Goal: Information Seeking & Learning: Learn about a topic

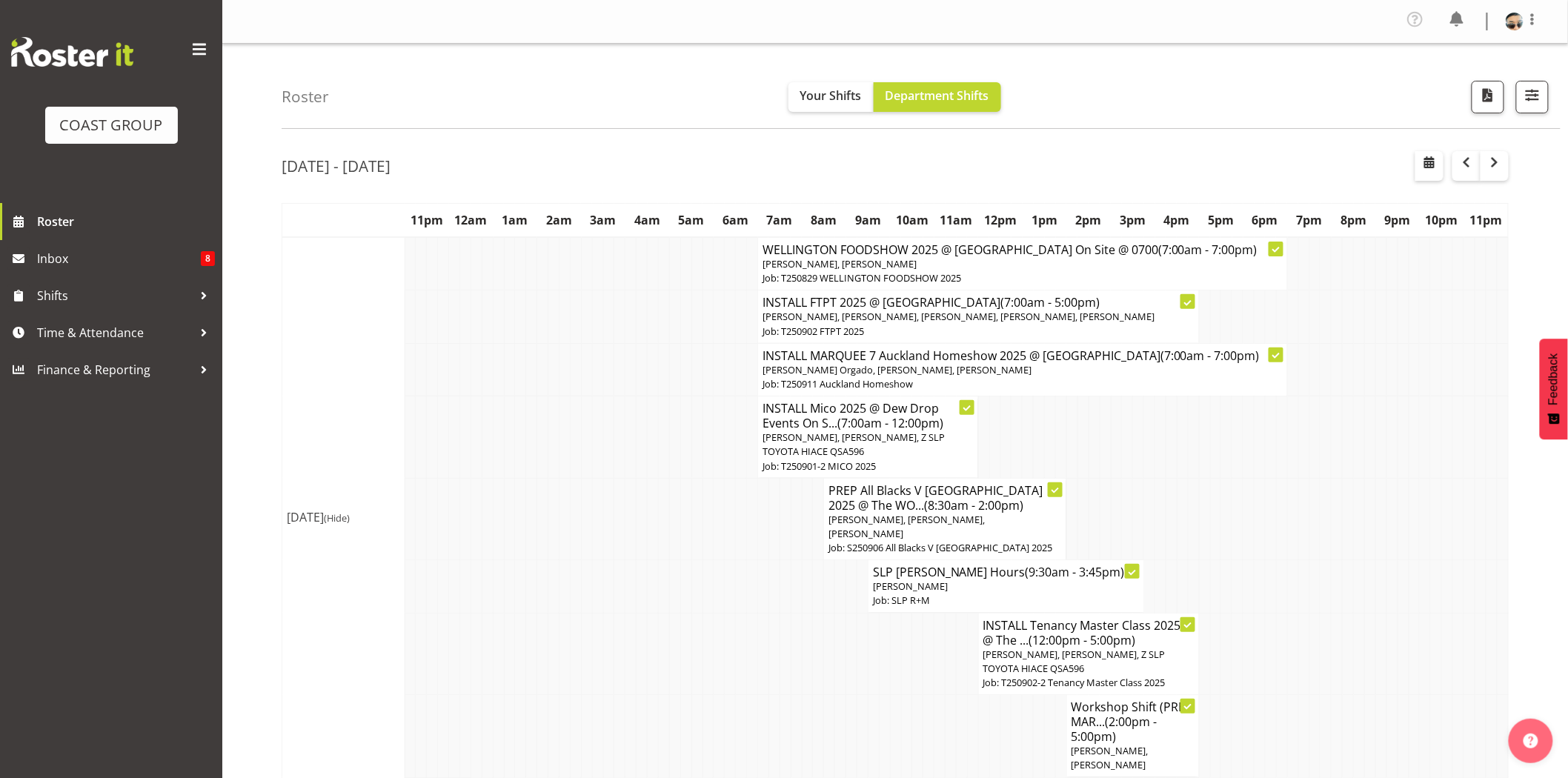
click at [876, 368] on span "Wiliam Cordeiro Orgado, Michel Bonette, Shaun Dalgetty" at bounding box center [897, 370] width 269 height 13
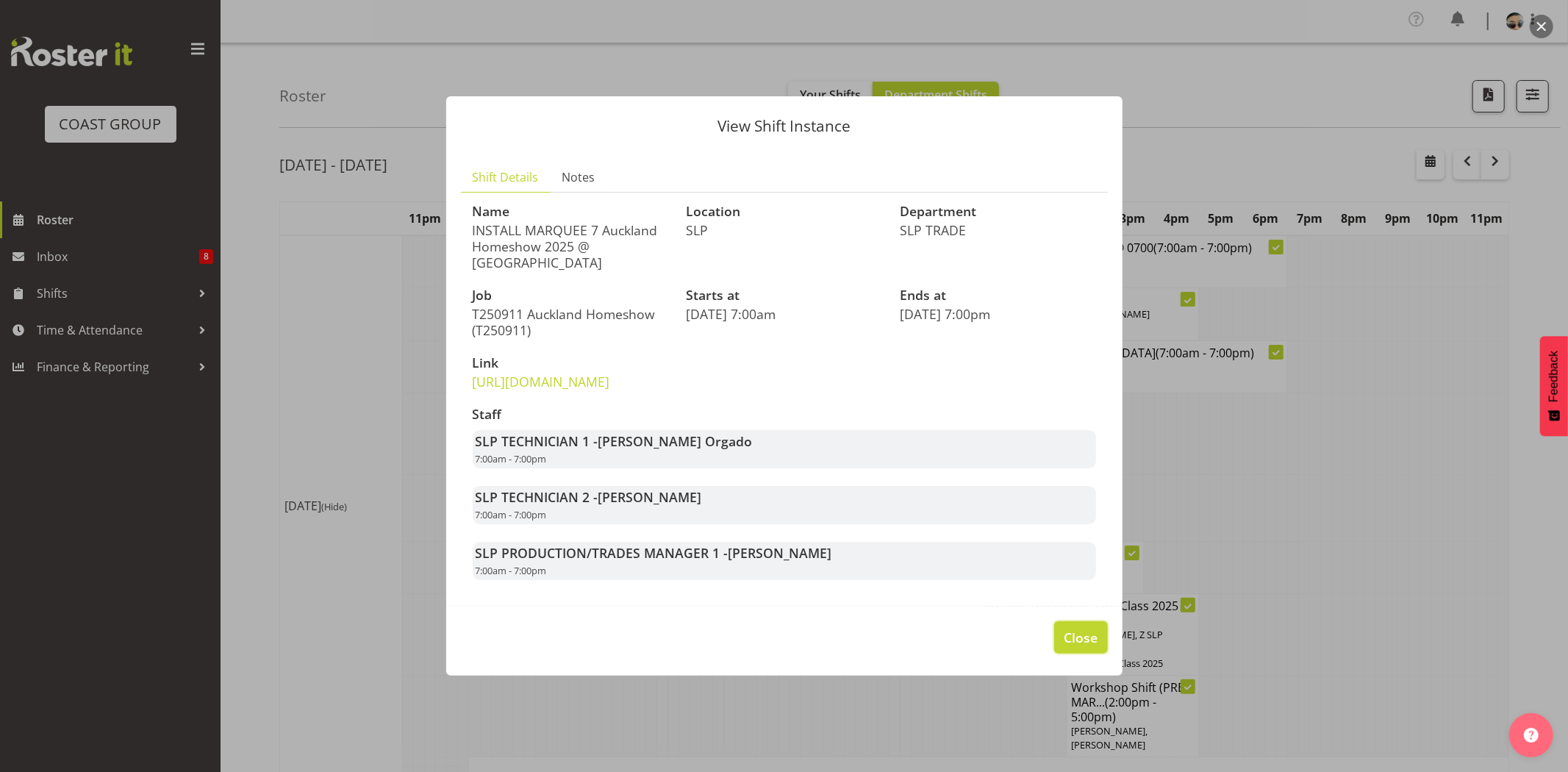
click at [1079, 641] on button "Close" at bounding box center [1081, 637] width 53 height 32
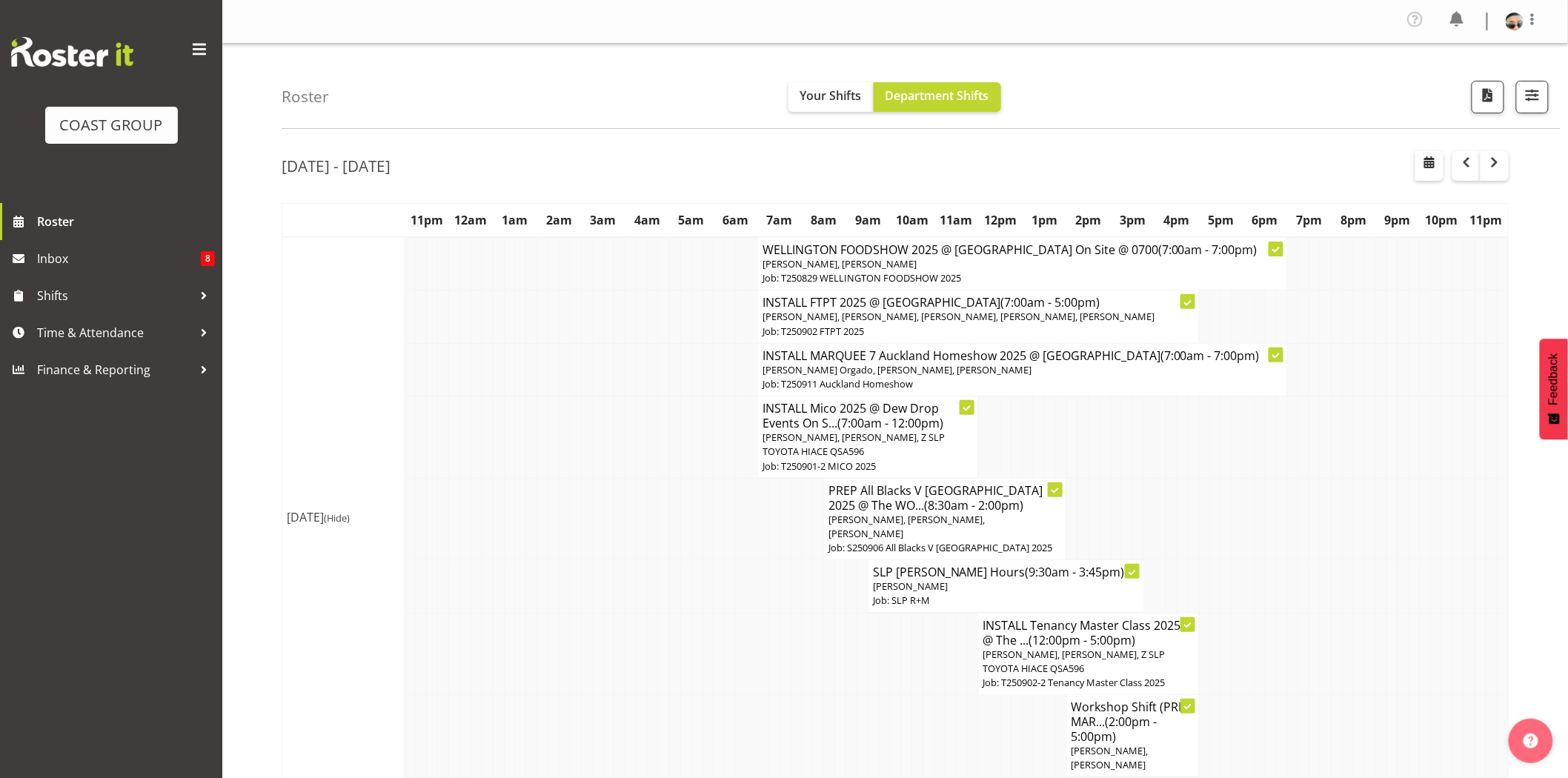
click at [1248, 524] on td at bounding box center [1248, 519] width 11 height 82
click at [892, 432] on span "Lance Ferguson, Raf Hannah, Z SLP TOYOTA HIACE QSA596" at bounding box center [853, 445] width 182 height 28
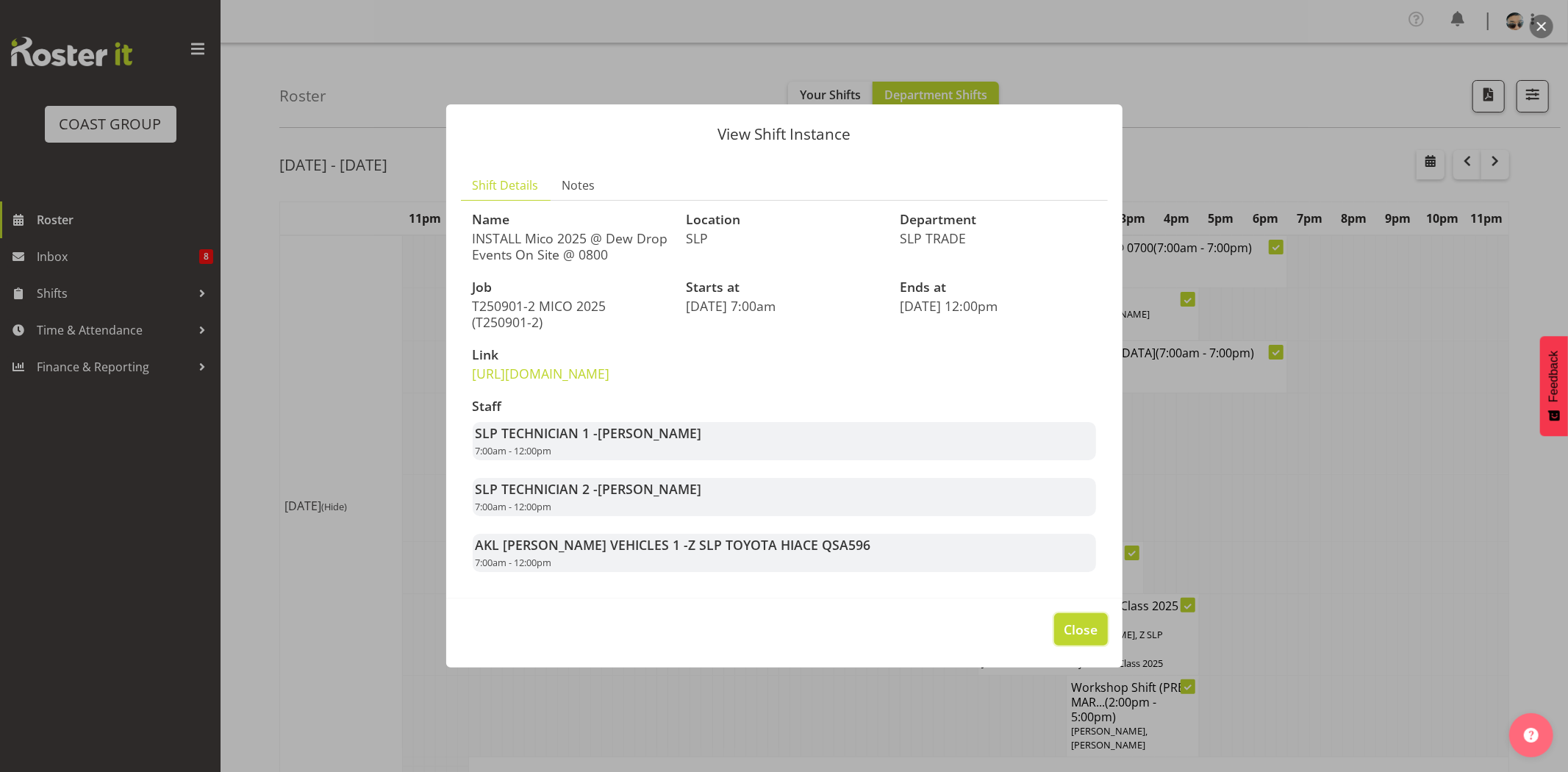
click at [1074, 639] on span "Close" at bounding box center [1080, 629] width 34 height 19
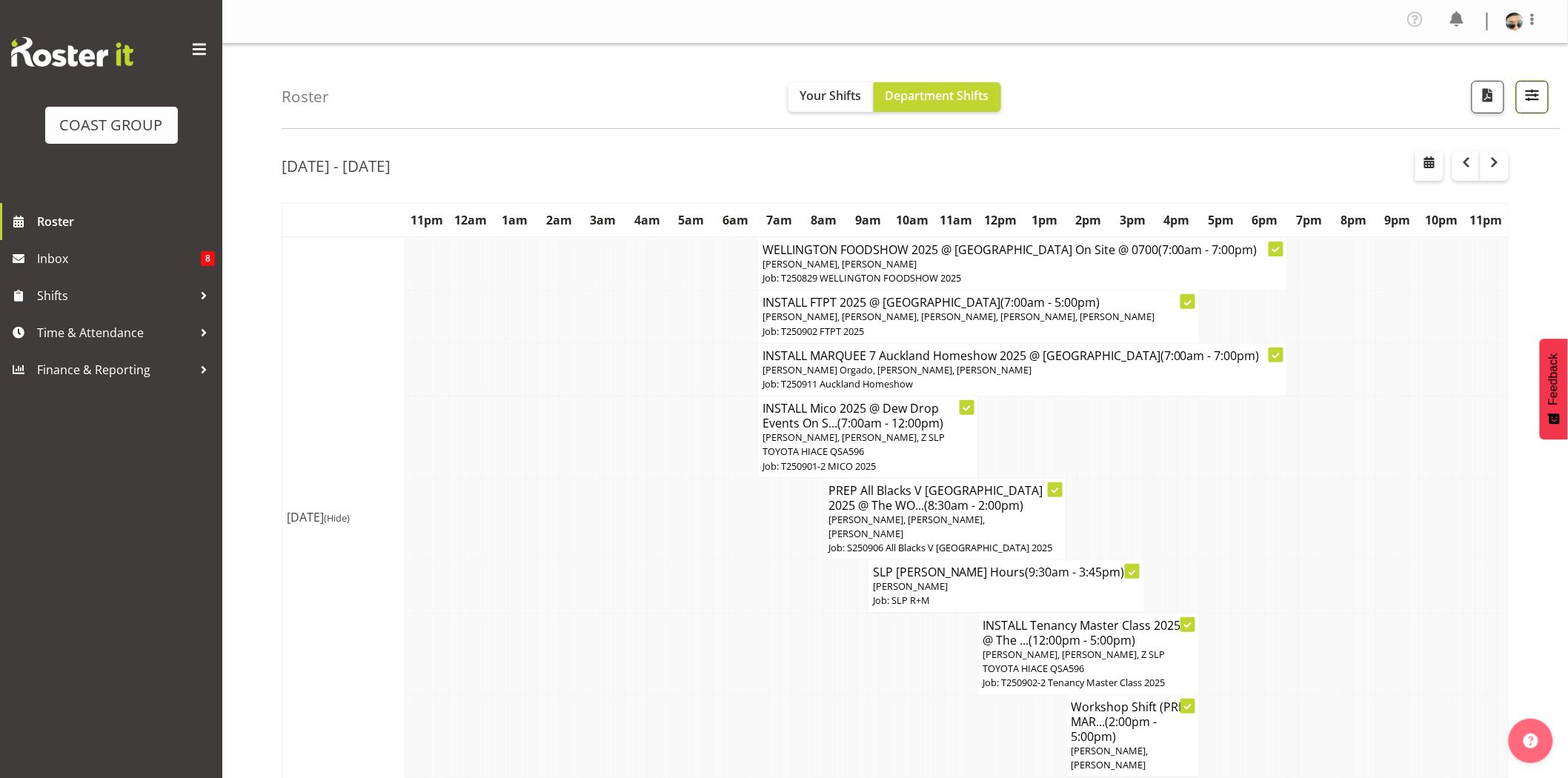
click at [1528, 94] on span "button" at bounding box center [1532, 94] width 19 height 19
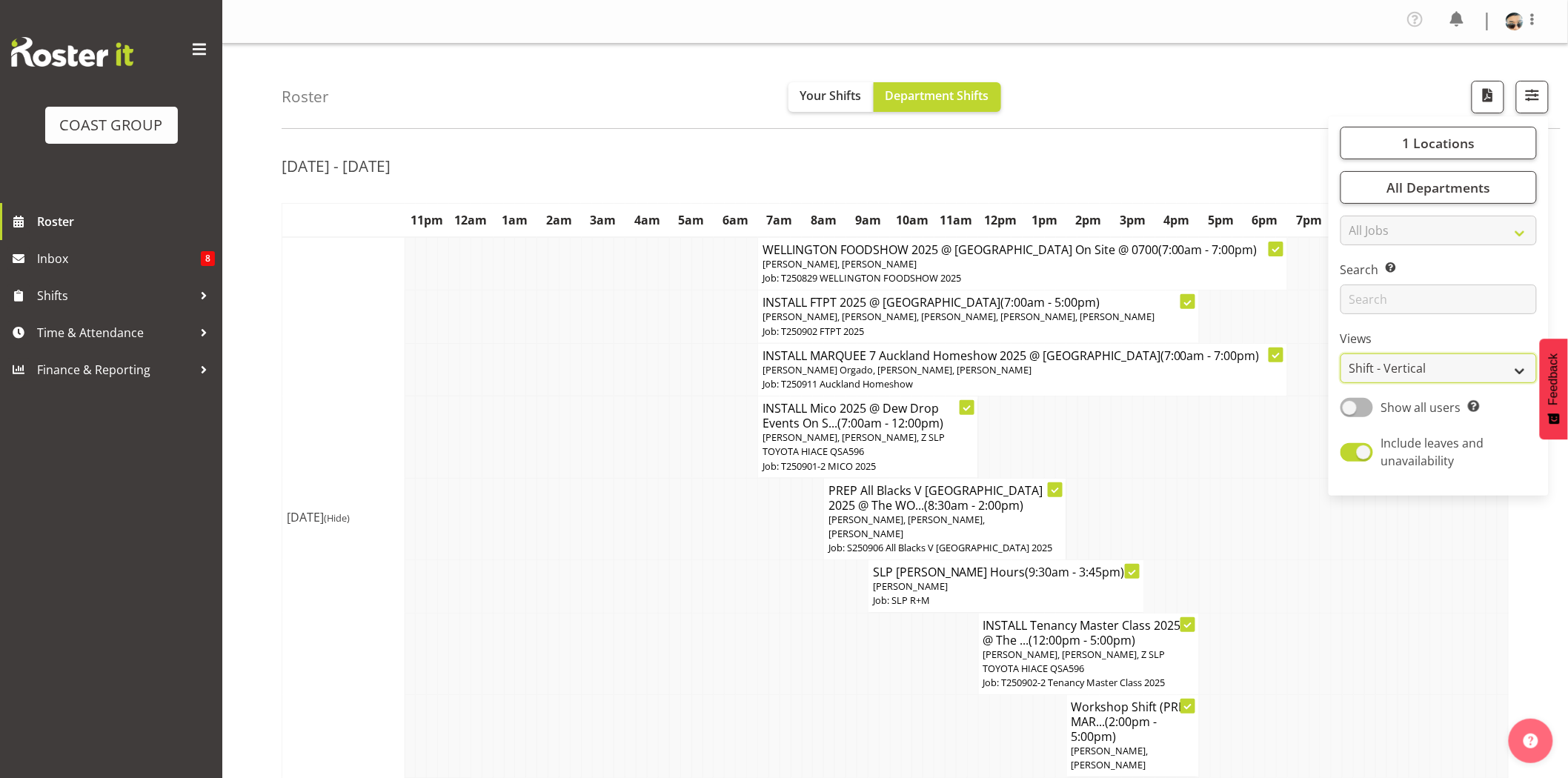
click at [1426, 373] on select "Staff Role Shift - Horizontal Shift - Vertical Staff - Location" at bounding box center [1438, 369] width 196 height 30
click at [730, 485] on td at bounding box center [730, 519] width 11 height 82
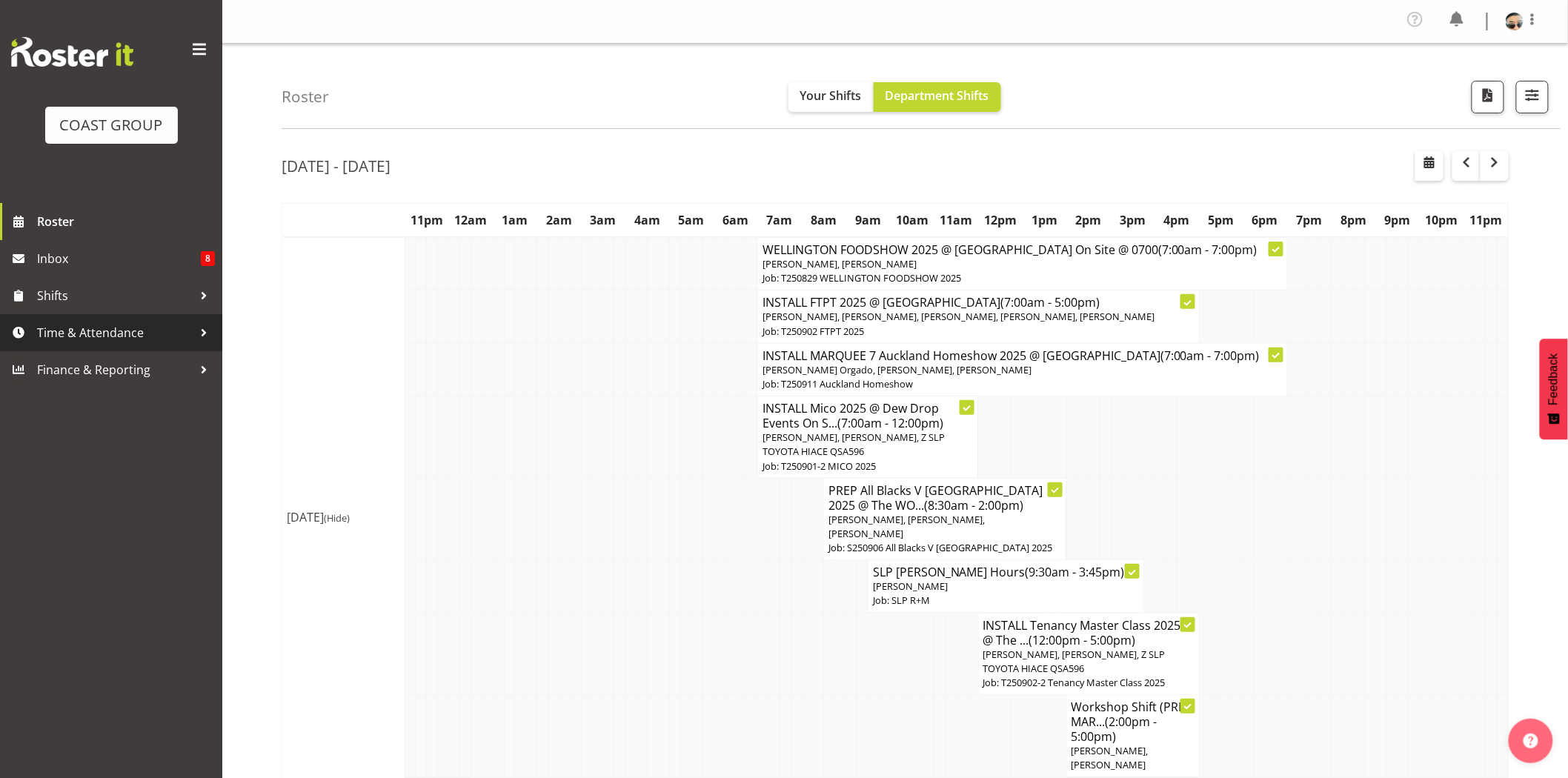
click at [117, 333] on span "Time & Attendance" at bounding box center [115, 333] width 156 height 22
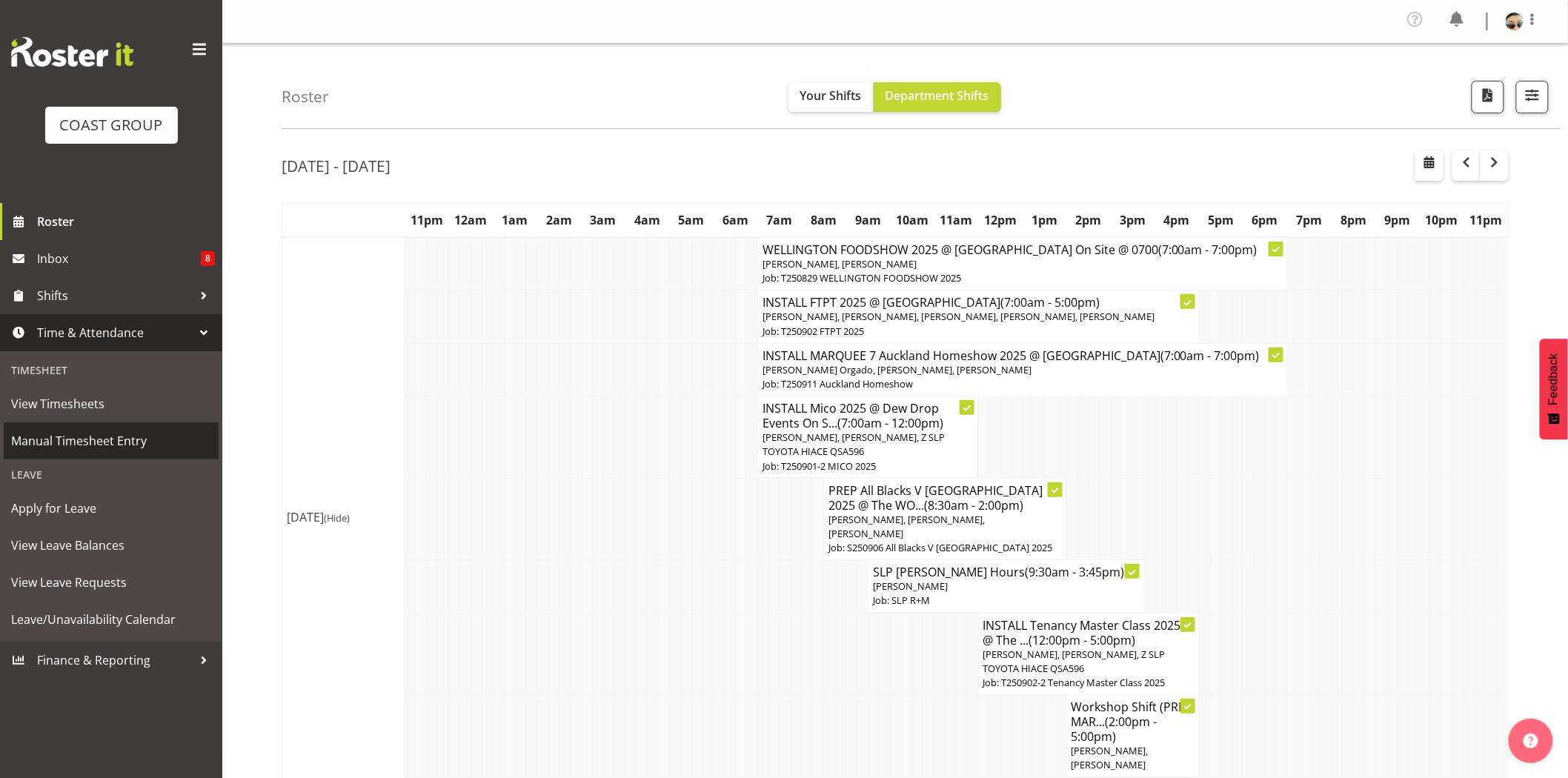
click at [137, 435] on span "Manual Timesheet Entry" at bounding box center [111, 441] width 200 height 22
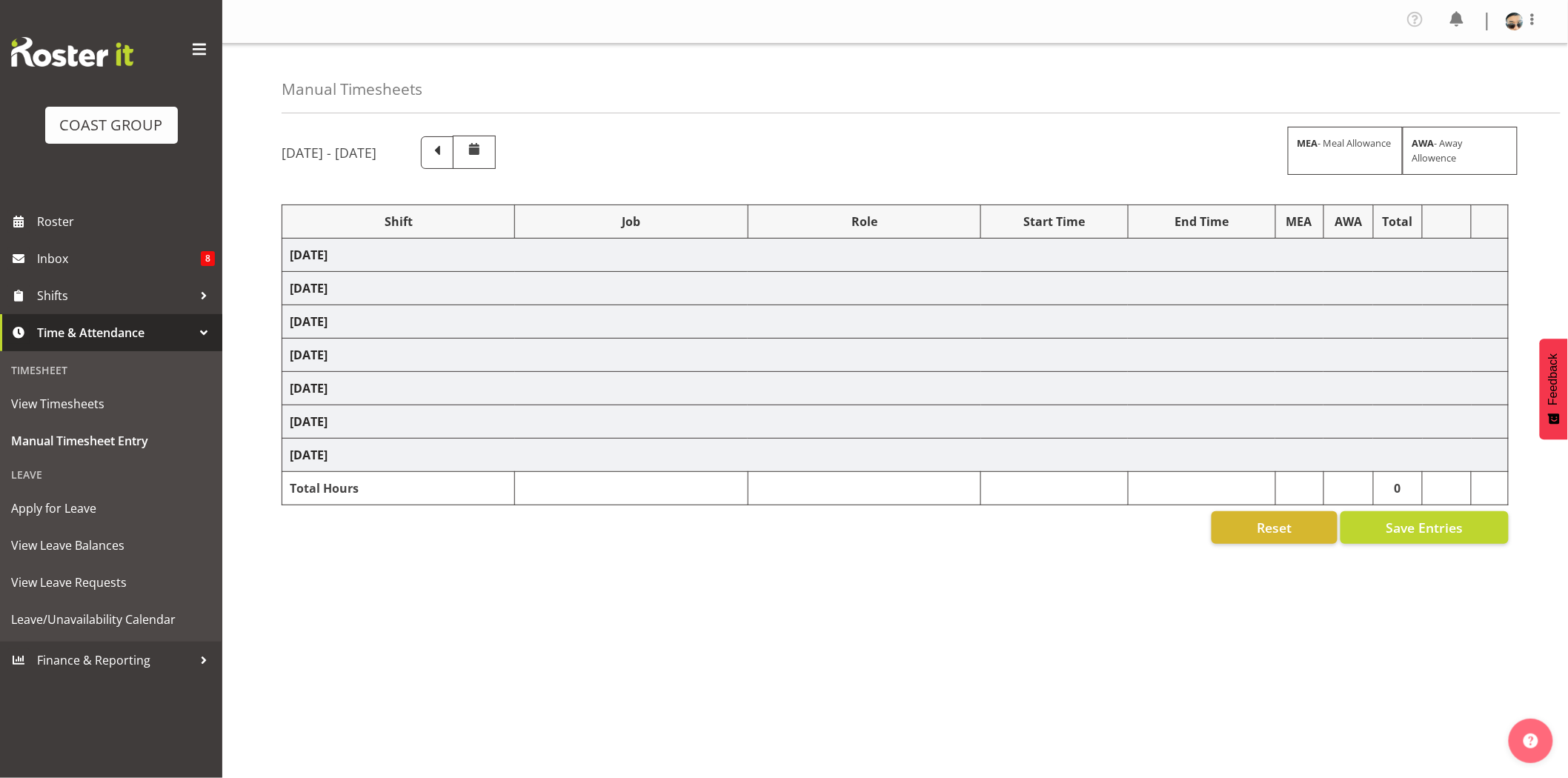
select select "68305"
select select "9353"
select select "78200"
select select "10259"
select select "81159"
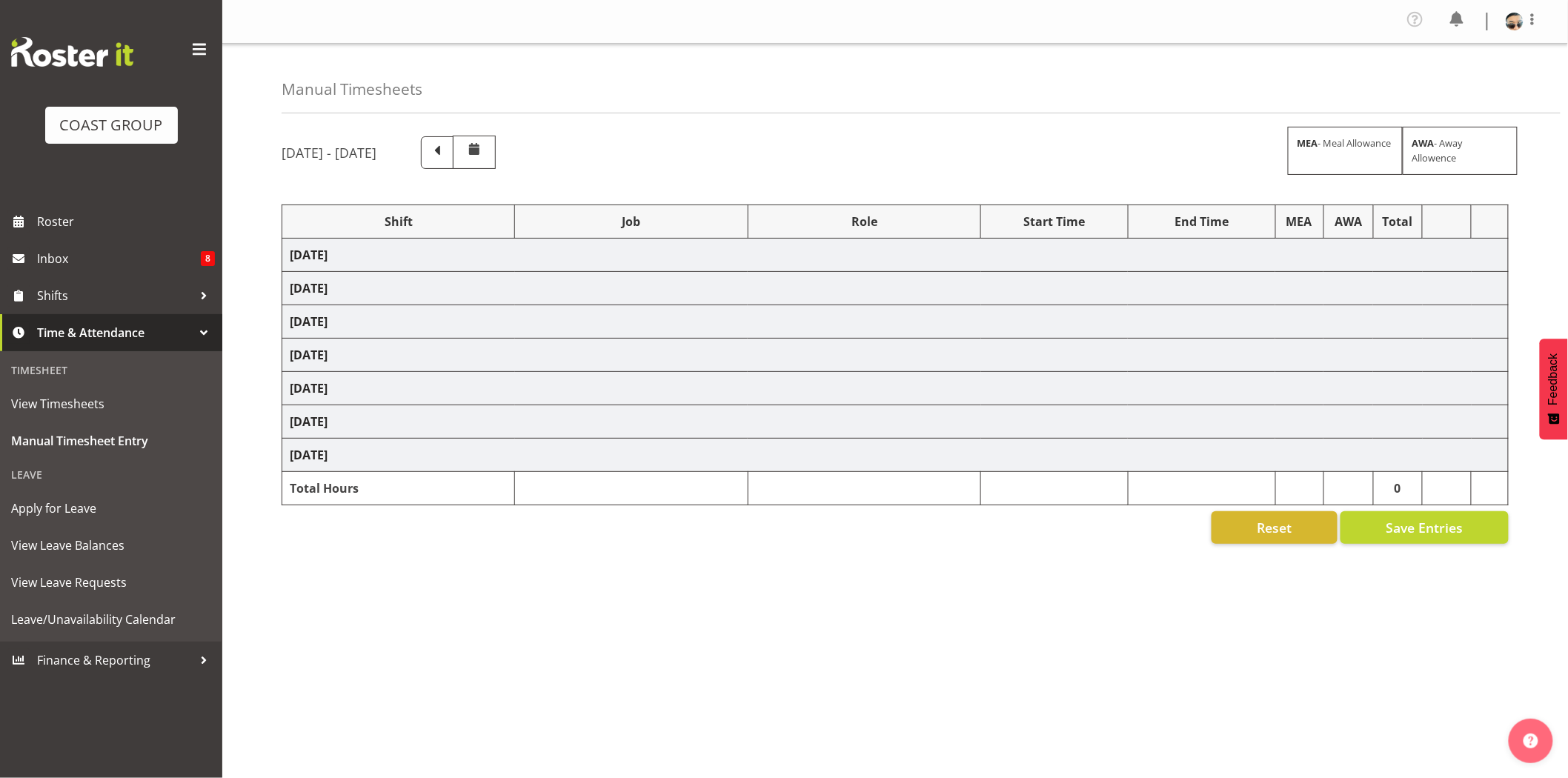
select select "10577"
select select "68305"
select select "9353"
select select "78200"
select select "10259"
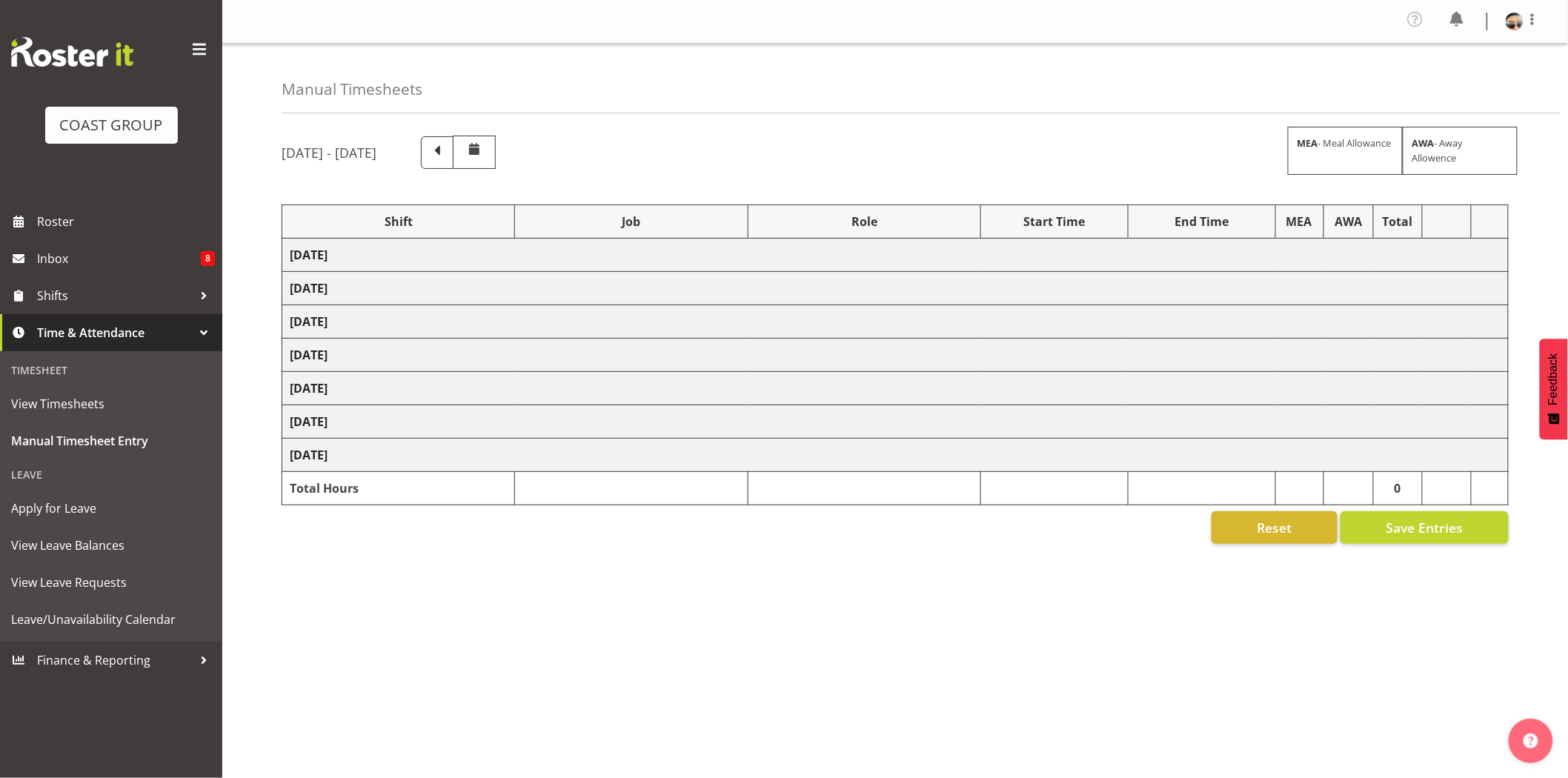
select select "79164"
select select "10391"
select select "80262"
select select "10495"
select select "78451"
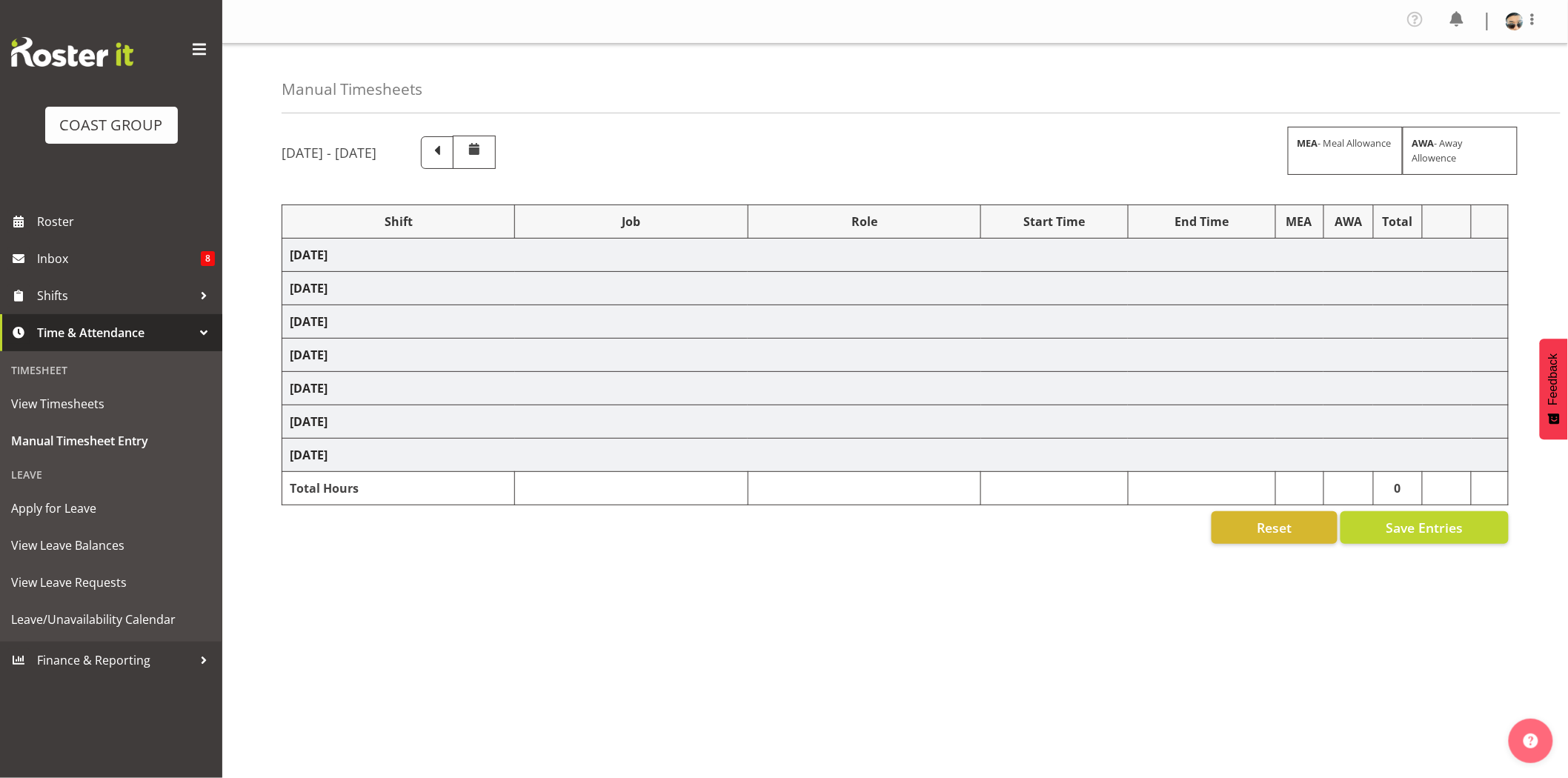
select select "10277"
select select "68305"
select select "9353"
select select "78200"
select select "10259"
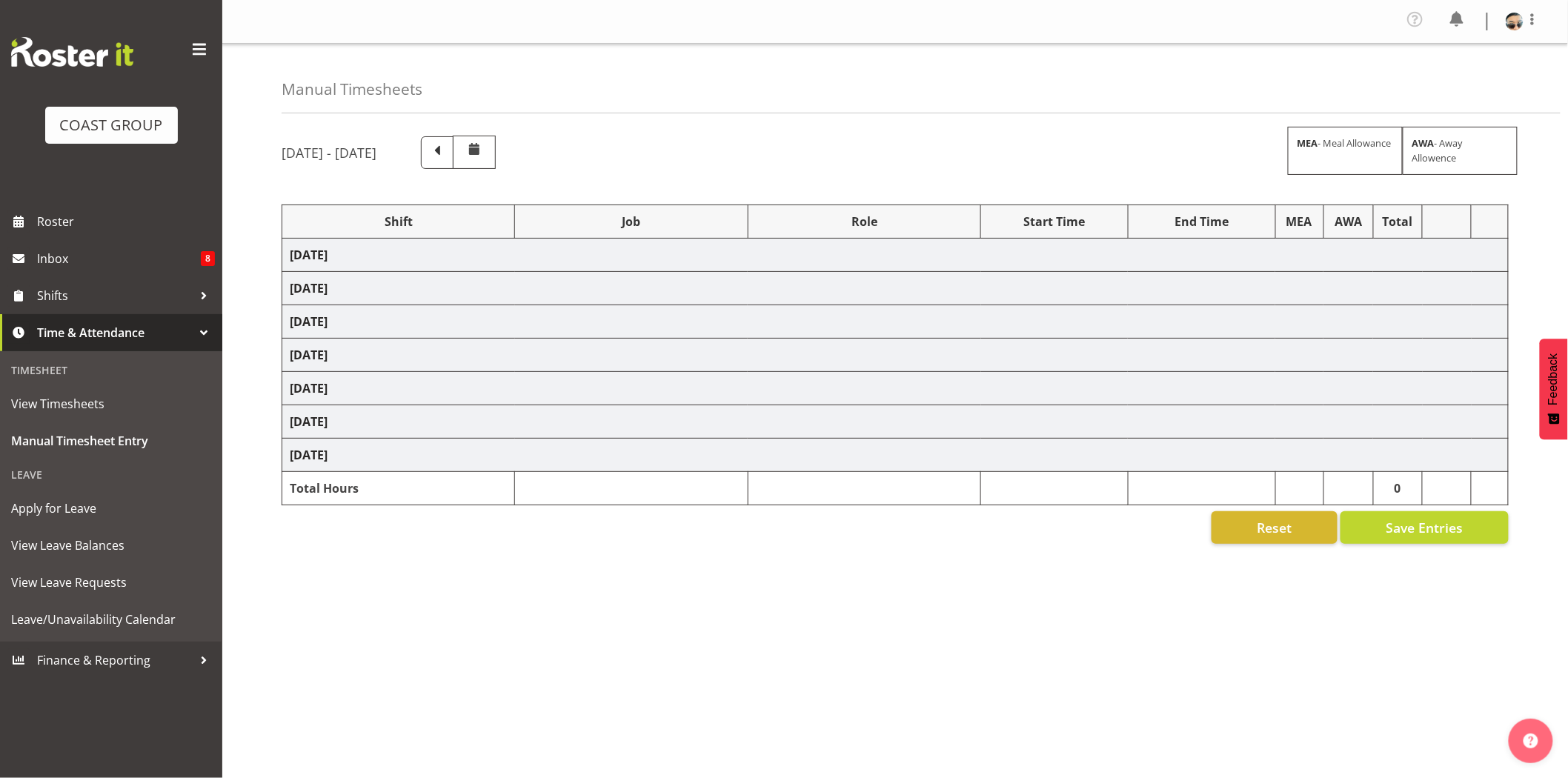
select select "78200"
select select "10259"
select select "73746"
select select "9869"
select select "66167"
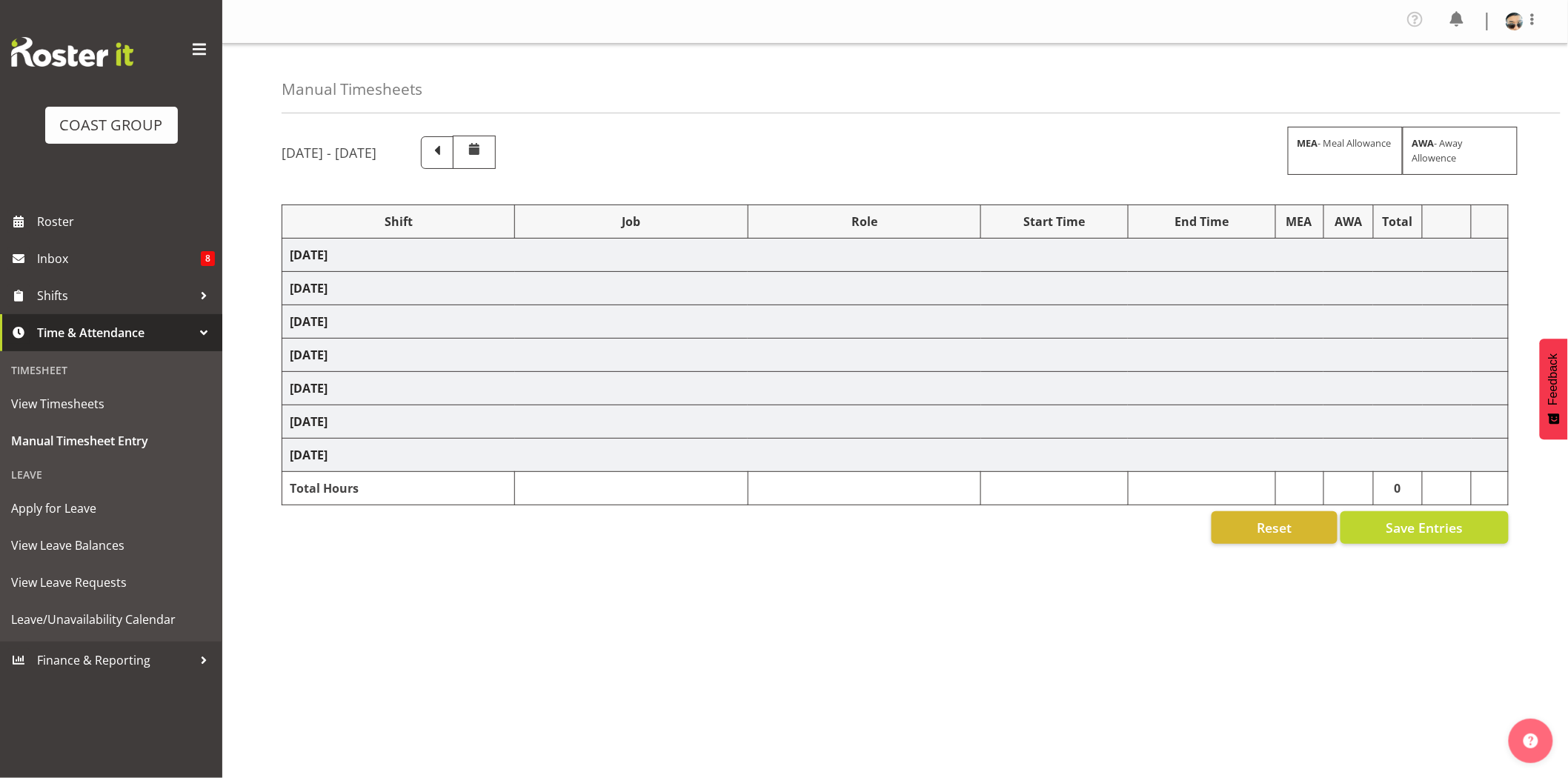
select select "9154"
select select "66167"
select select "9154"
select select "66167"
select select "9154"
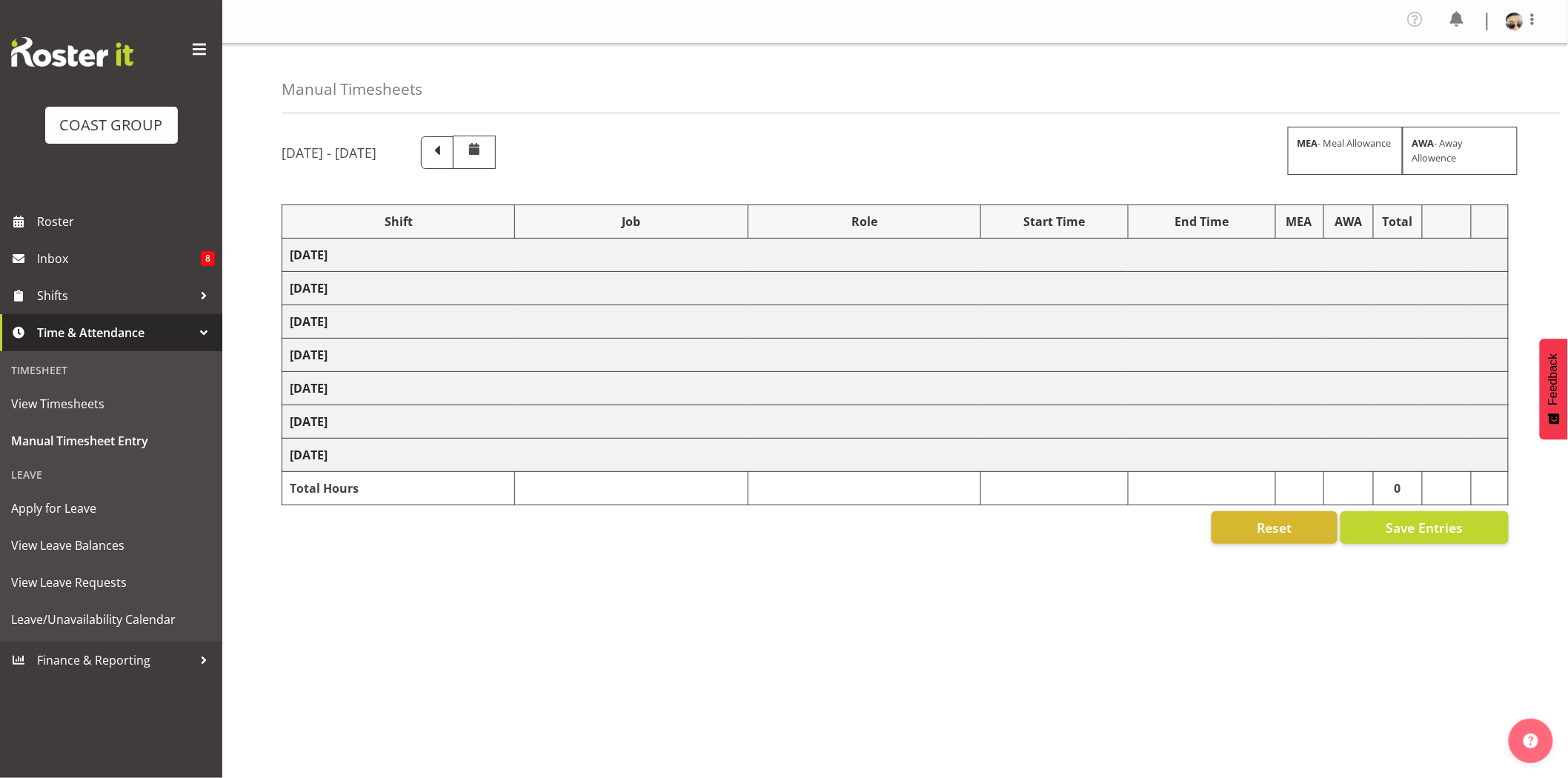
select select "79164"
select select "10391"
select select "80262"
select select "10495"
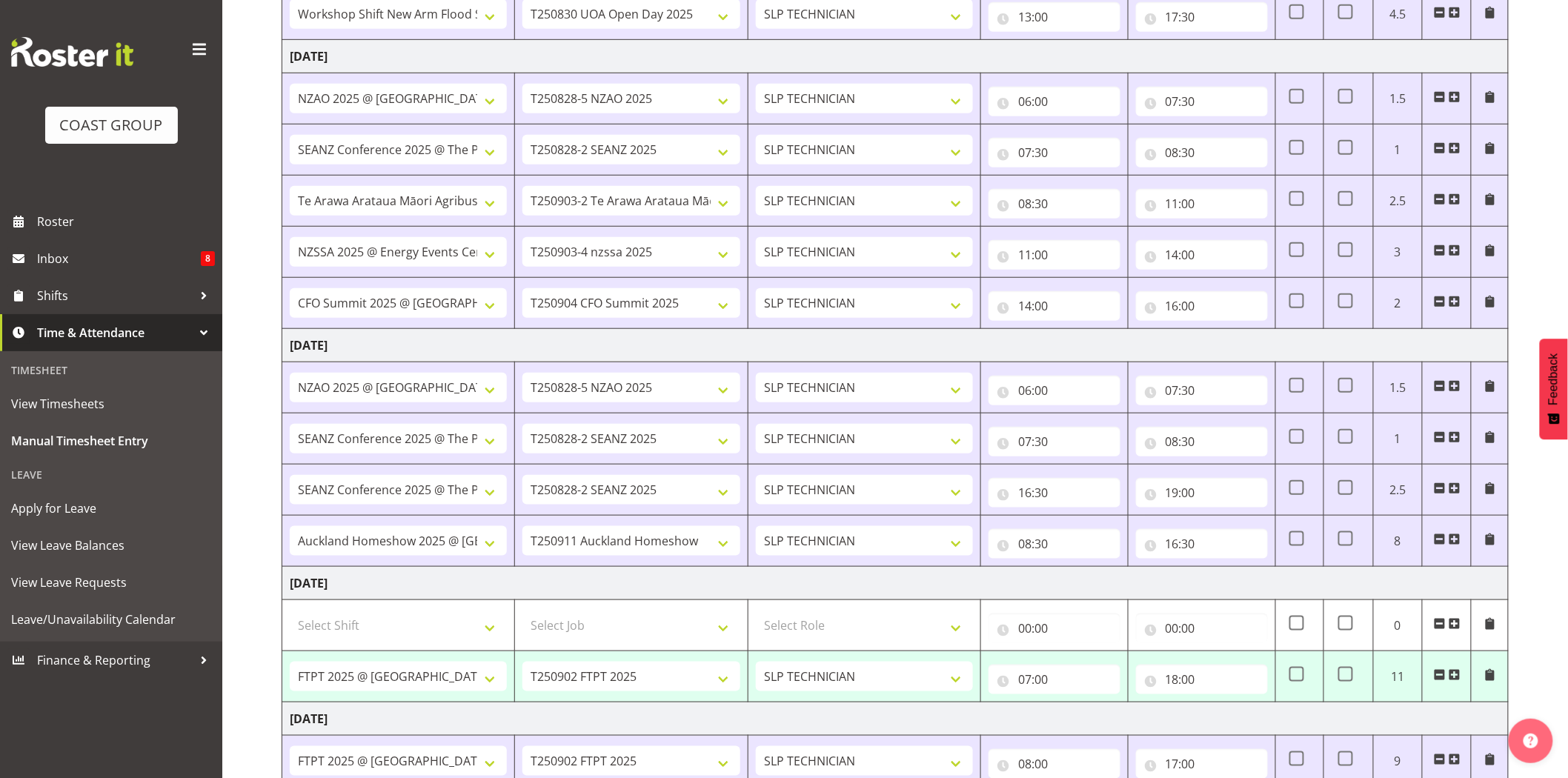
scroll to position [764, 0]
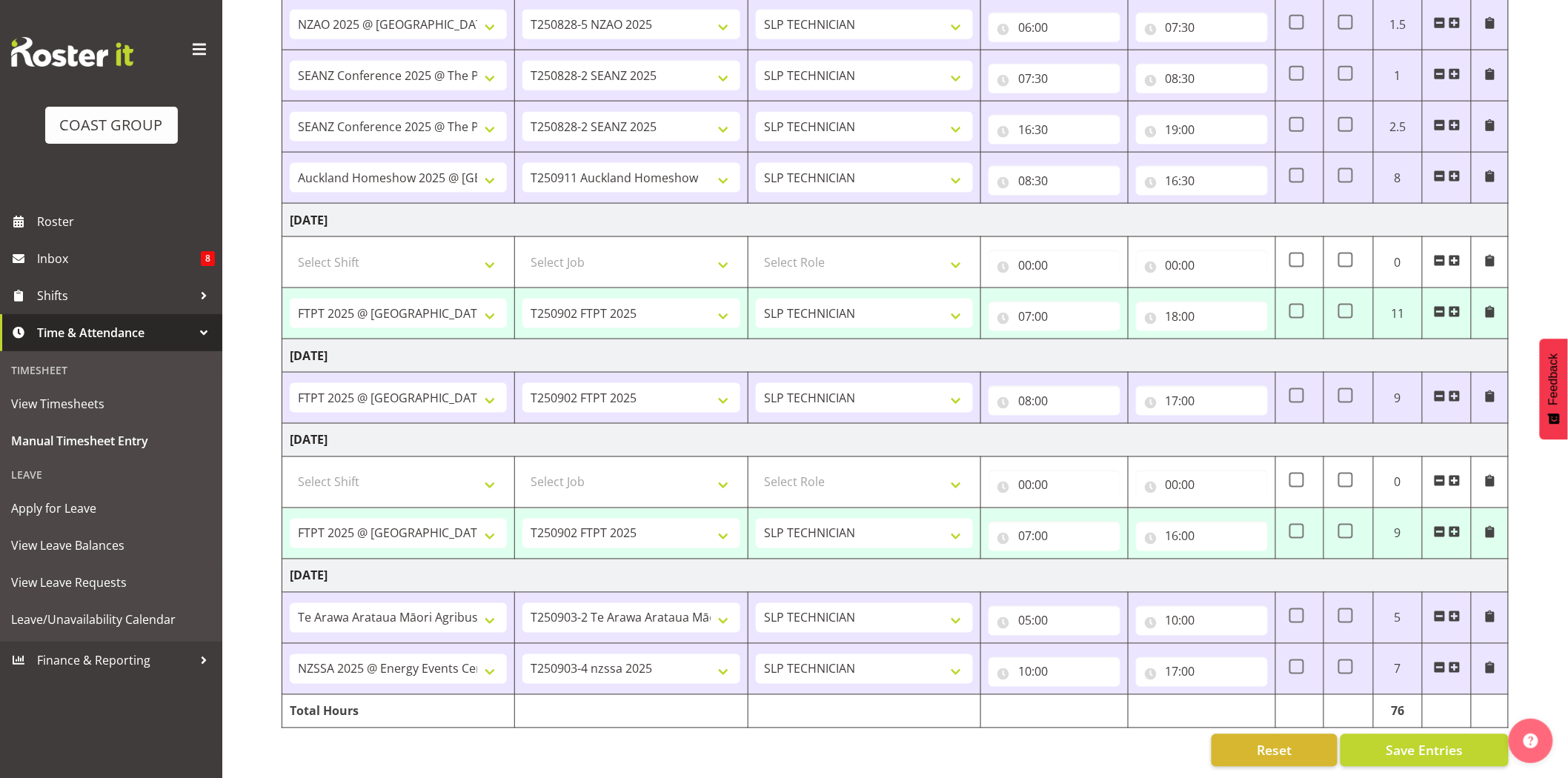
click at [1186, 538] on td "16:00 00 01 02 03 04 05 06 07 08 09 10 11 12 13 14 15 16 17 18 19 20 21 22 23 :…" at bounding box center [1200, 533] width 147 height 51
click at [1185, 530] on input "16:00" at bounding box center [1201, 536] width 132 height 30
click at [1235, 561] on select "00 01 02 03 04 05 06 07 08 09 10 11 12 13 14 15 16 17 18 19 20 21 22 23" at bounding box center [1236, 575] width 33 height 30
select select "17"
click at [1220, 560] on select "00 01 02 03 04 05 06 07 08 09 10 11 12 13 14 15 16 17 18 19 20 21 22 23" at bounding box center [1236, 575] width 33 height 30
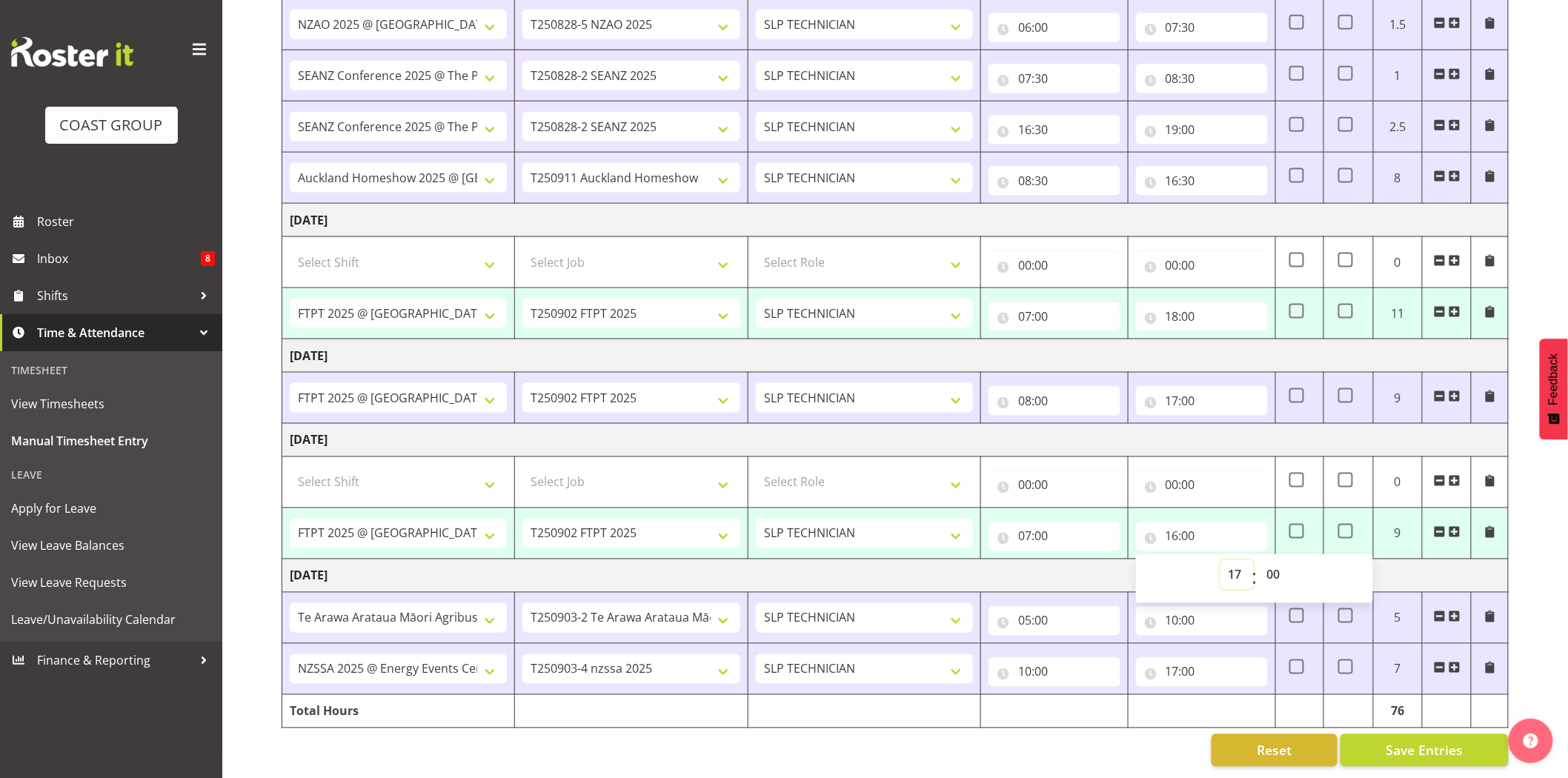
type input "17:00"
click at [1272, 560] on select "00 01 02 03 04 05 06 07 08 09 10 11 12 13 14 15 16 17 18 19 20 21 22 23 24 25 2…" at bounding box center [1275, 575] width 33 height 30
select select "30"
click at [1259, 560] on select "00 01 02 03 04 05 06 07 08 09 10 11 12 13 14 15 16 17 18 19 20 21 22 23 24 25 2…" at bounding box center [1275, 575] width 33 height 30
type input "17:30"
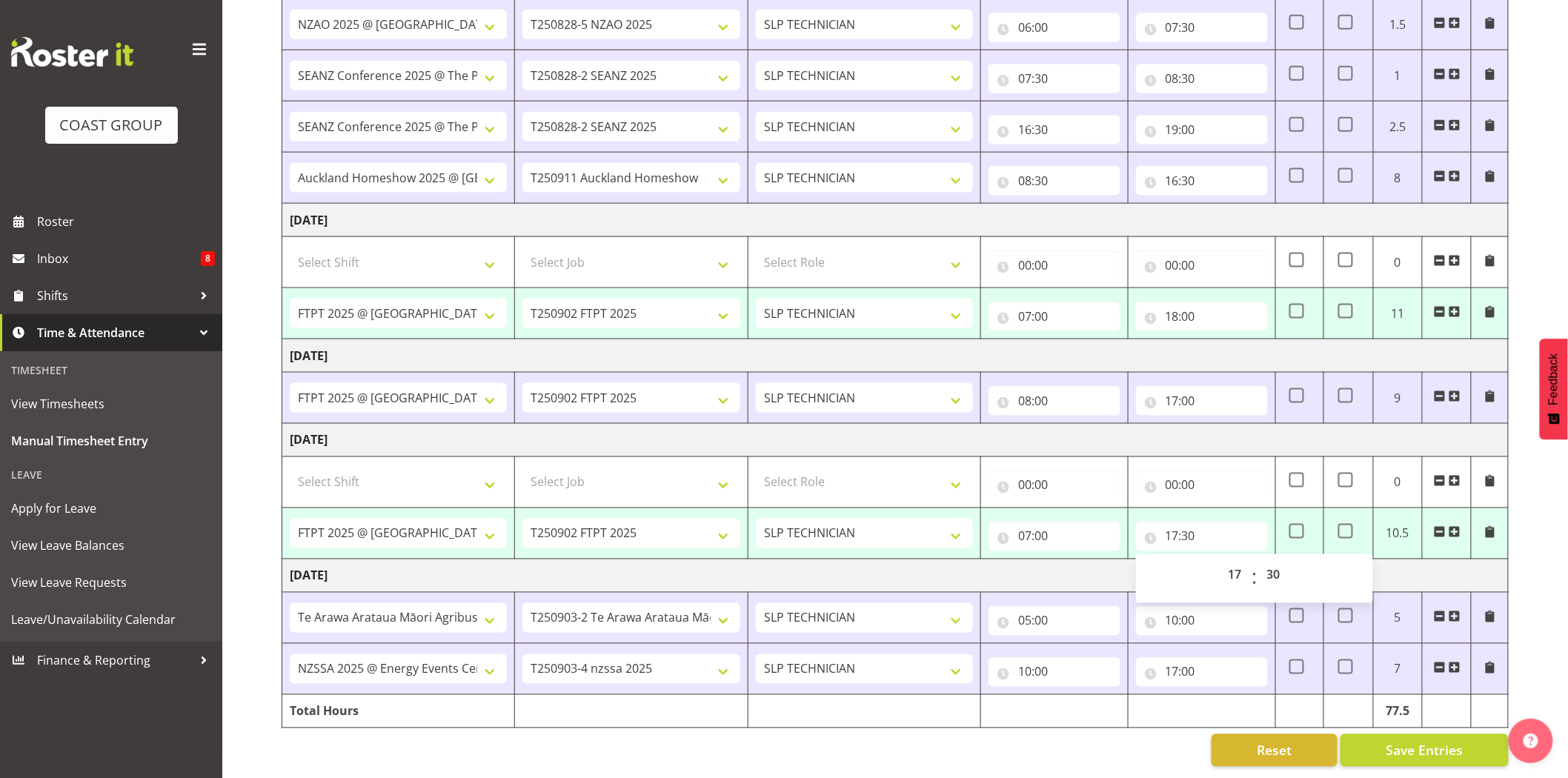
click at [1246, 424] on td "[DATE]" at bounding box center [896, 441] width 1226 height 33
click at [1436, 741] on span "Save Entries" at bounding box center [1424, 750] width 77 height 19
select select "66167"
select select "9154"
type input "07:00"
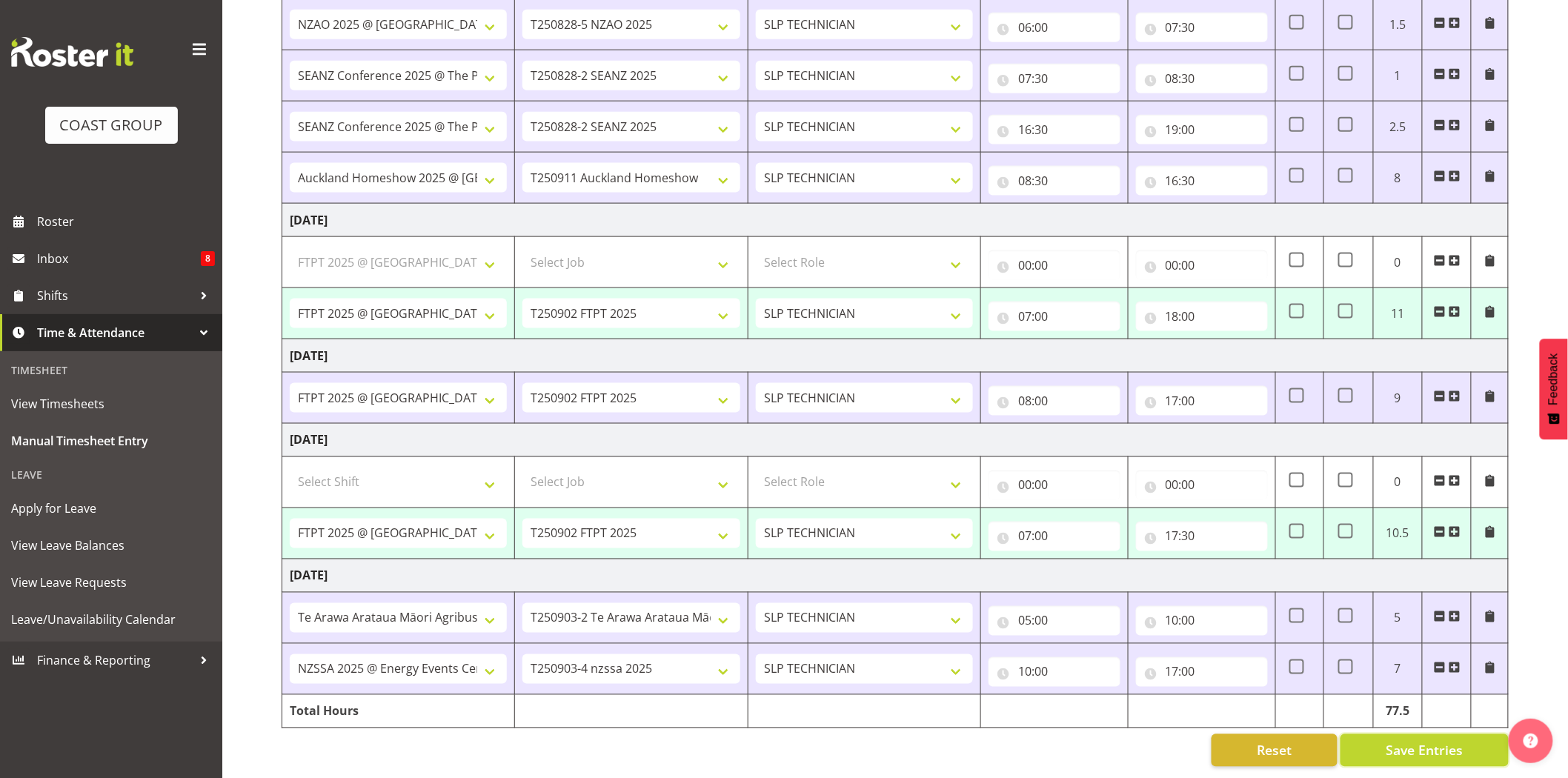
type input "18:00"
select select "66167"
select select "9154"
type input "07:00"
type input "17:30"
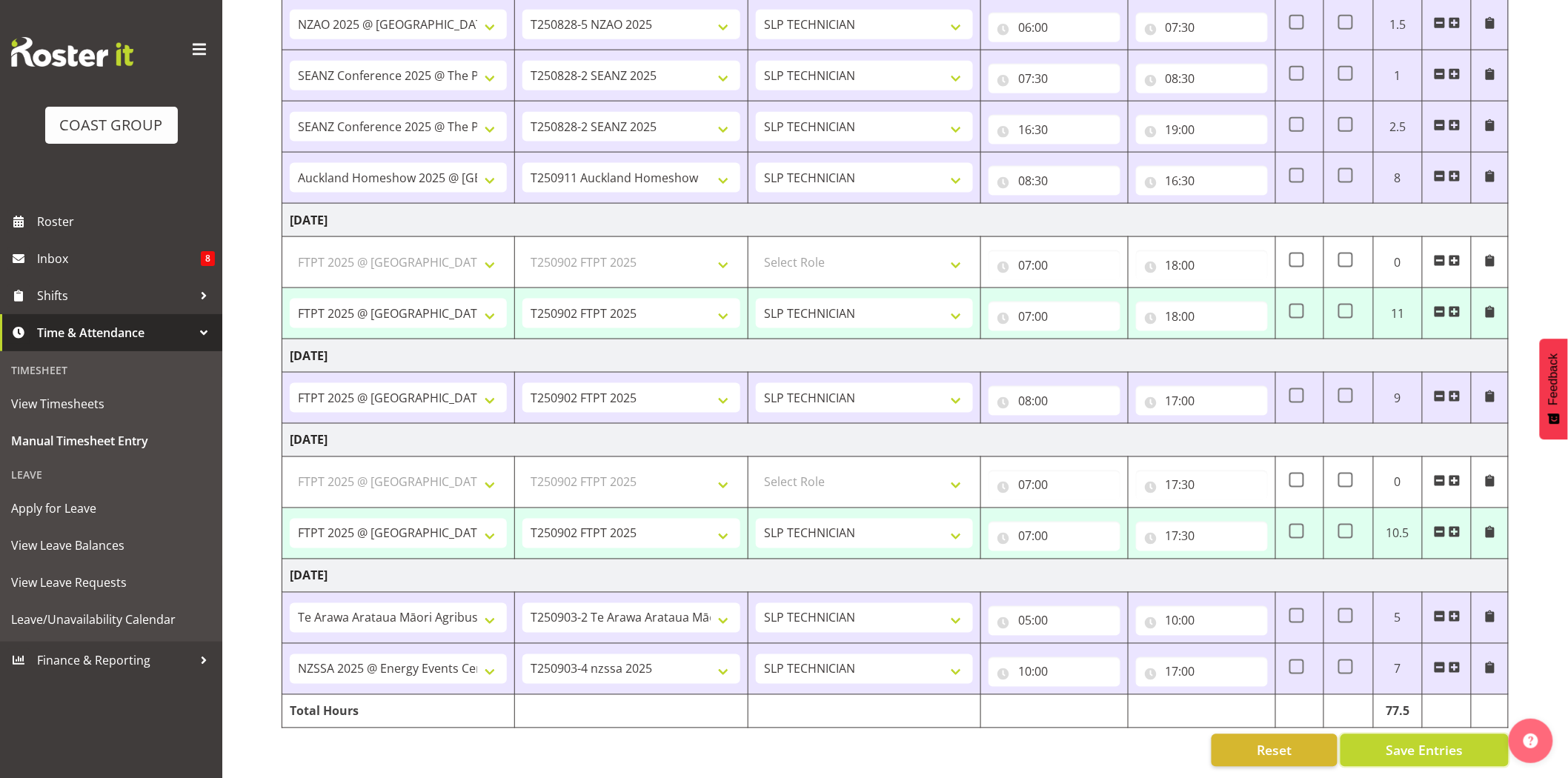
select select "66167"
select select "9154"
select select "66167"
select select "9154"
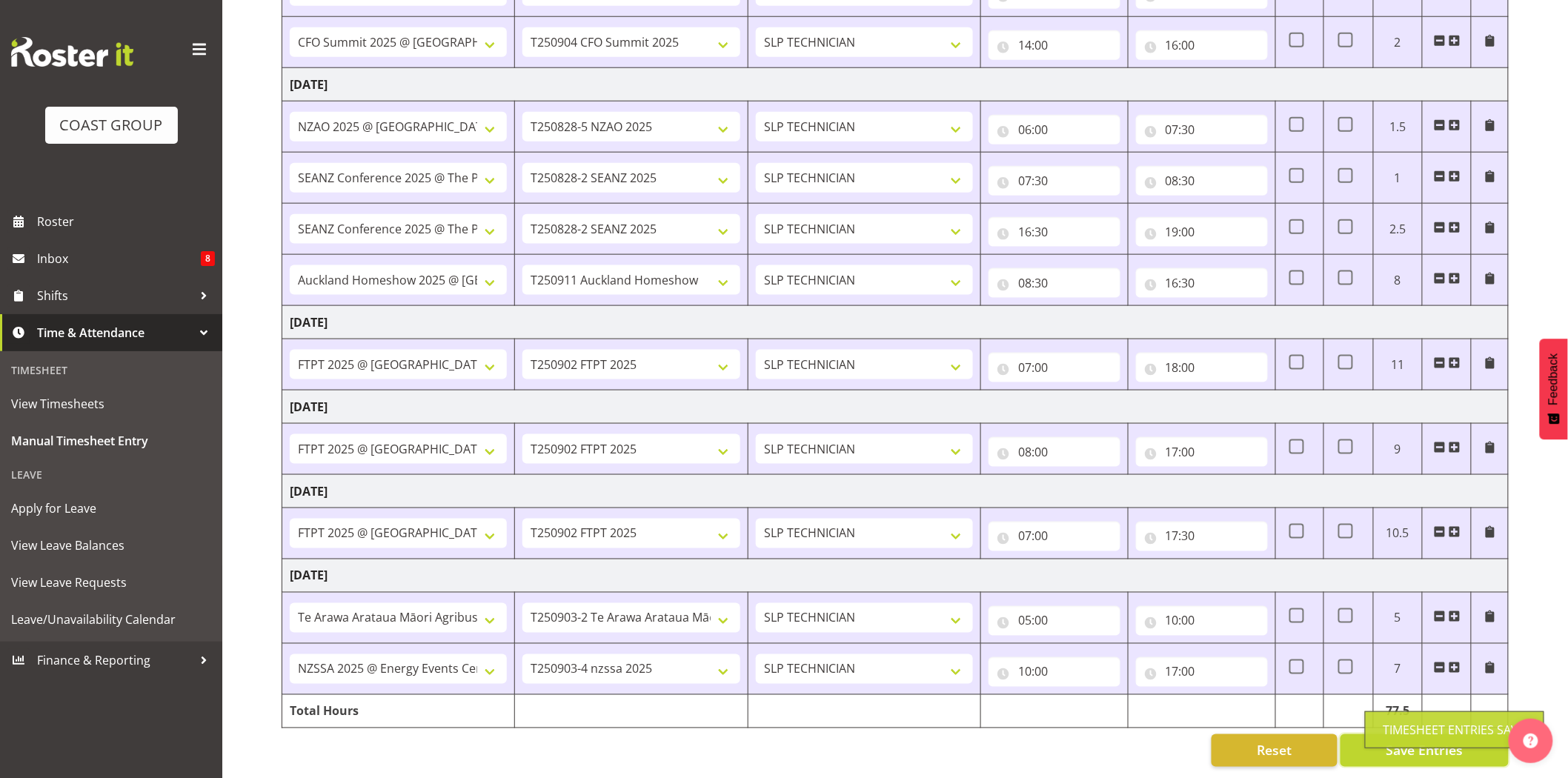
scroll to position [660, 0]
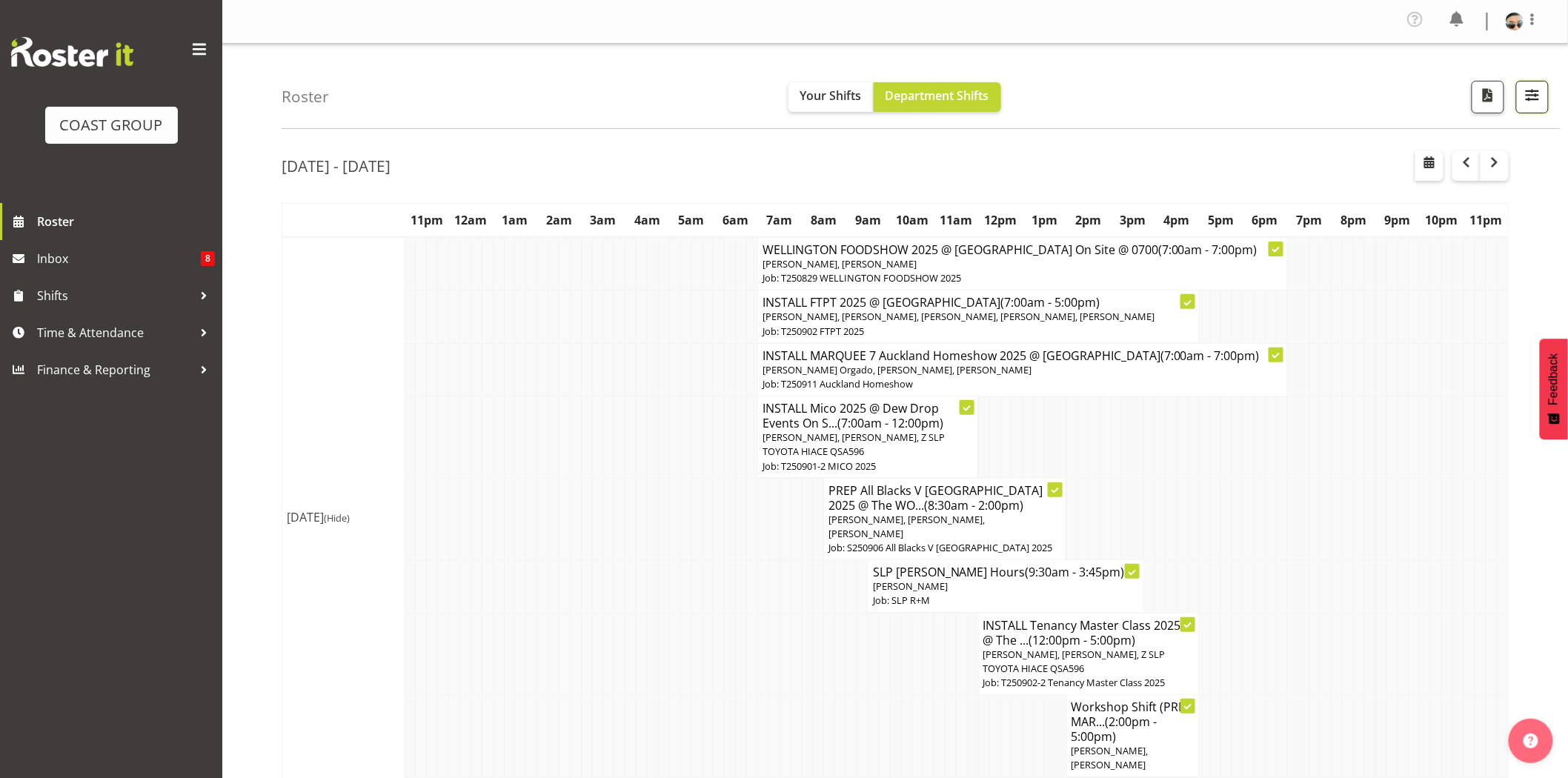
click at [1538, 101] on span "button" at bounding box center [1532, 94] width 19 height 19
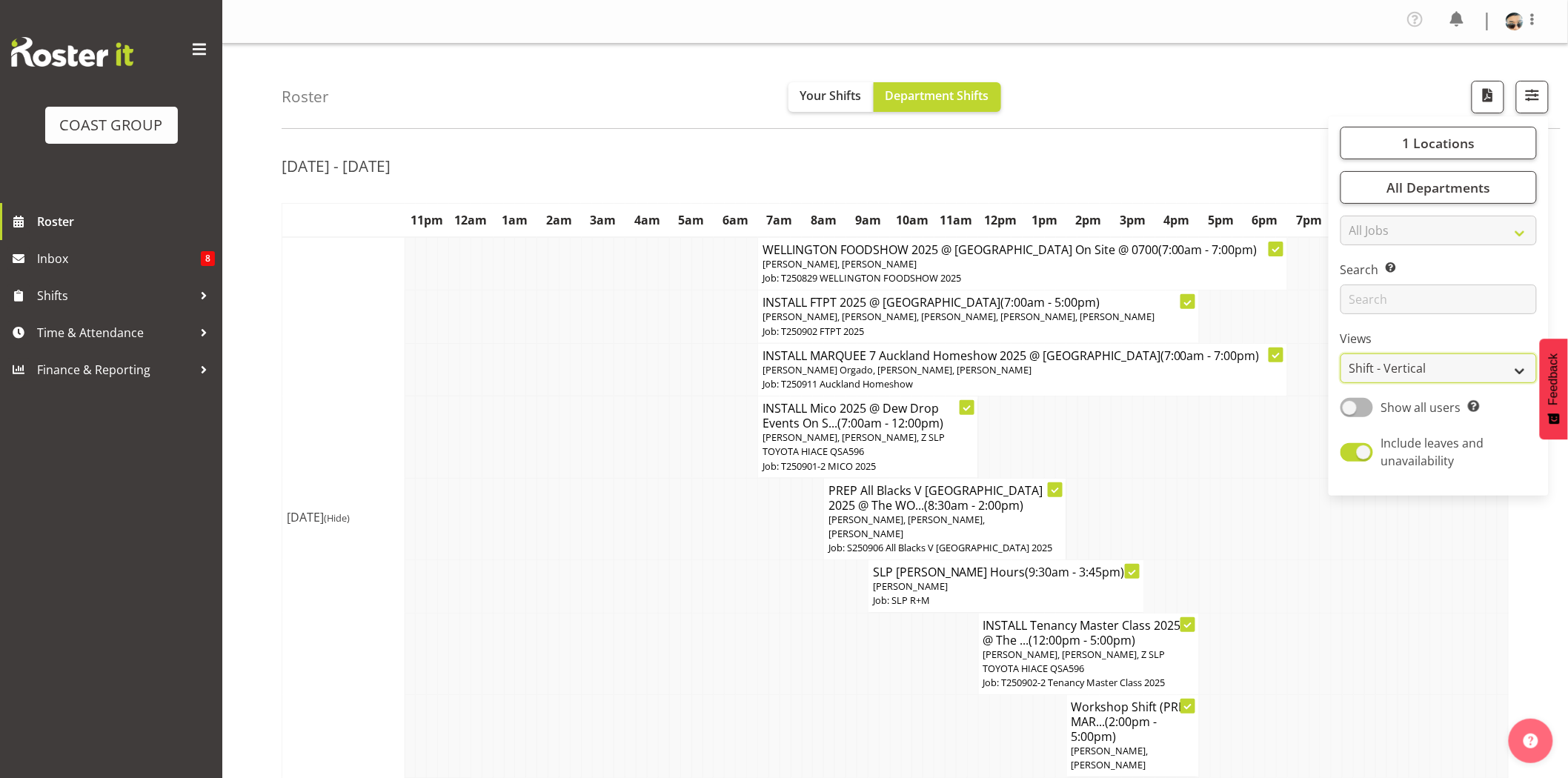
click at [1442, 372] on select "Staff Role Shift - Horizontal Shift - Vertical Staff - Location" at bounding box center [1438, 369] width 196 height 30
select select "staff"
click at [1341, 354] on select "Staff Role Shift - Horizontal Shift - Vertical Staff - Location" at bounding box center [1438, 369] width 196 height 30
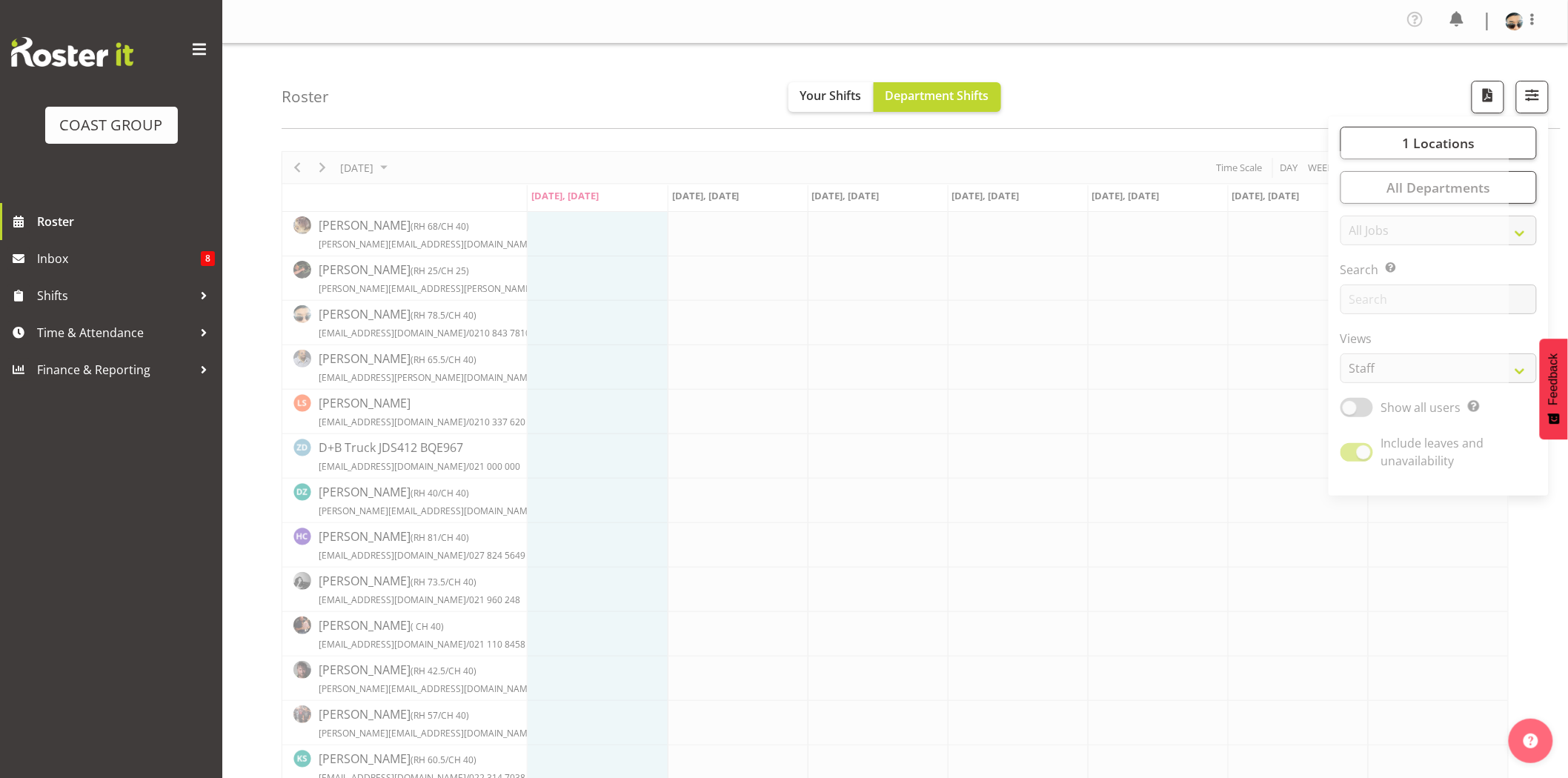
click at [1168, 65] on div "Roster Your Shifts Department Shifts 1 Locations Clear CARLTON EVENTS Carlton H…" at bounding box center [921, 86] width 1279 height 85
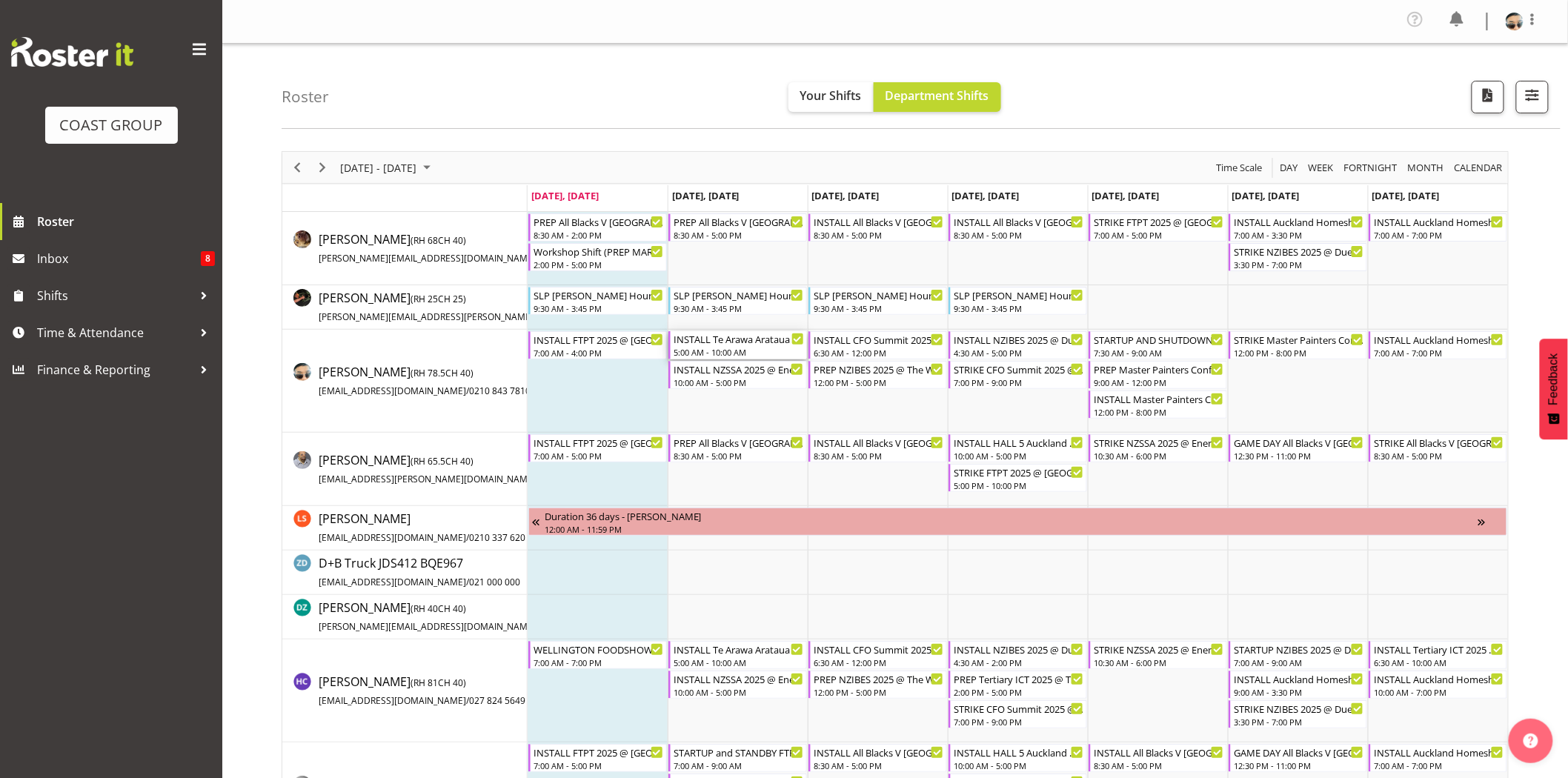
click at [727, 346] on div "5:00 AM - 10:00 AM" at bounding box center [738, 352] width 131 height 12
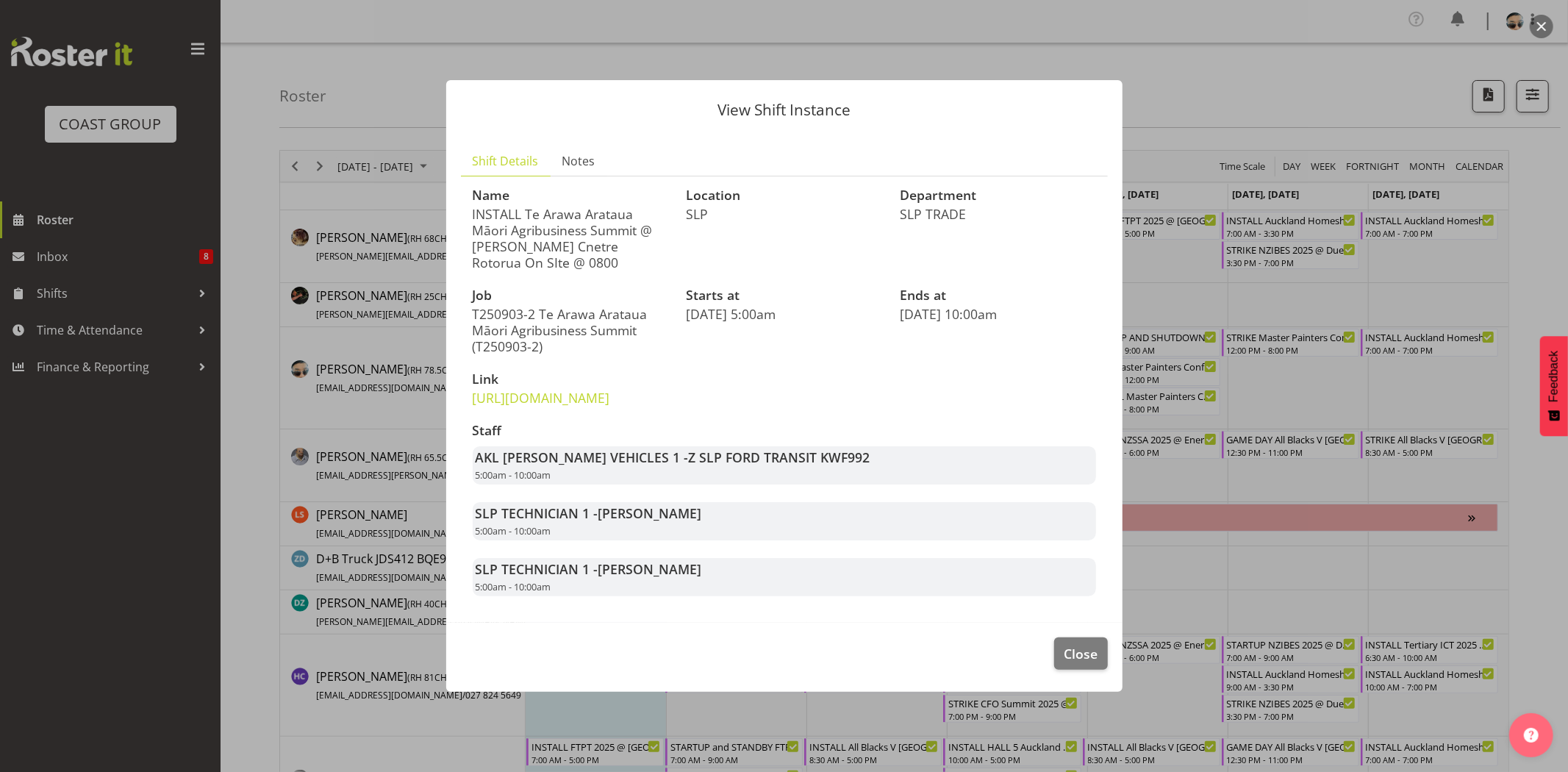
drag, startPoint x: 610, startPoint y: 252, endPoint x: 631, endPoint y: 252, distance: 21.0
click at [631, 252] on p "INSTALL Te Arawa Arataua Māori Agribusiness Summit @ Sir Howard Morrison Cnetre…" at bounding box center [571, 238] width 197 height 64
drag, startPoint x: 585, startPoint y: 252, endPoint x: 641, endPoint y: 252, distance: 56.0
click at [641, 252] on p "INSTALL Te Arawa Arataua Māori Agribusiness Summit @ Sir Howard Morrison Cnetre…" at bounding box center [571, 238] width 197 height 64
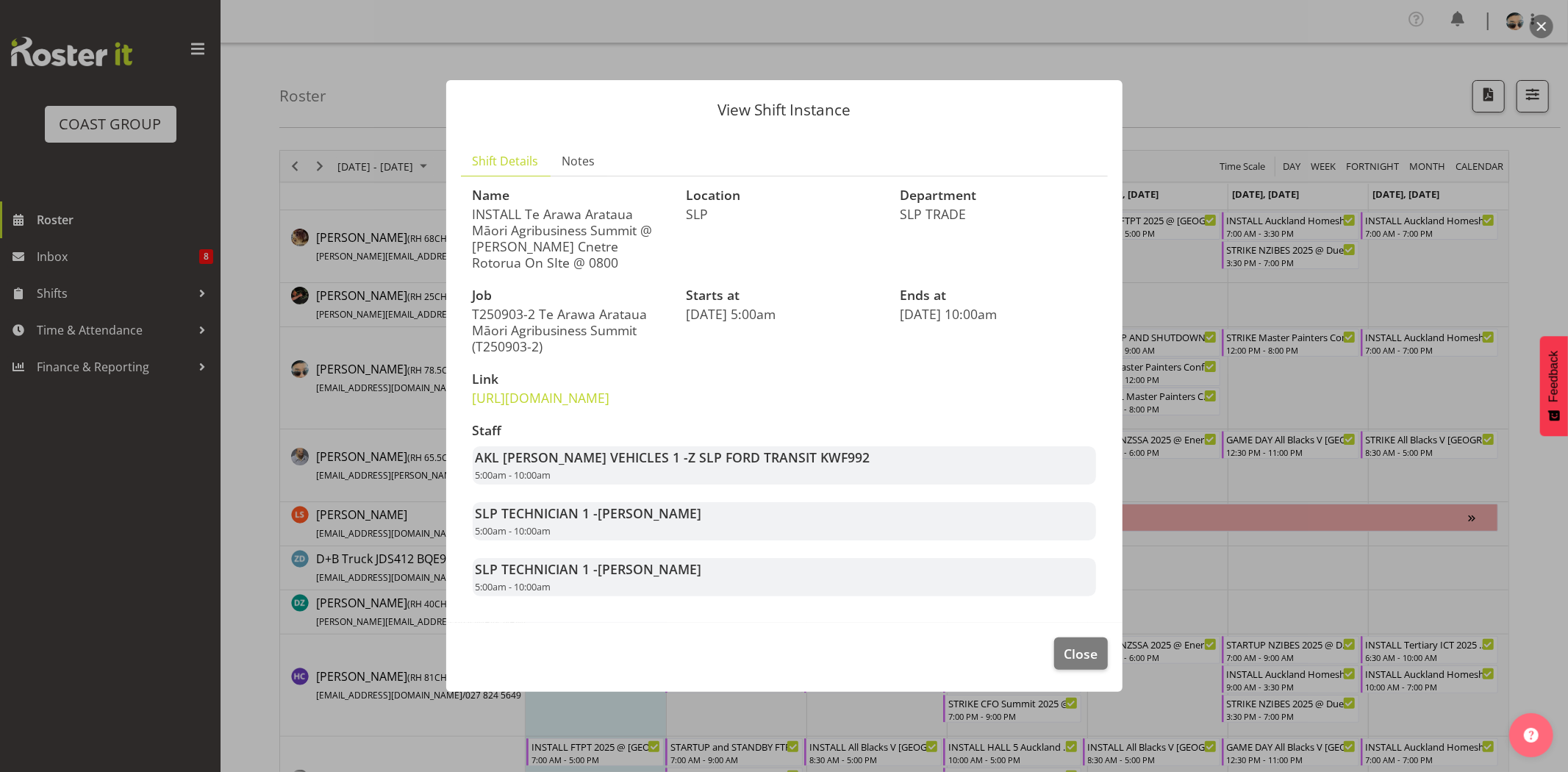
click at [641, 252] on p "INSTALL Te Arawa Arataua Māori Agribusiness Summit @ Sir Howard Morrison Cnetre…" at bounding box center [571, 238] width 197 height 64
drag, startPoint x: 633, startPoint y: 471, endPoint x: 767, endPoint y: 479, distance: 134.2
click at [767, 466] on span "Z SLP FORD TRANSIT KWF992" at bounding box center [779, 457] width 182 height 17
click at [767, 466] on span "Z SLP FORD TRANSIT KWF992" at bounding box center [779, 457] width 182 height 17
click at [597, 404] on link "https://drive.google.com/drive/folders/1IGmIejTHoSwLJ4zYeCWEsi5o_hteFBCU" at bounding box center [541, 397] width 138 height 17
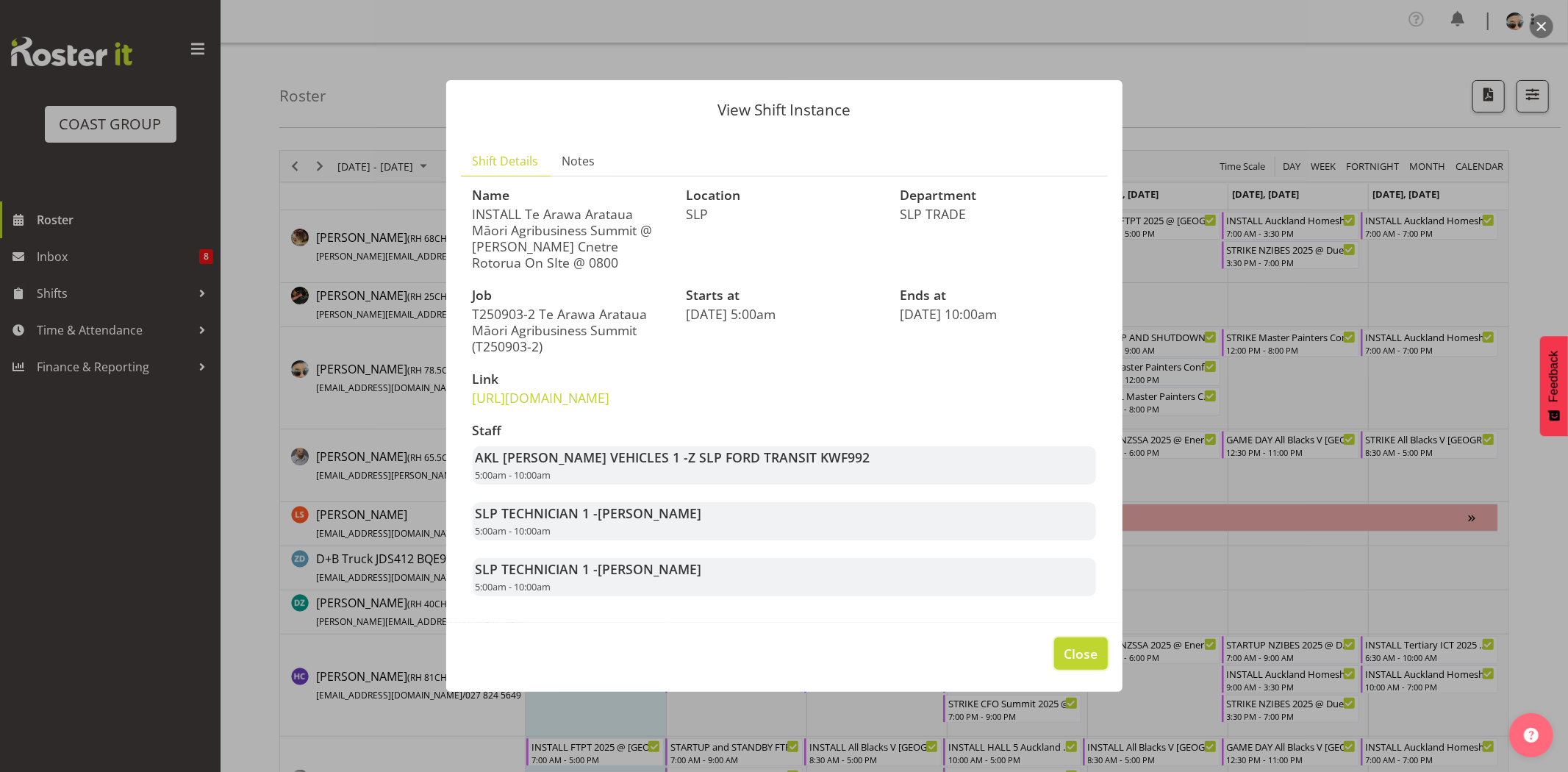
click at [1085, 663] on span "Close" at bounding box center [1080, 653] width 34 height 19
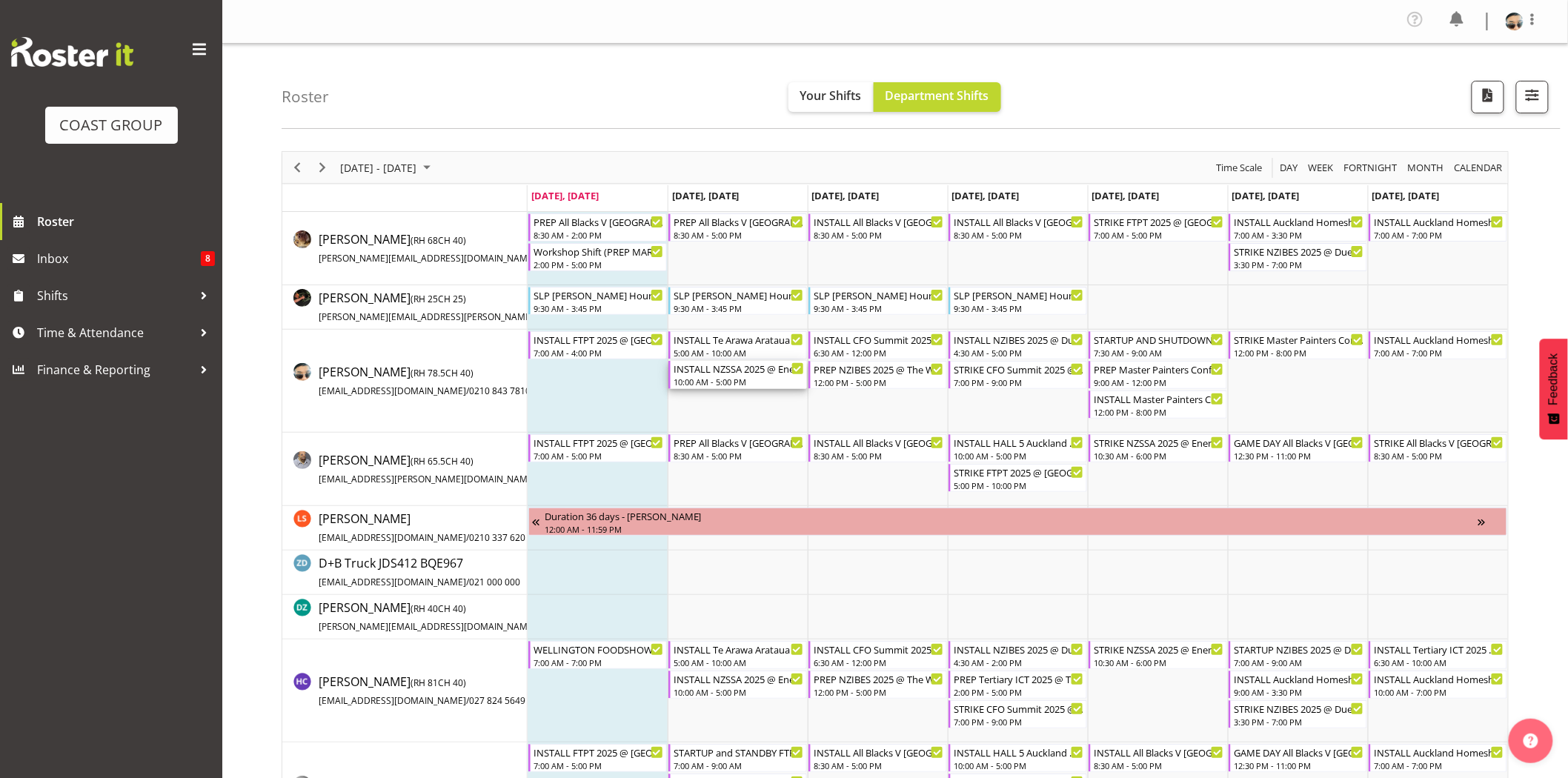
click at [737, 370] on div "INSTALL NZSSA 2025 @ Energy Events Center On SITE @ 0700" at bounding box center [738, 369] width 131 height 15
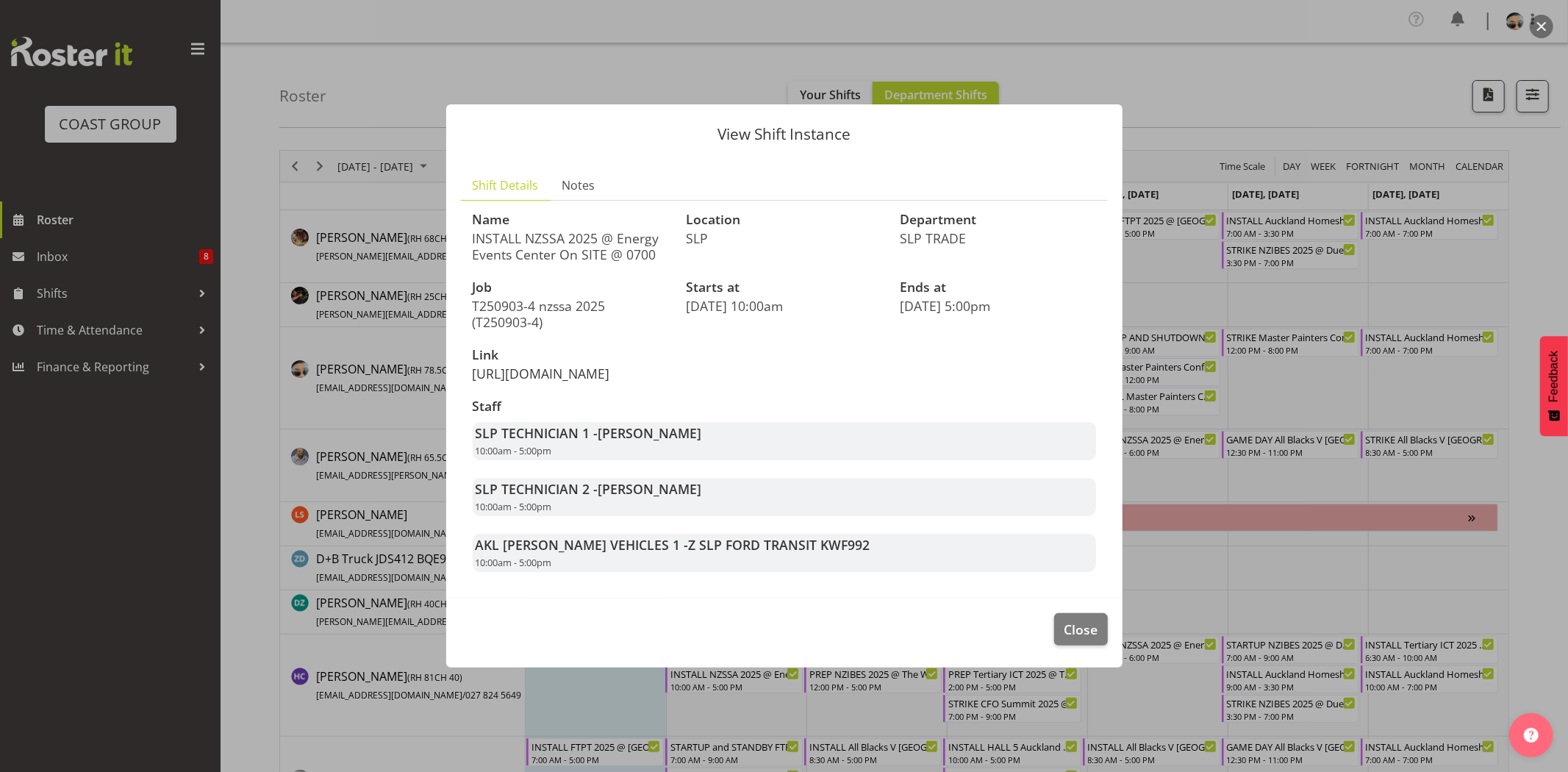
click at [610, 372] on link "https://drive.google.com/drive/folders/1N3Lenj2bJwi_NMoGIgx5azkOMo8K4fpN" at bounding box center [541, 373] width 138 height 17
click at [1067, 639] on span "Close" at bounding box center [1080, 629] width 34 height 19
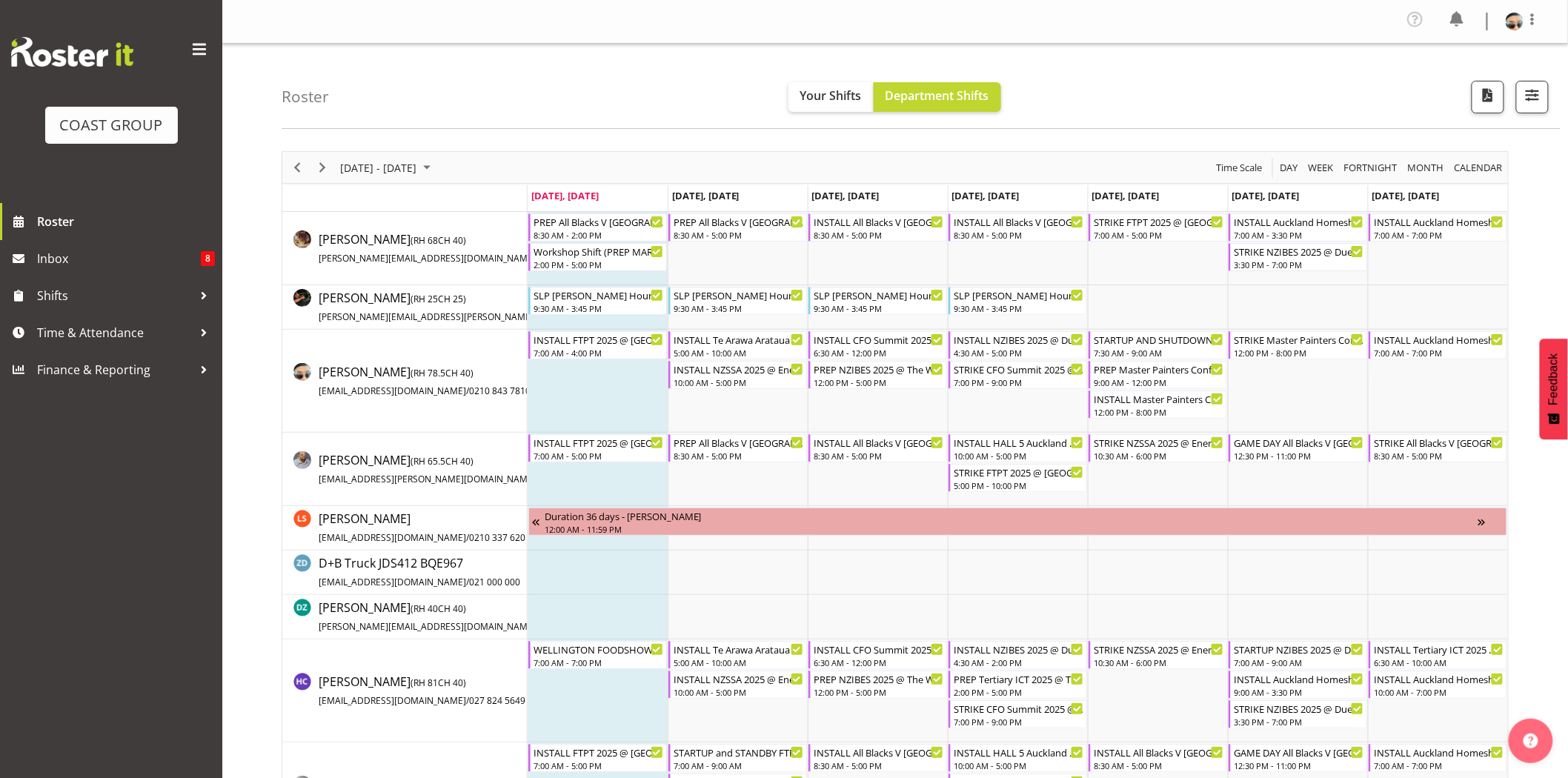
click at [793, 69] on div "Roster Your Shifts Department Shifts 1 Locations Clear CARLTON EVENTS Carlton H…" at bounding box center [921, 86] width 1279 height 85
click at [734, 358] on div "5:00 AM - 10:00 AM" at bounding box center [738, 352] width 131 height 12
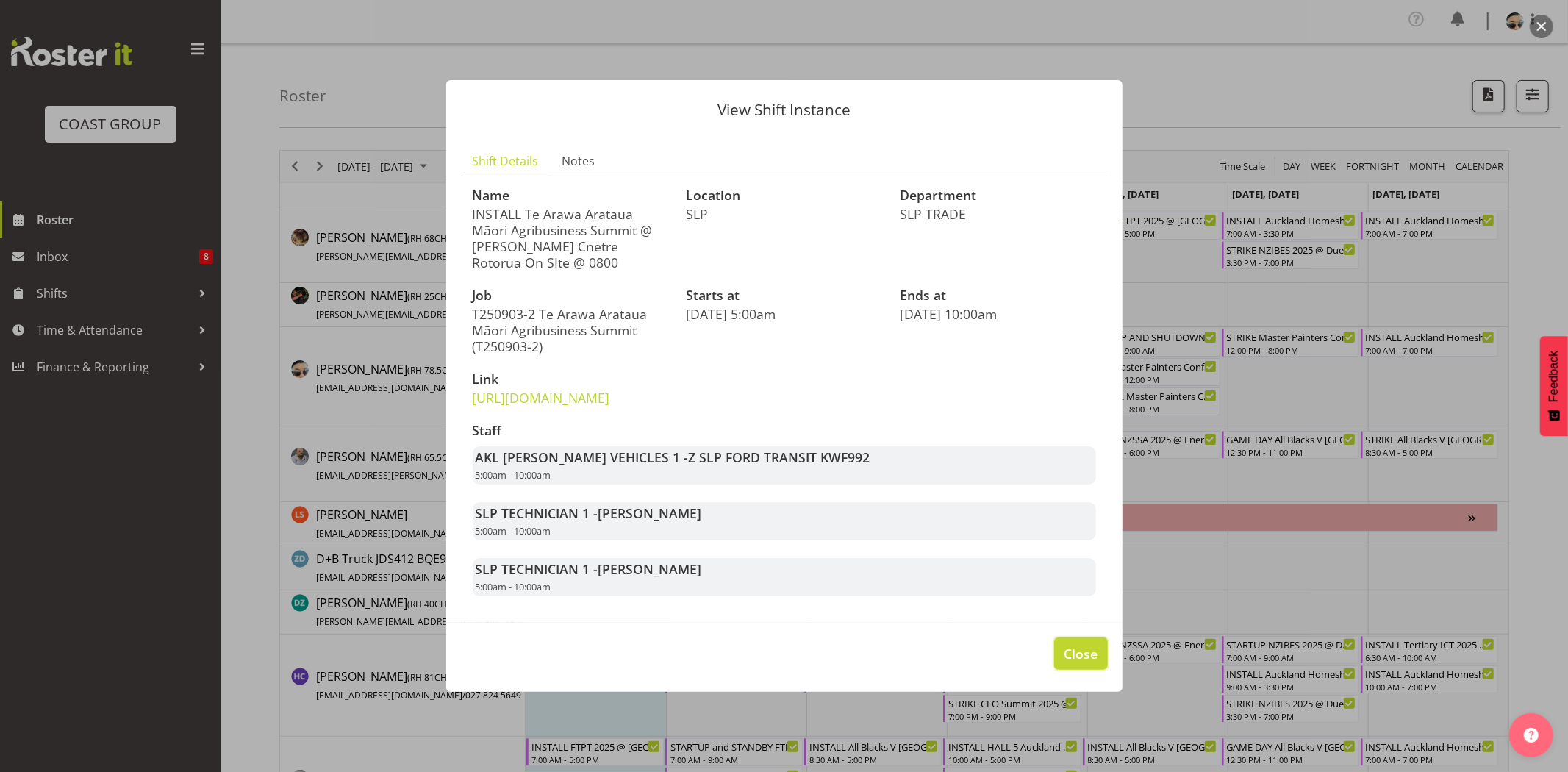
click at [1064, 670] on button "Close" at bounding box center [1081, 653] width 53 height 32
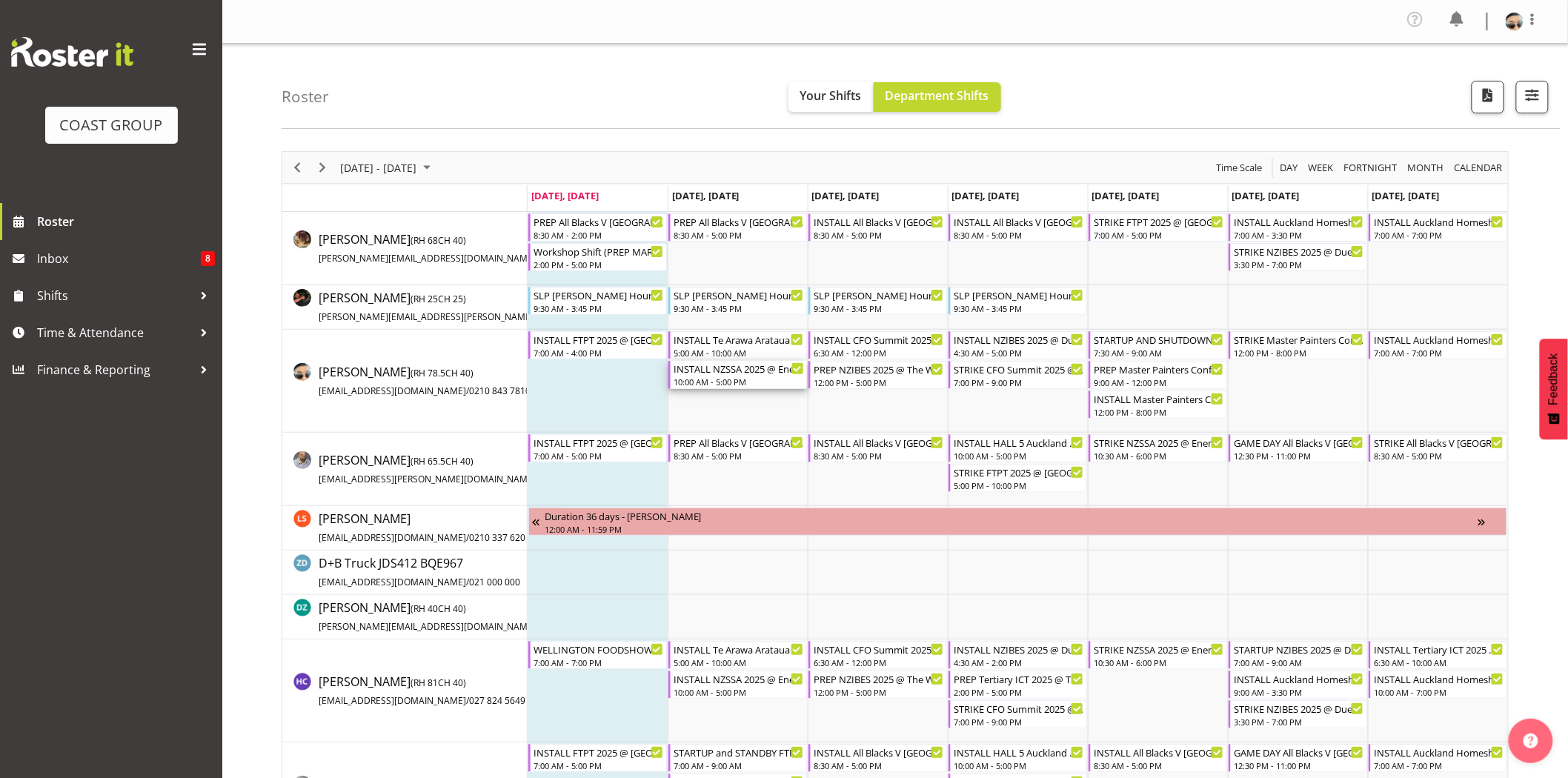
click at [756, 383] on div "10:00 AM - 5:00 PM" at bounding box center [738, 382] width 131 height 12
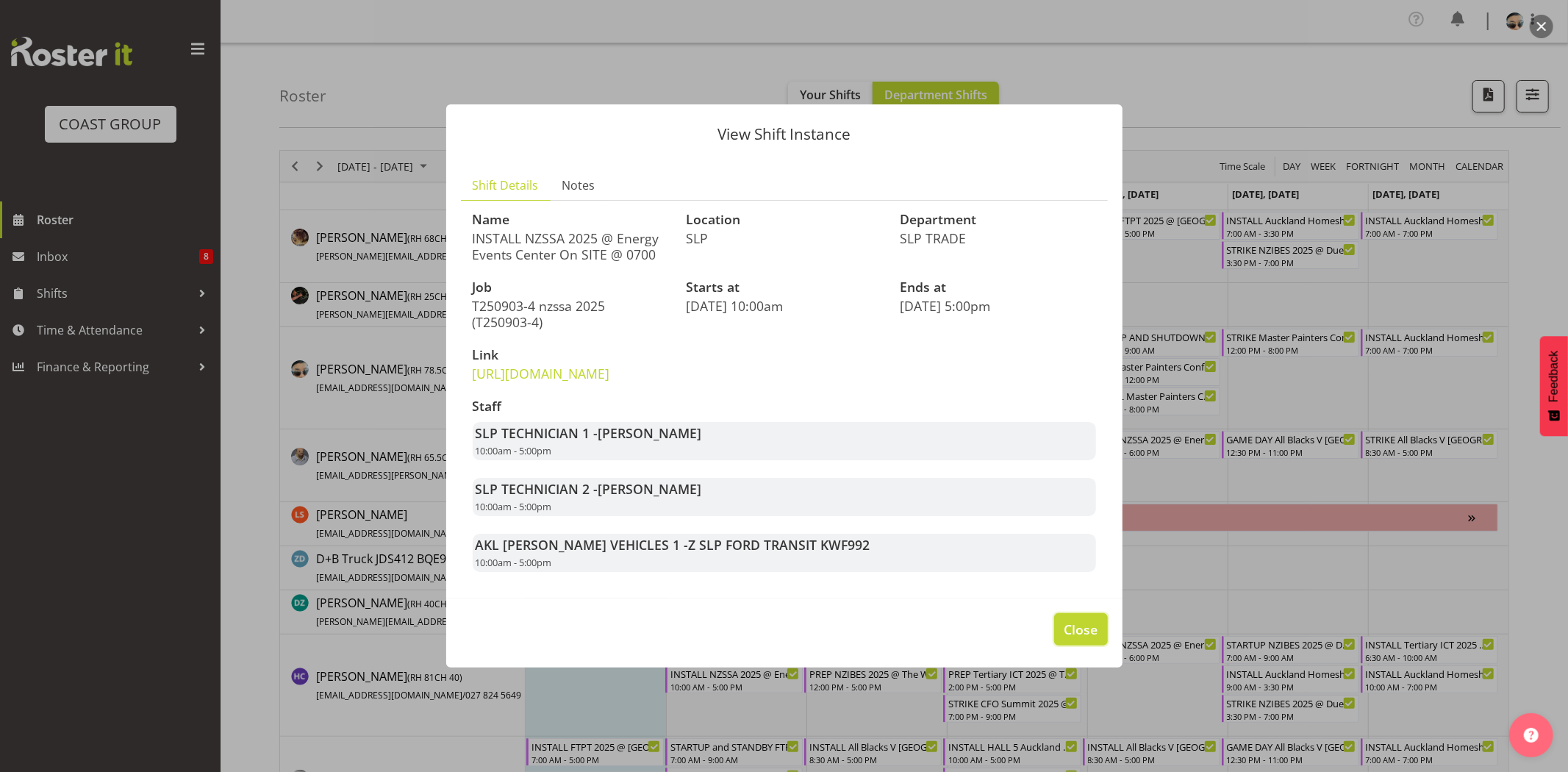
click at [1078, 639] on span "Close" at bounding box center [1080, 629] width 34 height 19
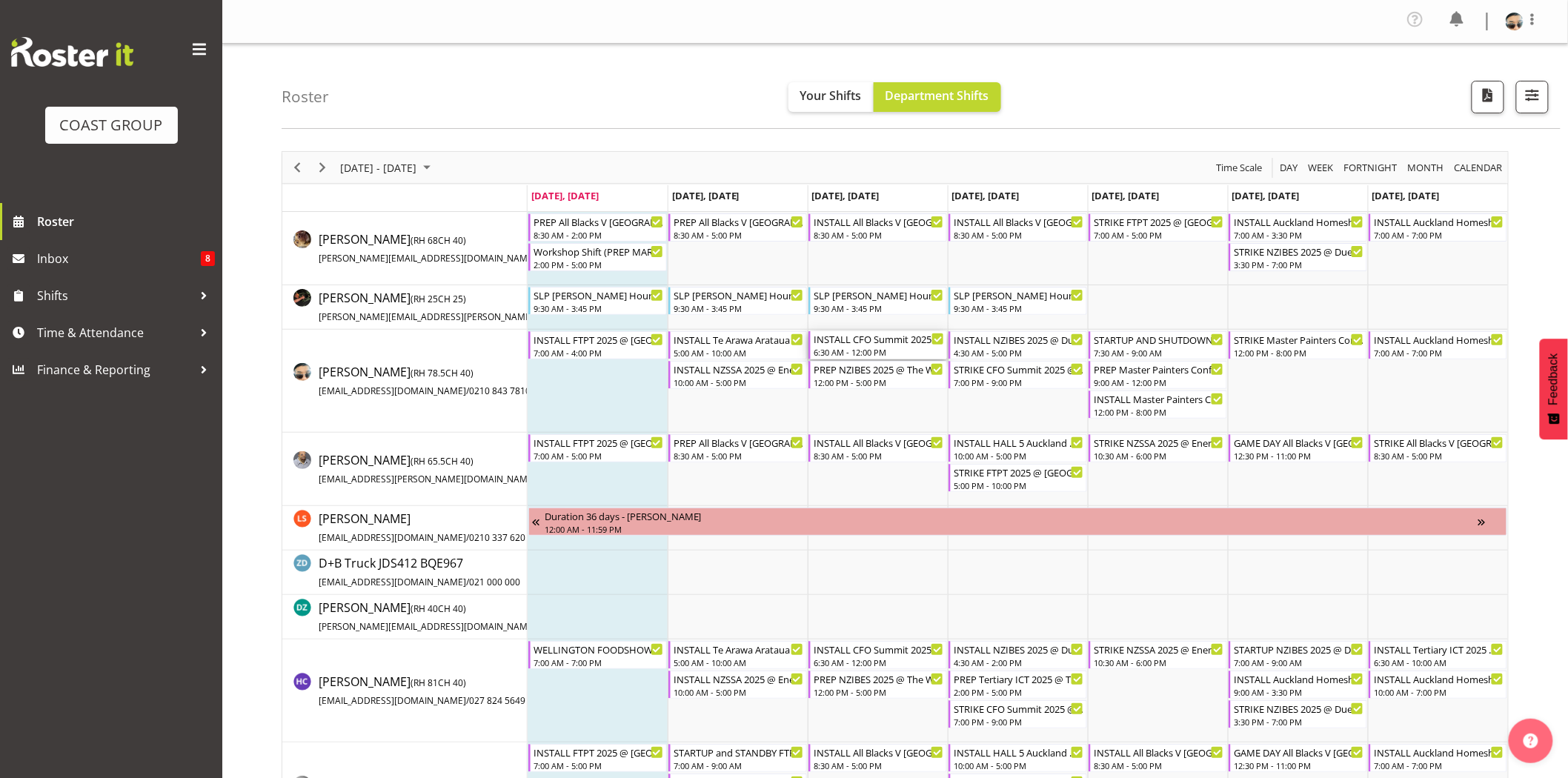
click at [879, 350] on div "6:30 AM - 12:00 PM" at bounding box center [878, 352] width 131 height 12
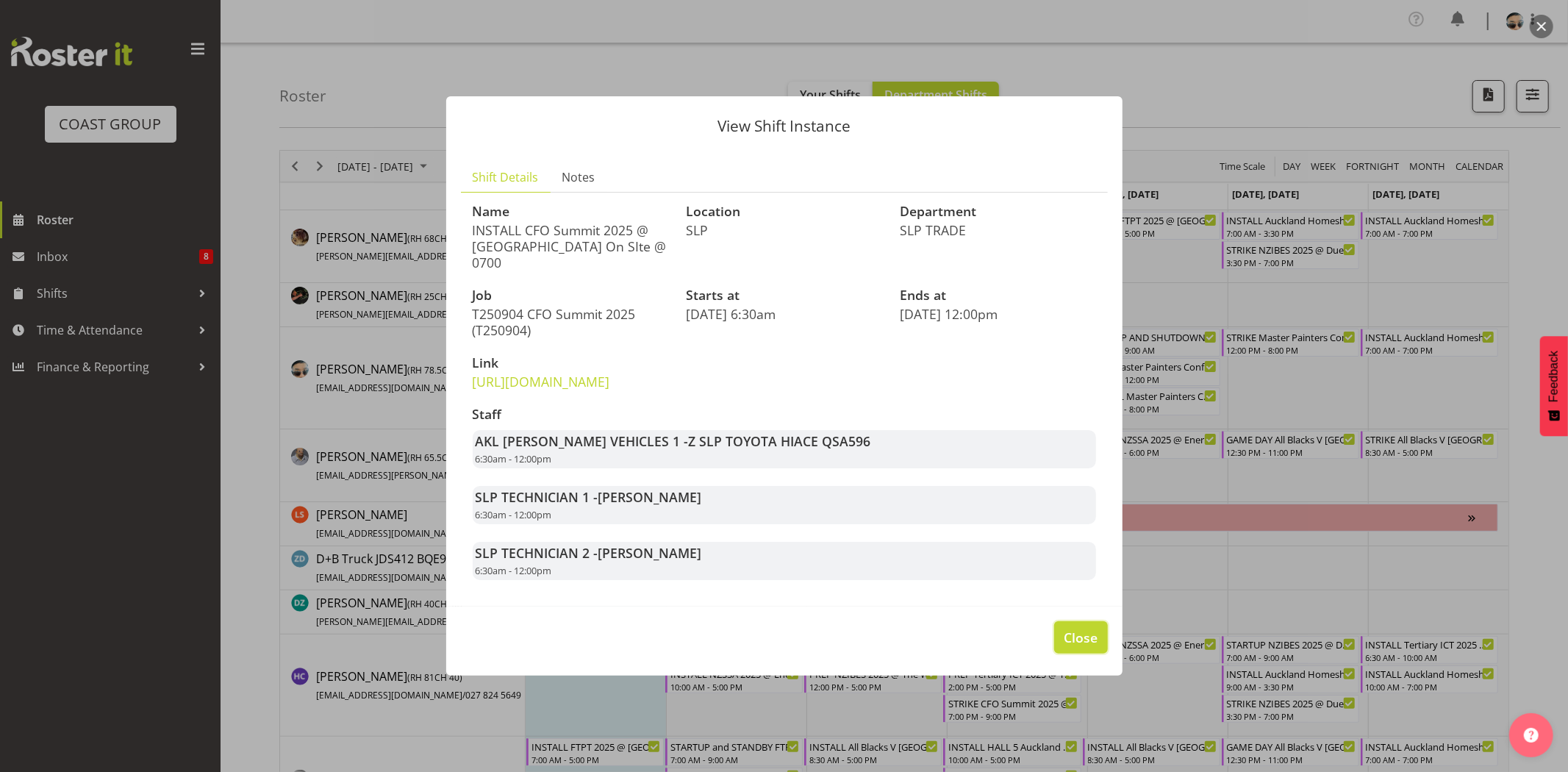
click at [1076, 647] on span "Close" at bounding box center [1080, 637] width 34 height 19
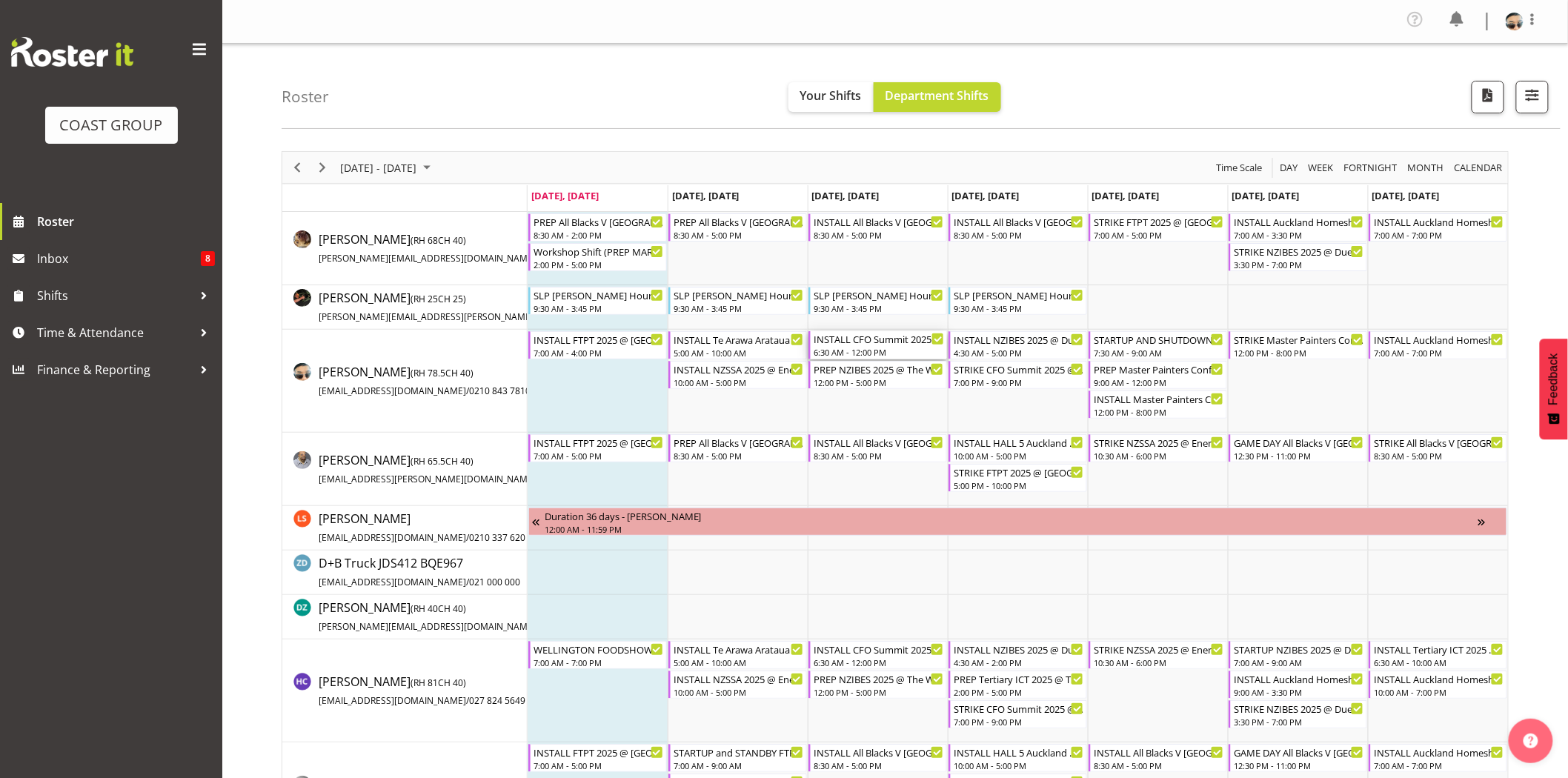
click at [842, 338] on div "INSTALL CFO Summit 2025 @ Cordis Hotel On SIte @ 0700" at bounding box center [878, 339] width 131 height 15
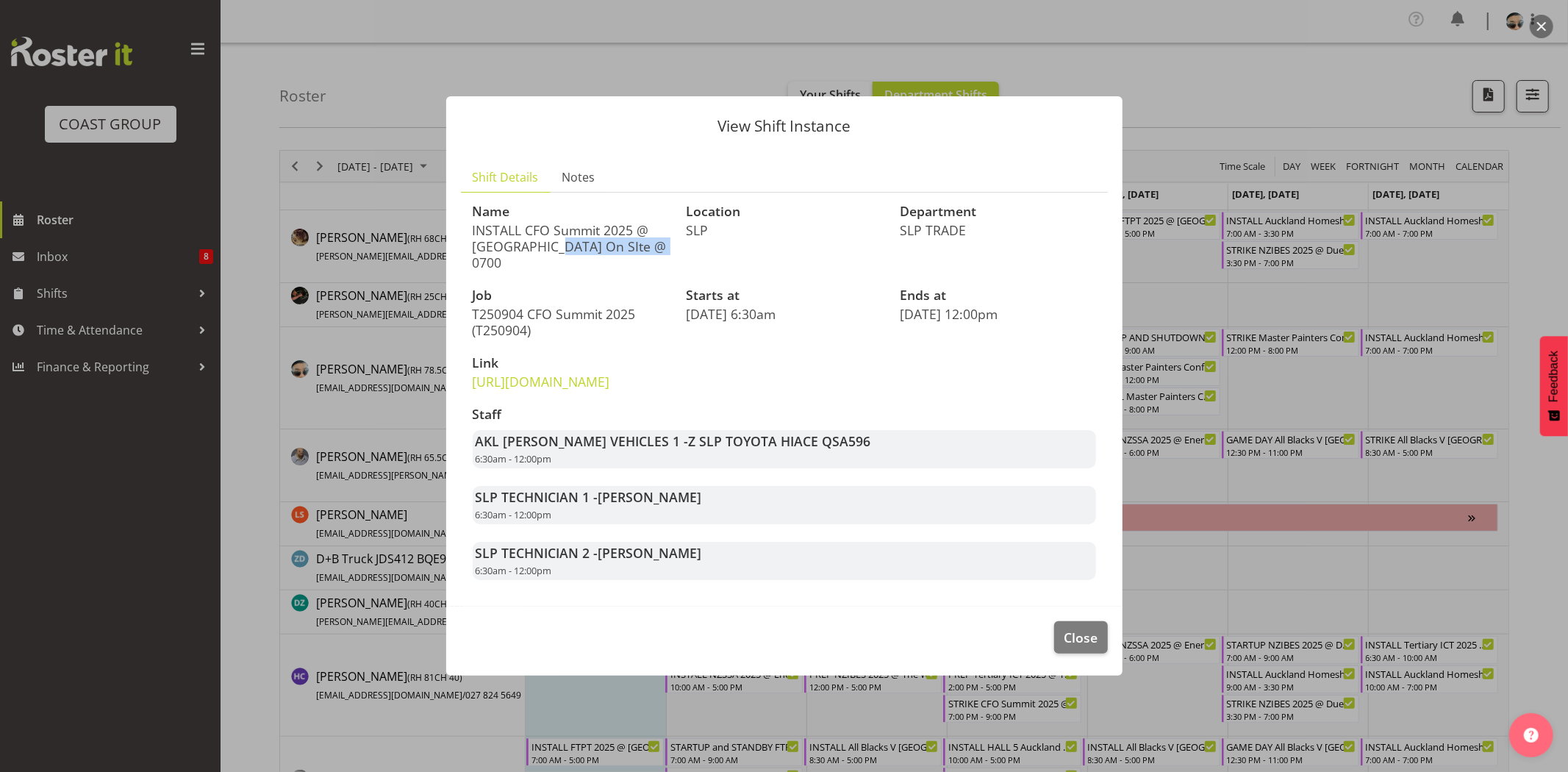
drag, startPoint x: 530, startPoint y: 213, endPoint x: 643, endPoint y: 215, distance: 113.0
click at [643, 222] on p "INSTALL CFO Summit 2025 @ Cordis Hotel On SIte @ 0700" at bounding box center [571, 246] width 197 height 49
drag, startPoint x: 528, startPoint y: 219, endPoint x: 647, endPoint y: 217, distance: 119.0
click at [647, 222] on p "INSTALL CFO Summit 2025 @ Cordis Hotel On SIte @ 0700" at bounding box center [571, 246] width 197 height 49
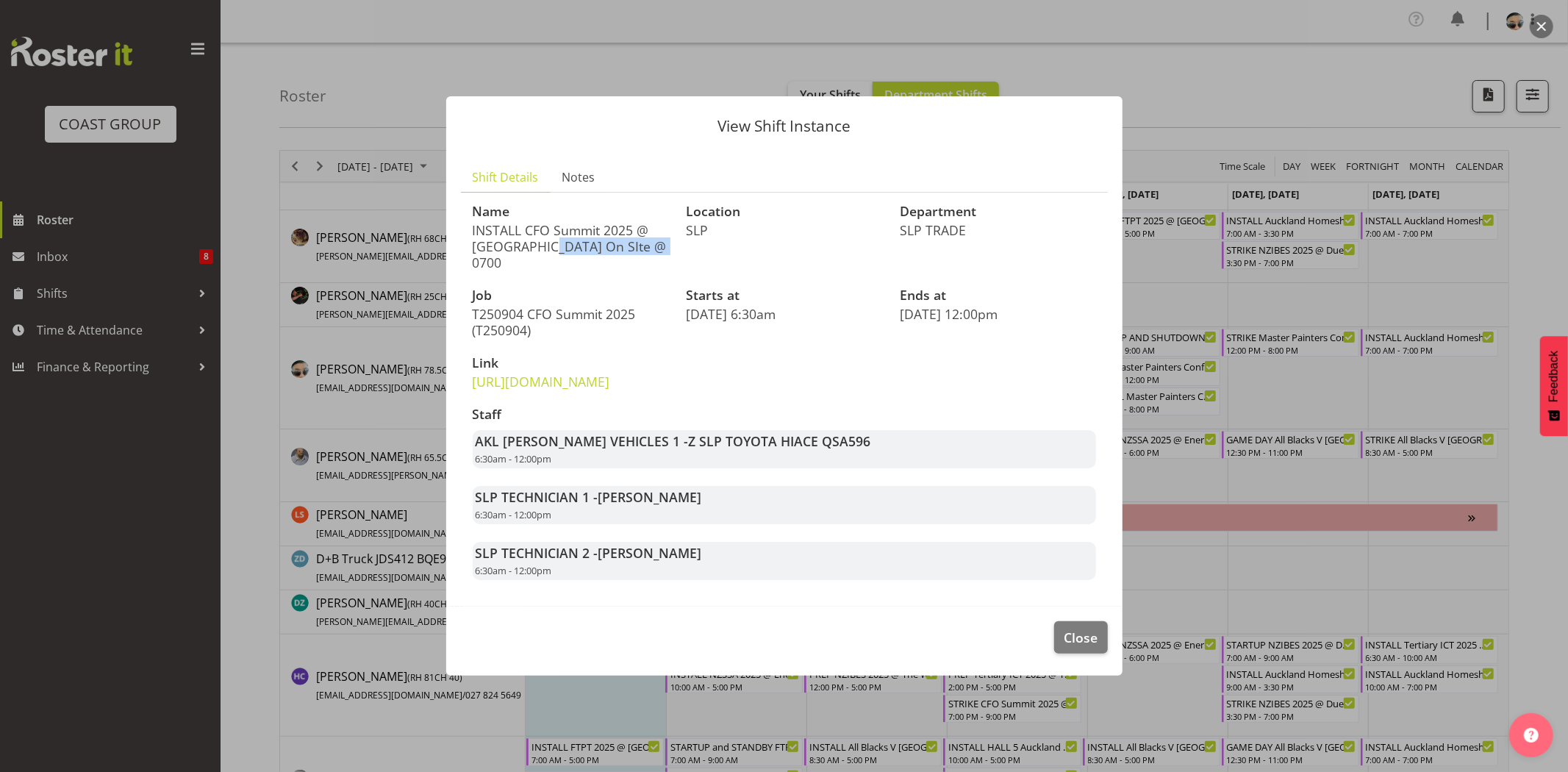
click at [647, 222] on p "INSTALL CFO Summit 2025 @ Cordis Hotel On SIte @ 0700" at bounding box center [571, 246] width 197 height 49
drag, startPoint x: 528, startPoint y: 225, endPoint x: 623, endPoint y: 222, distance: 95.0
click at [623, 222] on p "INSTALL CFO Summit 2025 @ Cordis Hotel On SIte @ 0700" at bounding box center [571, 246] width 197 height 49
drag, startPoint x: 509, startPoint y: 237, endPoint x: 635, endPoint y: 239, distance: 126.0
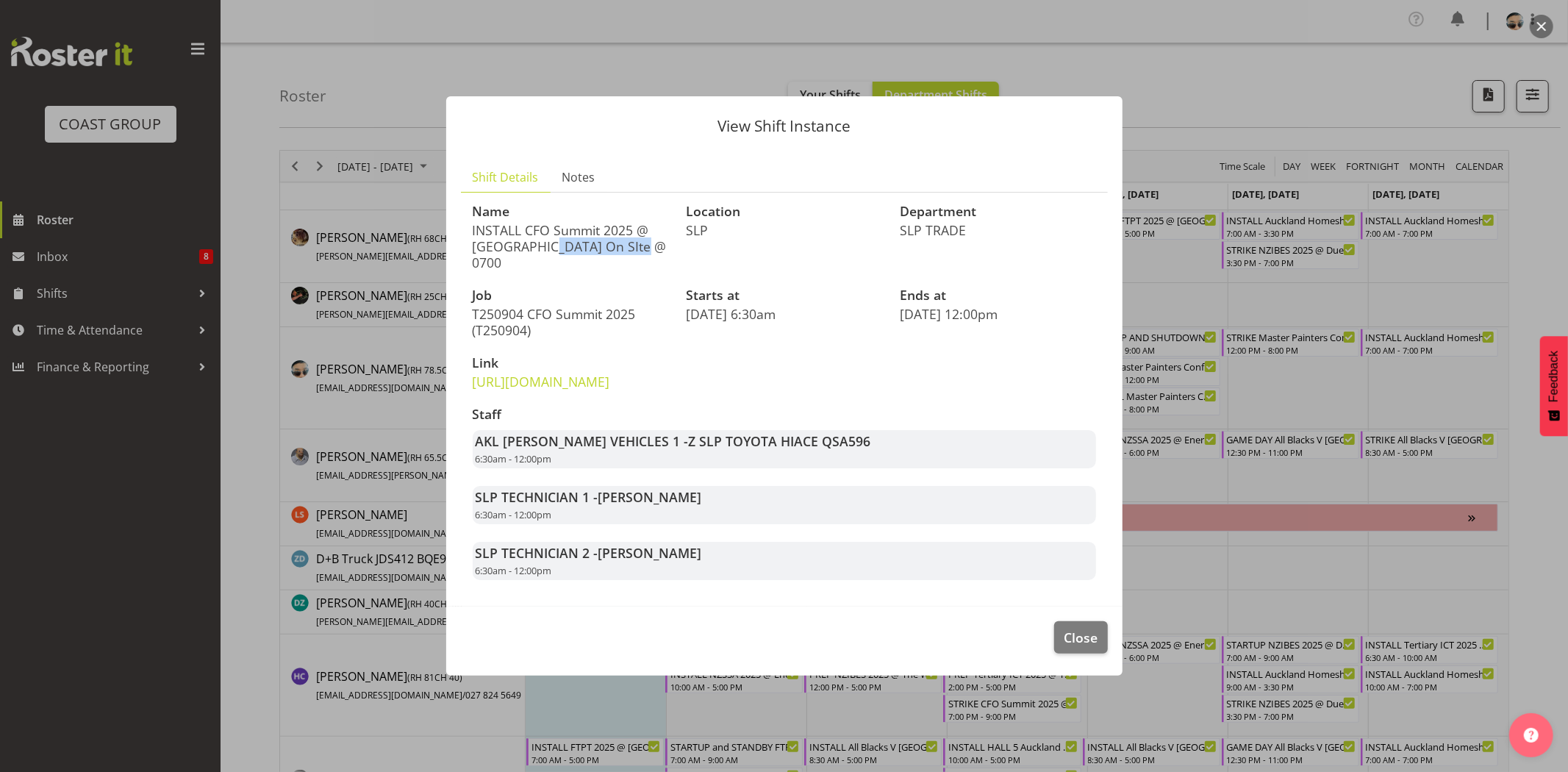
click at [635, 239] on p "INSTALL CFO Summit 2025 @ Cordis Hotel On SIte @ 0700" at bounding box center [571, 246] width 197 height 49
click at [1093, 641] on span "Close" at bounding box center [1080, 637] width 34 height 19
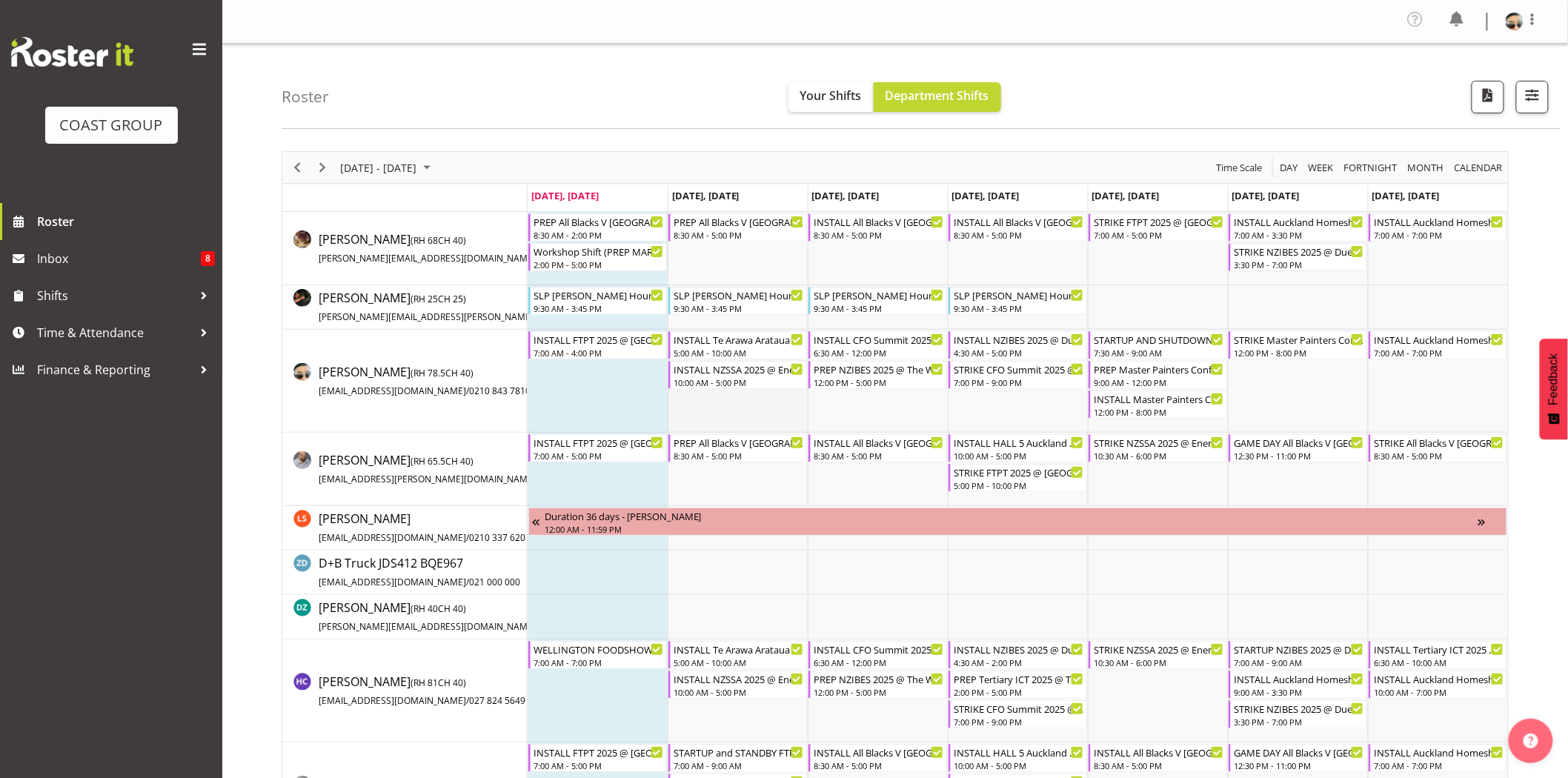
click at [788, 394] on td "Timeline Week of September 1, 2025" at bounding box center [737, 381] width 140 height 103
click at [834, 158] on div "September 01 - 07, 2025 Today Day Week Fortnight Month calendar Month Agenda Ti…" at bounding box center [895, 168] width 1225 height 31
click at [889, 376] on div "12:00 PM - 5:00 PM" at bounding box center [878, 382] width 131 height 12
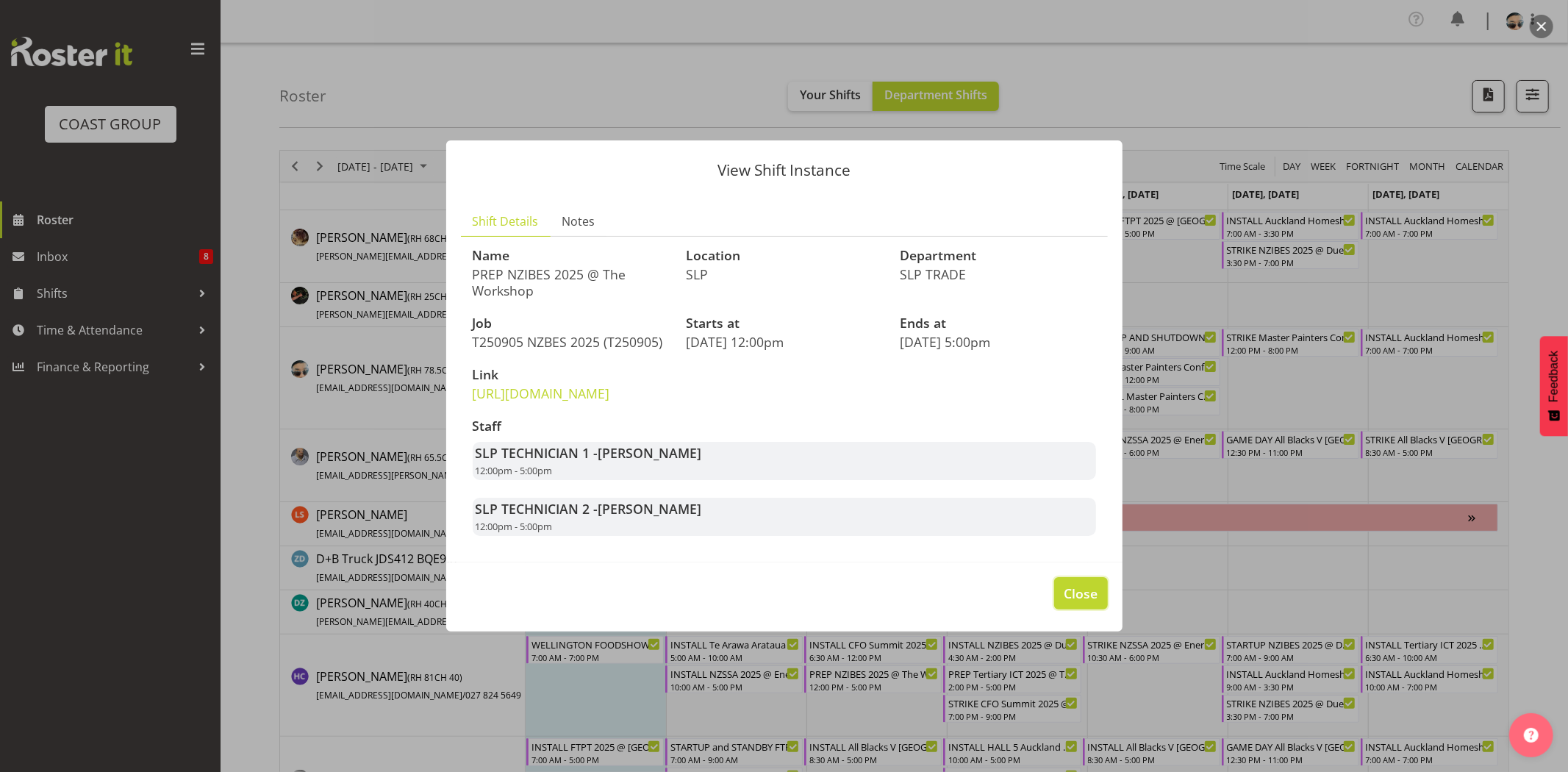
click at [1093, 603] on span "Close" at bounding box center [1080, 593] width 34 height 19
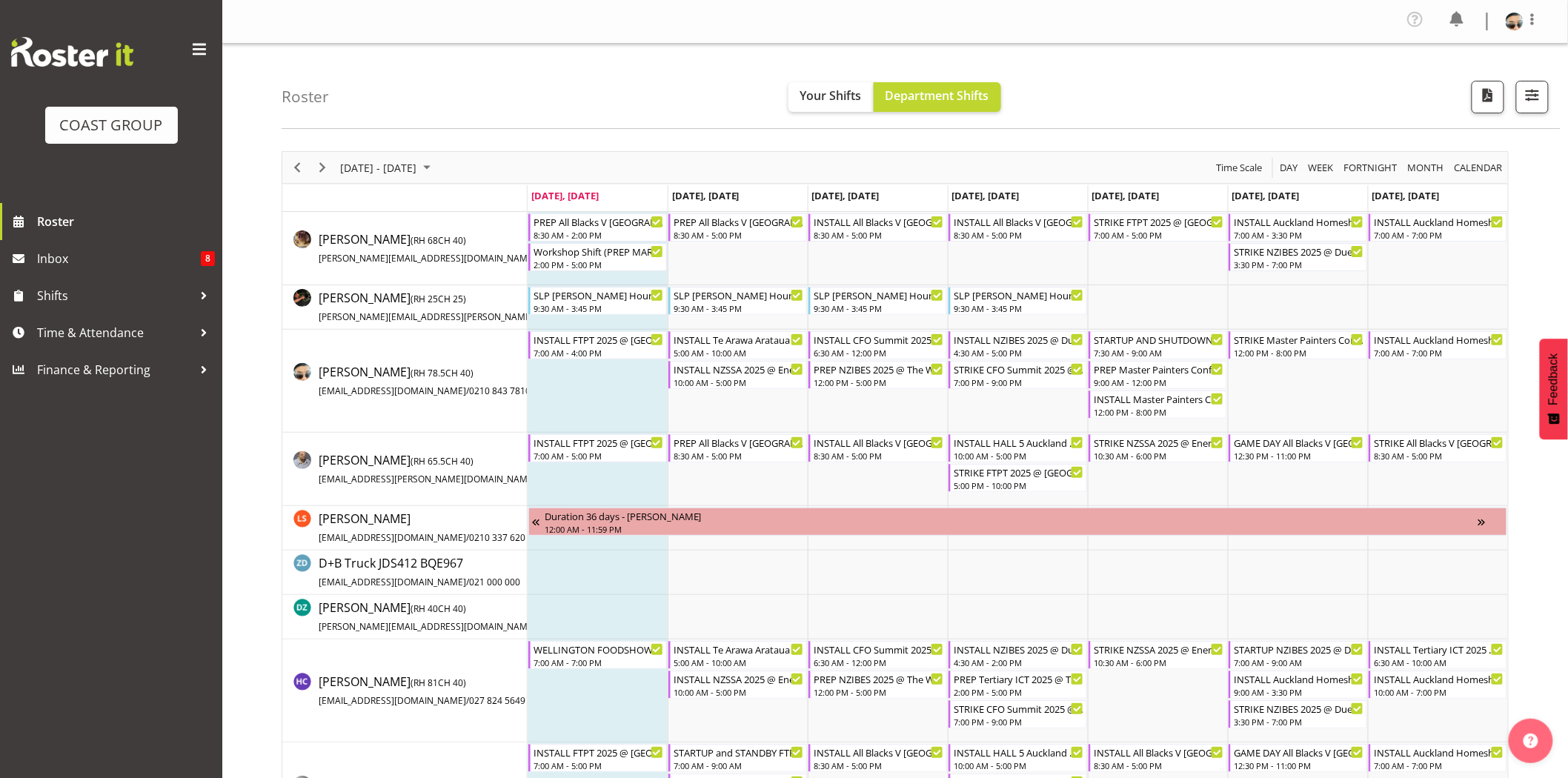
click at [894, 157] on div "September 01 - 07, 2025 Today Day Week Fortnight Month calendar Month Agenda Ti…" at bounding box center [895, 168] width 1225 height 31
click at [1049, 349] on div "4:30 AM - 5:00 PM" at bounding box center [1018, 352] width 131 height 12
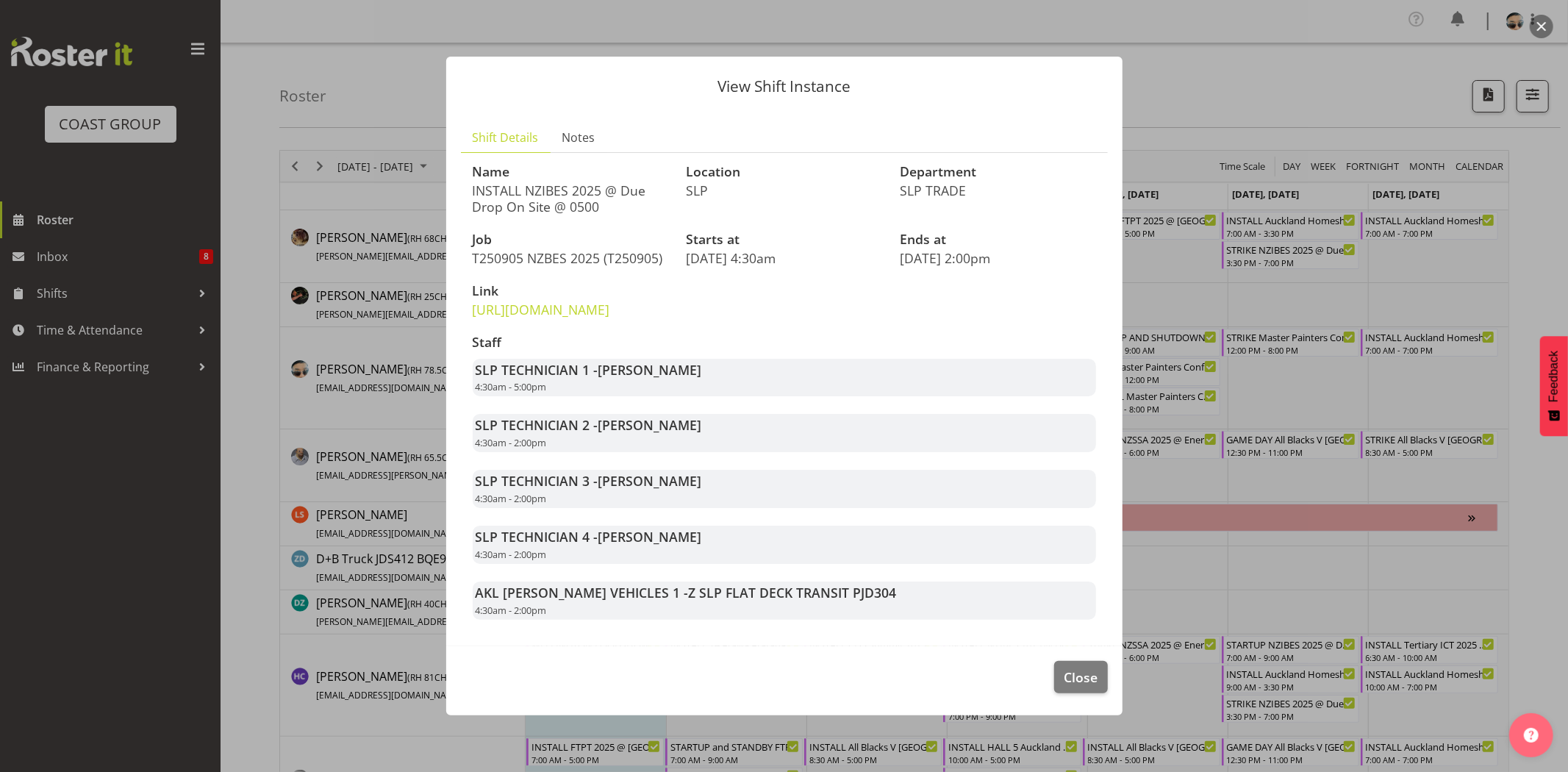
drag, startPoint x: 618, startPoint y: 412, endPoint x: 753, endPoint y: 414, distance: 135.0
click at [753, 397] on div "SLP TECHNICIAN 1 - Aof Anujarawat 4:30am - 5:00pm" at bounding box center [784, 378] width 623 height 39
drag, startPoint x: 600, startPoint y: 392, endPoint x: 657, endPoint y: 401, distance: 57.7
click at [657, 379] on span "Aof Anujarawat" at bounding box center [650, 369] width 104 height 17
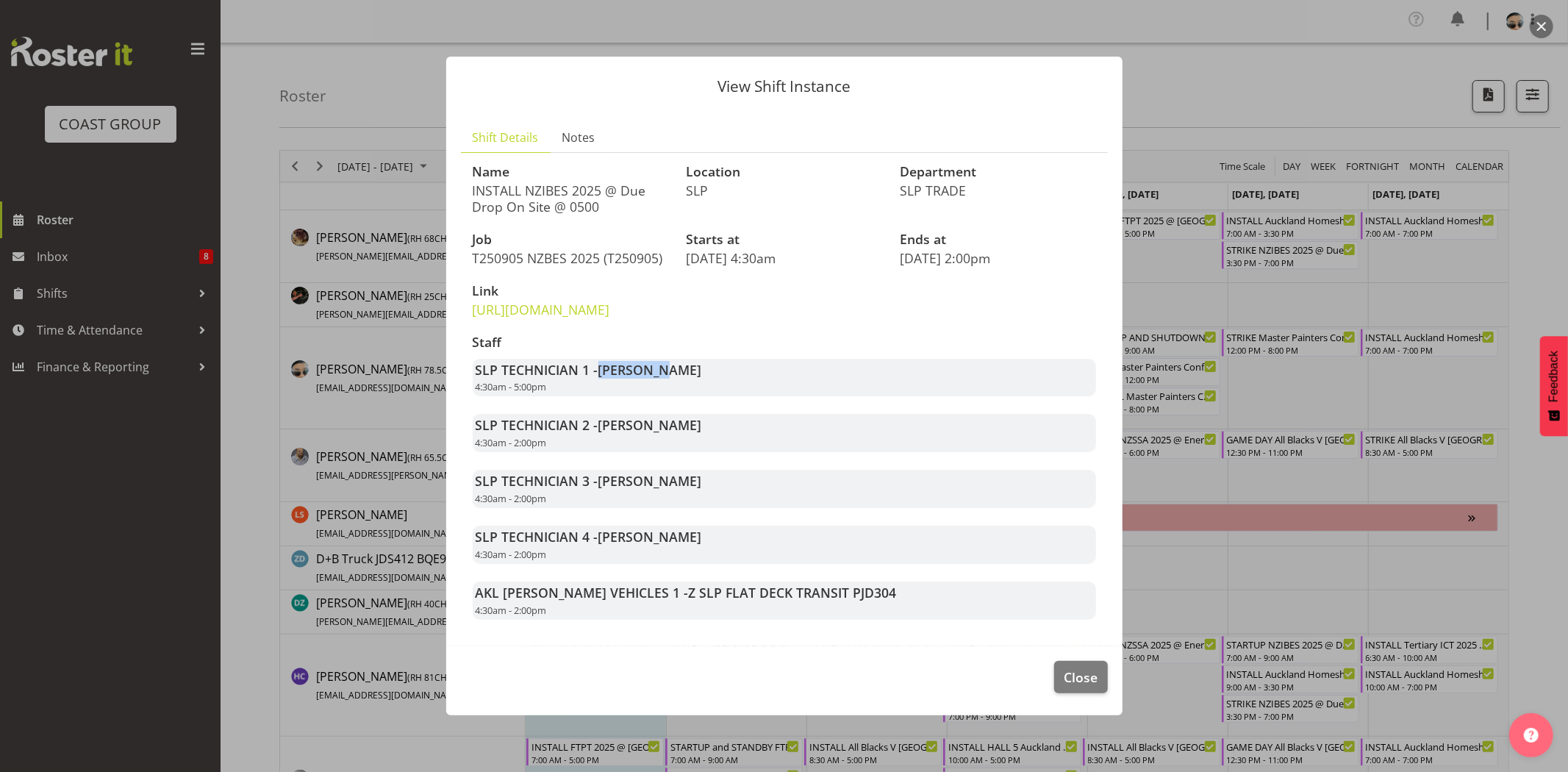
click at [657, 379] on span "Aof Anujarawat" at bounding box center [650, 369] width 104 height 17
click at [1079, 687] on span "Close" at bounding box center [1080, 676] width 34 height 19
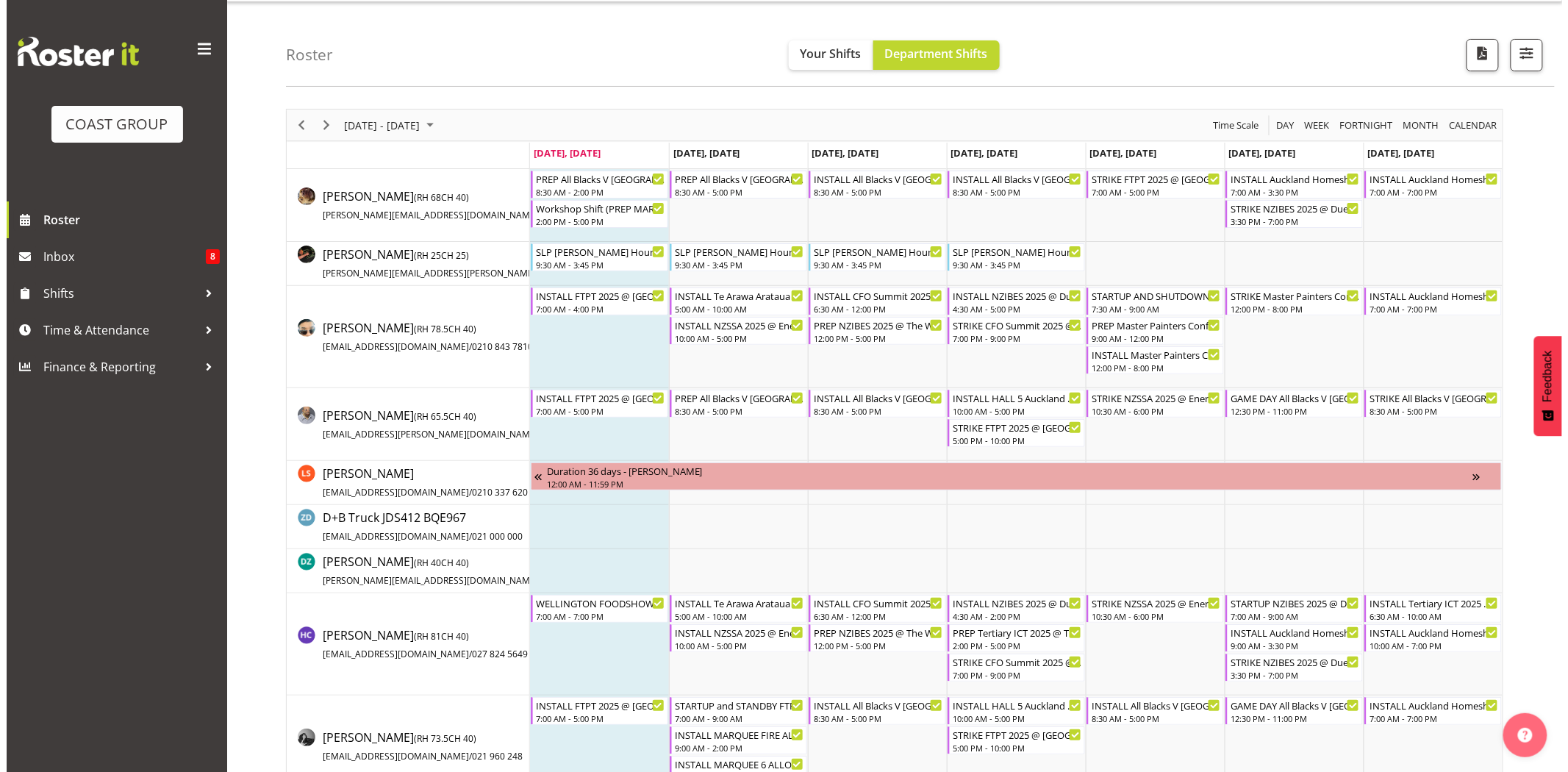
scroll to position [71, 0]
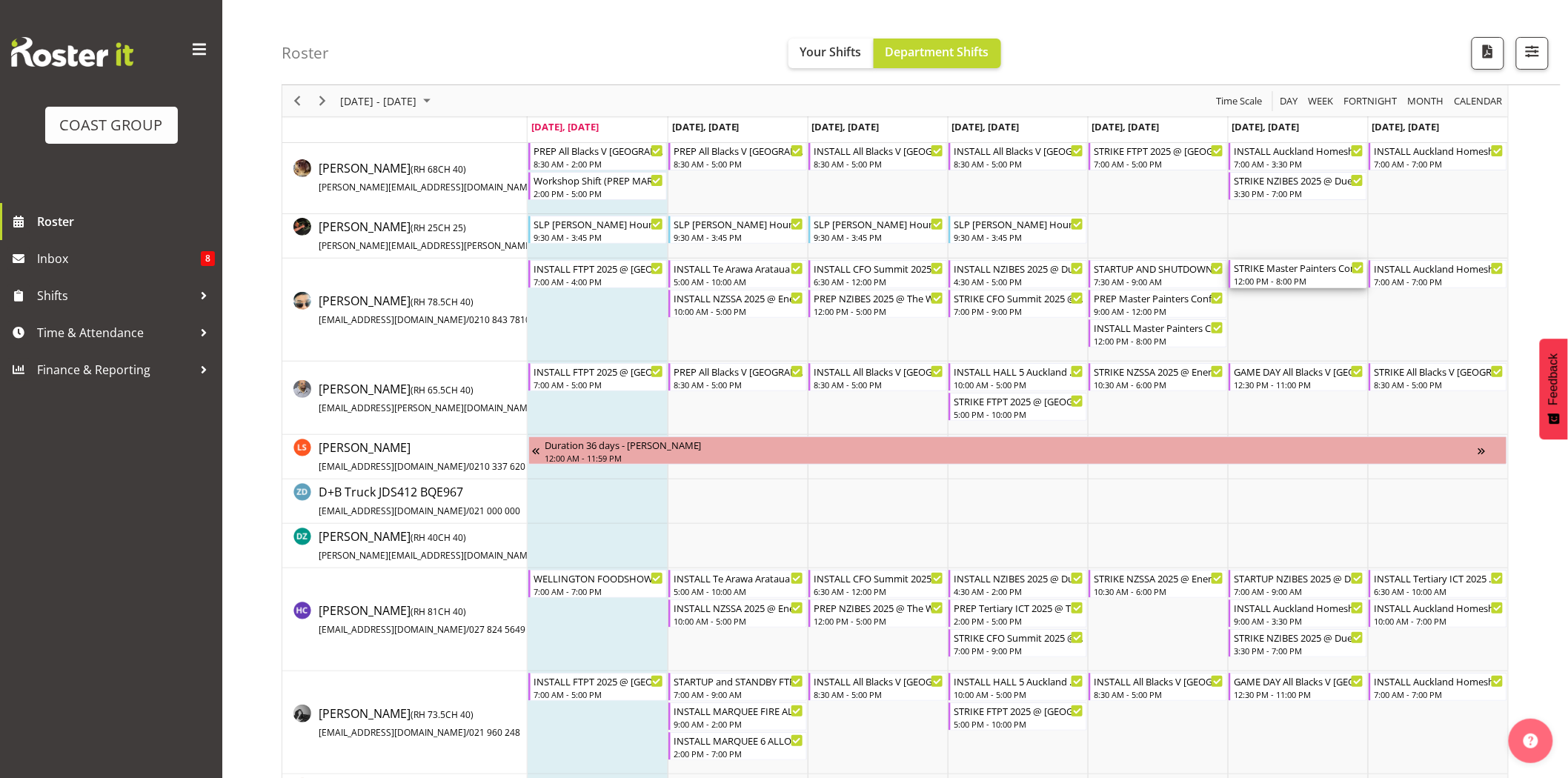
click at [1313, 272] on div "STRIKE Master Painters Conference 2025 @ 1430The Copthorne Bay of Islands On Si…" at bounding box center [1298, 268] width 131 height 15
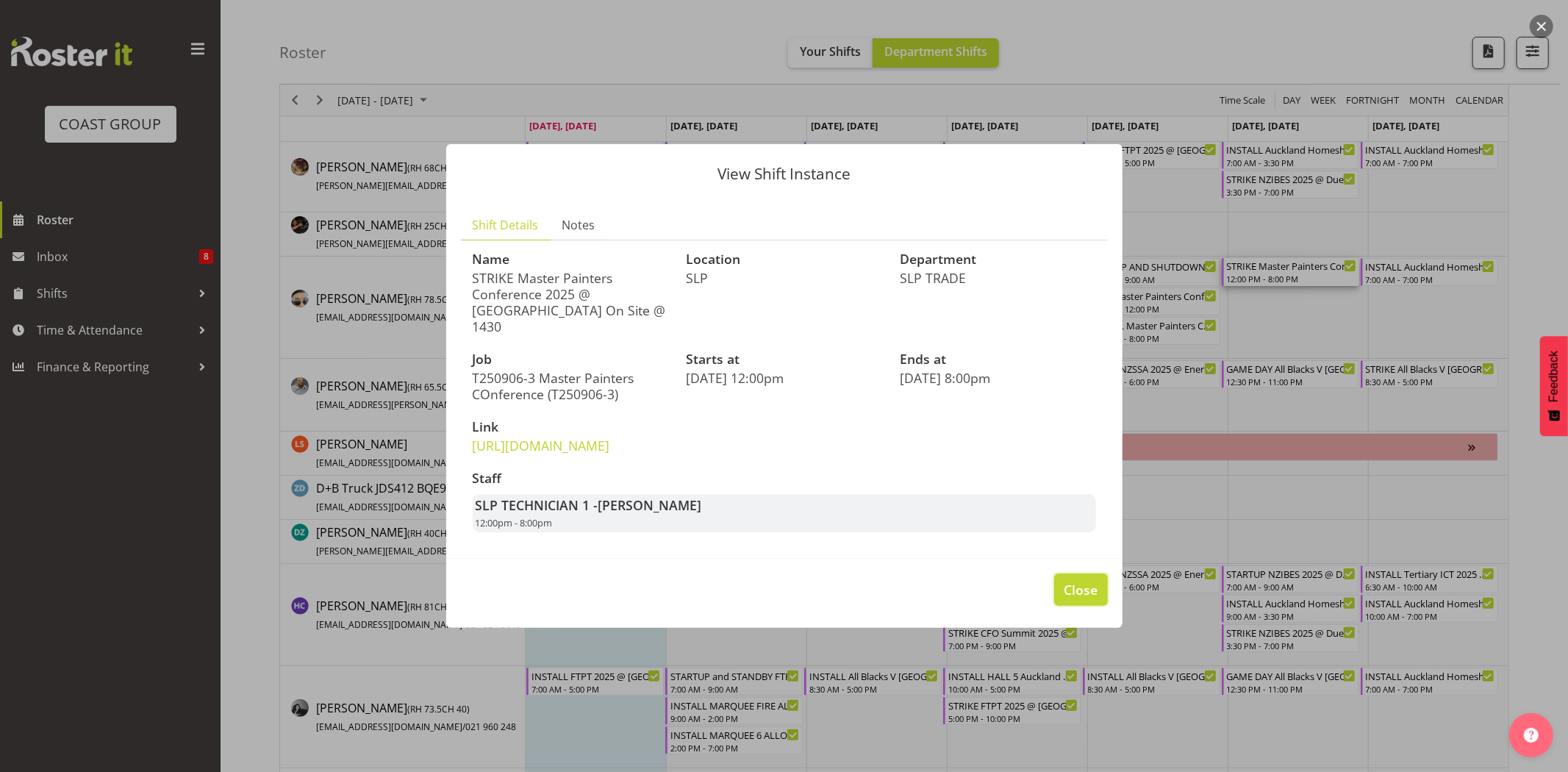
click at [1079, 599] on span "Close" at bounding box center [1080, 589] width 34 height 19
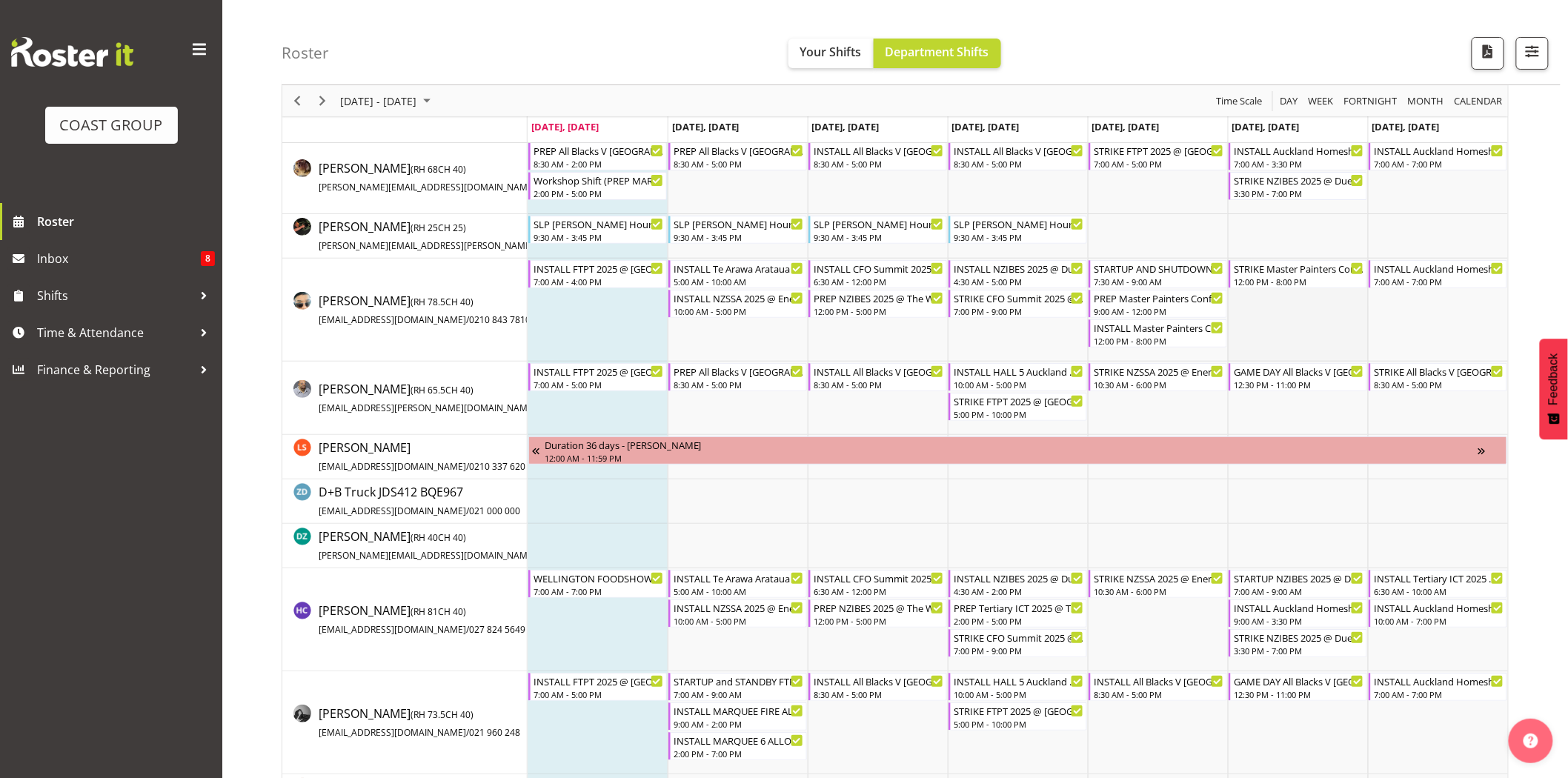
click at [1264, 346] on td "Timeline Week of September 1, 2025" at bounding box center [1297, 309] width 140 height 103
click at [1406, 283] on div "7:00 AM - 7:00 PM" at bounding box center [1438, 281] width 131 height 12
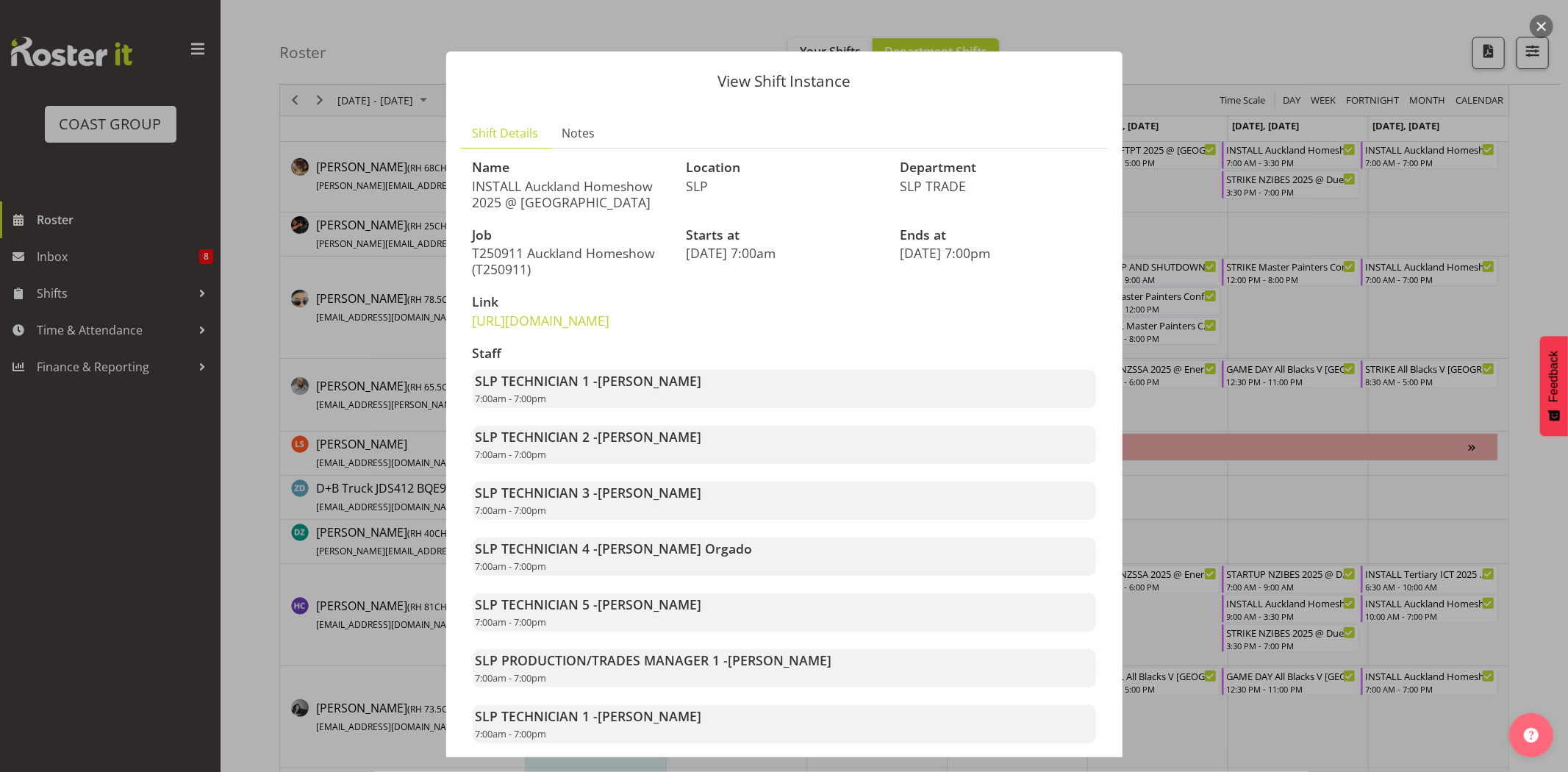
drag, startPoint x: 528, startPoint y: 186, endPoint x: 655, endPoint y: 200, distance: 127.8
click at [655, 200] on p "INSTALL Auckland Homeshow 2025 @ Auckland SHowgrounds" at bounding box center [571, 194] width 197 height 32
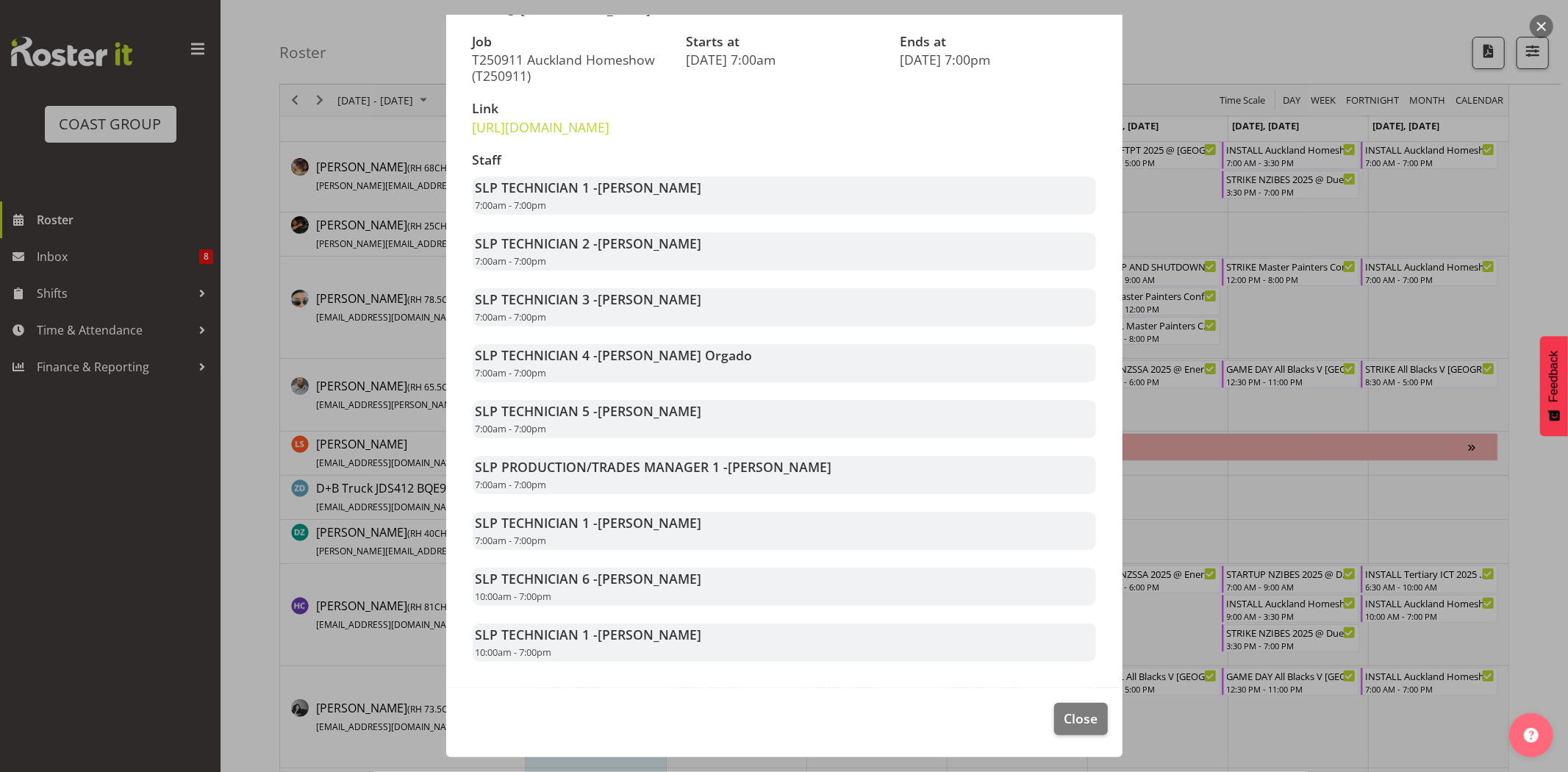
scroll to position [214, 0]
click at [1083, 728] on span "Close" at bounding box center [1080, 718] width 34 height 19
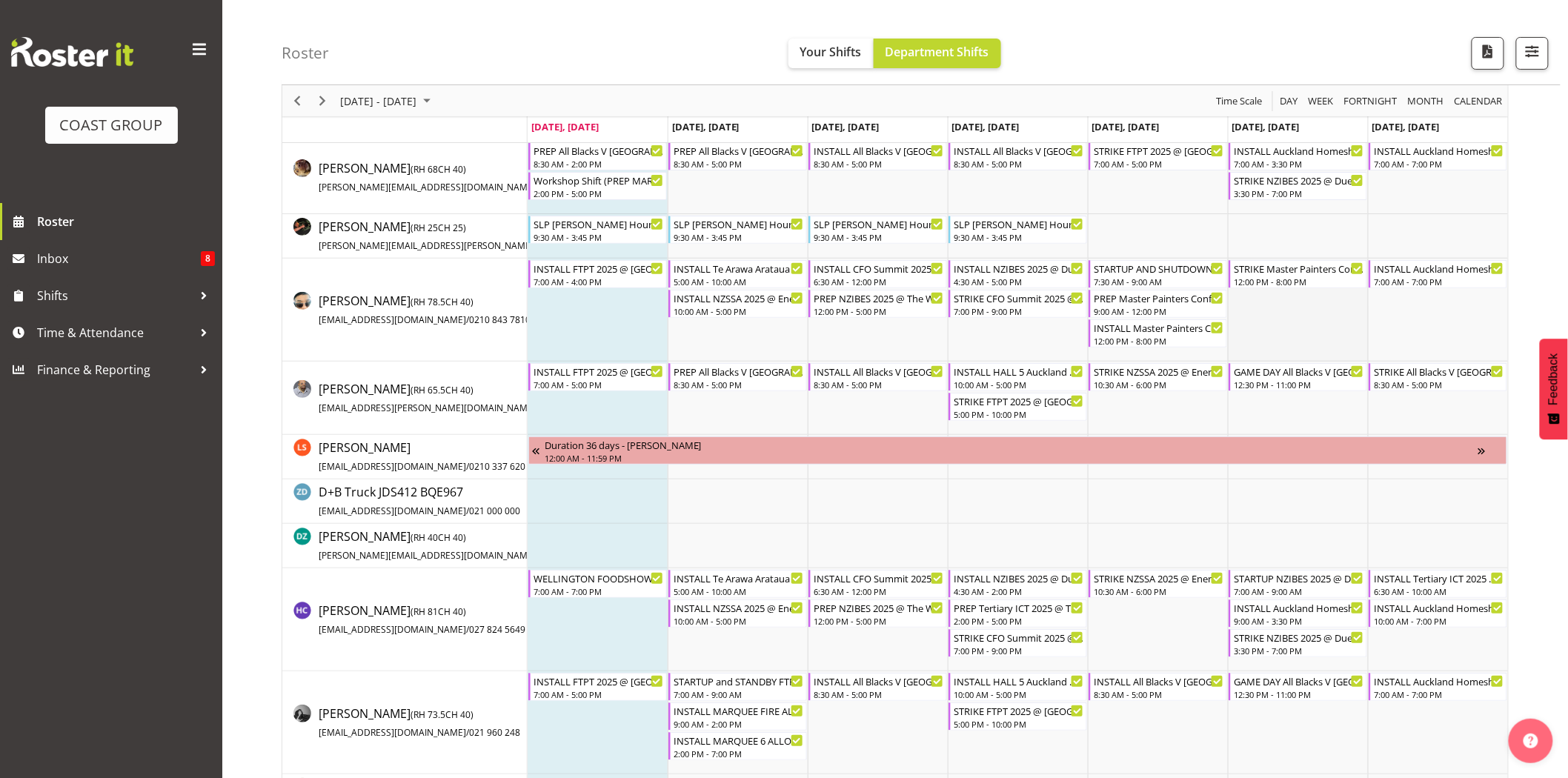
click at [1292, 311] on td "Timeline Week of September 1, 2025" at bounding box center [1297, 309] width 140 height 103
click at [1461, 269] on div "INSTALL Auckland Homeshow 2025 @ Auckland SHowgrounds" at bounding box center [1438, 268] width 131 height 15
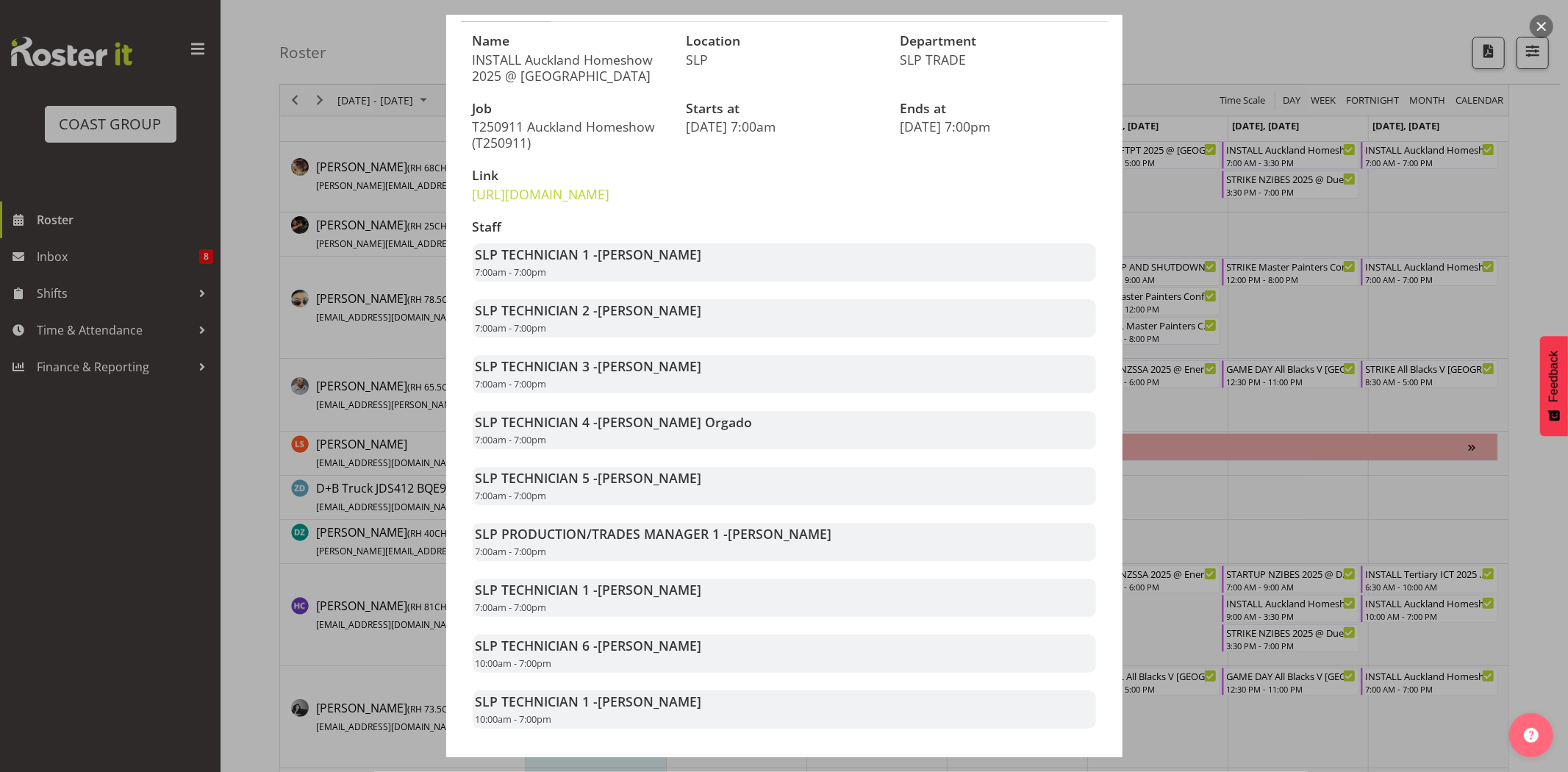
scroll to position [225, 0]
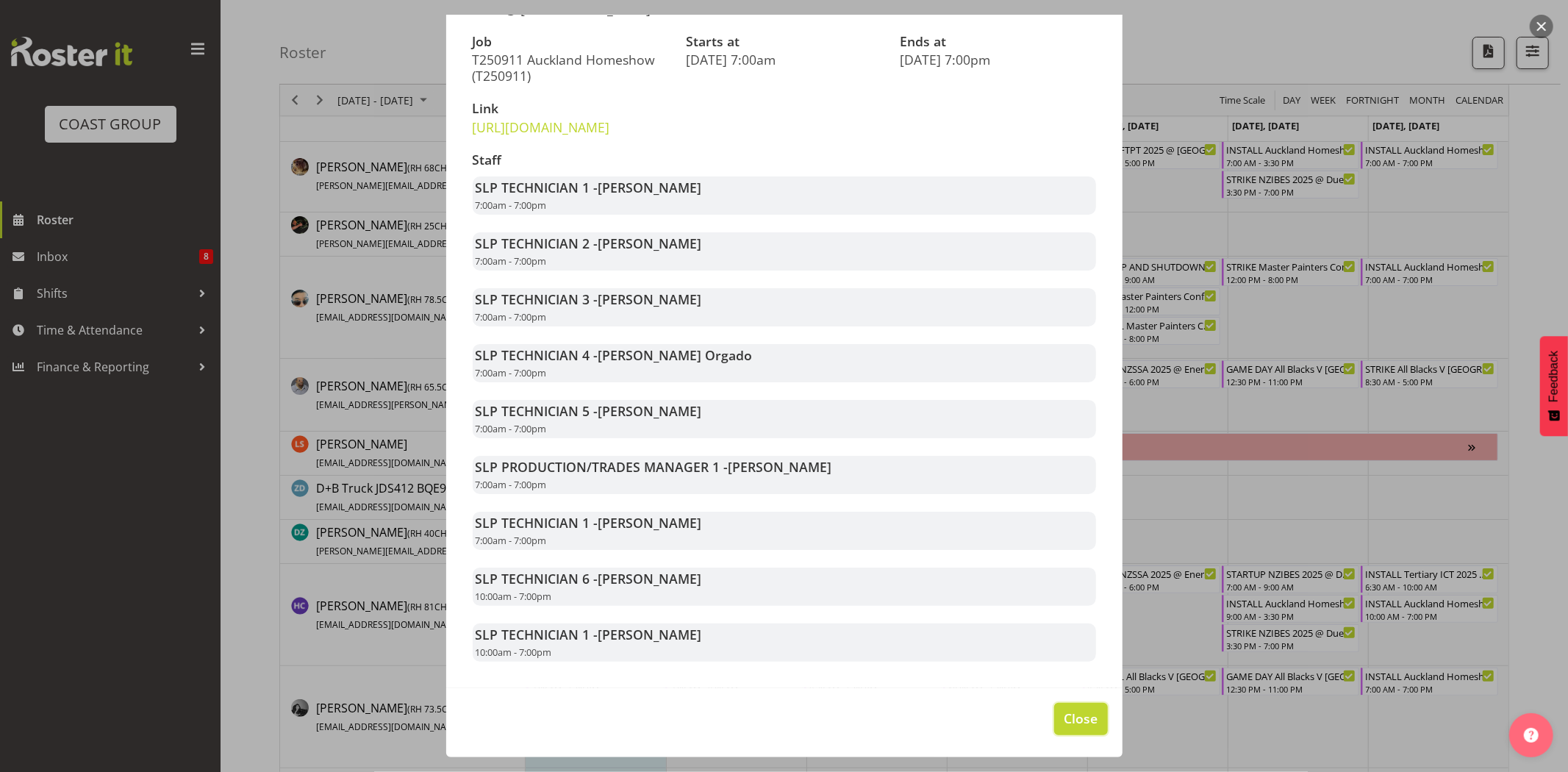
click at [1078, 718] on span "Close" at bounding box center [1080, 718] width 34 height 19
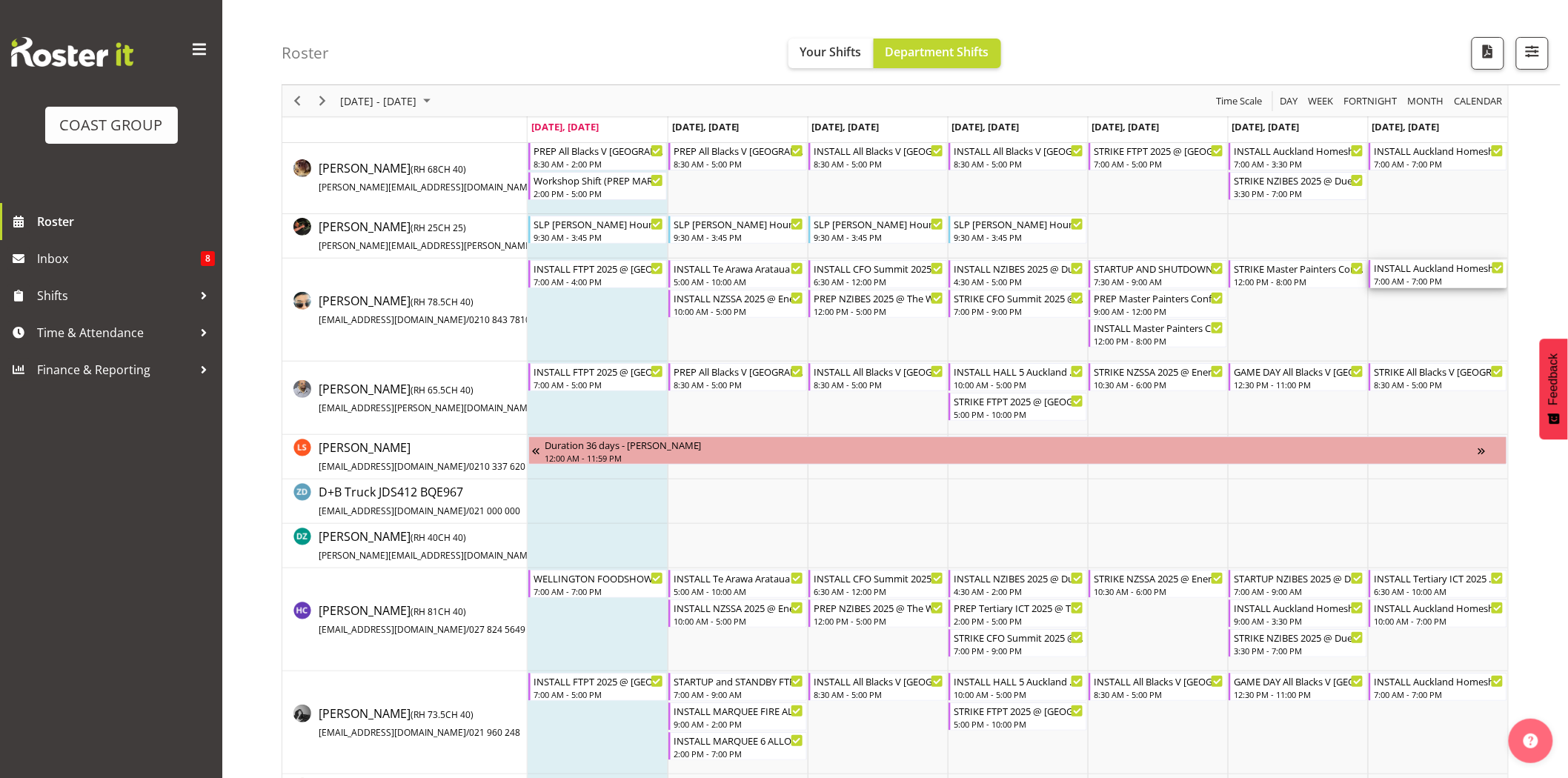
click at [1449, 274] on div "INSTALL Auckland Homeshow 2025 @ Auckland SHowgrounds" at bounding box center [1438, 268] width 131 height 15
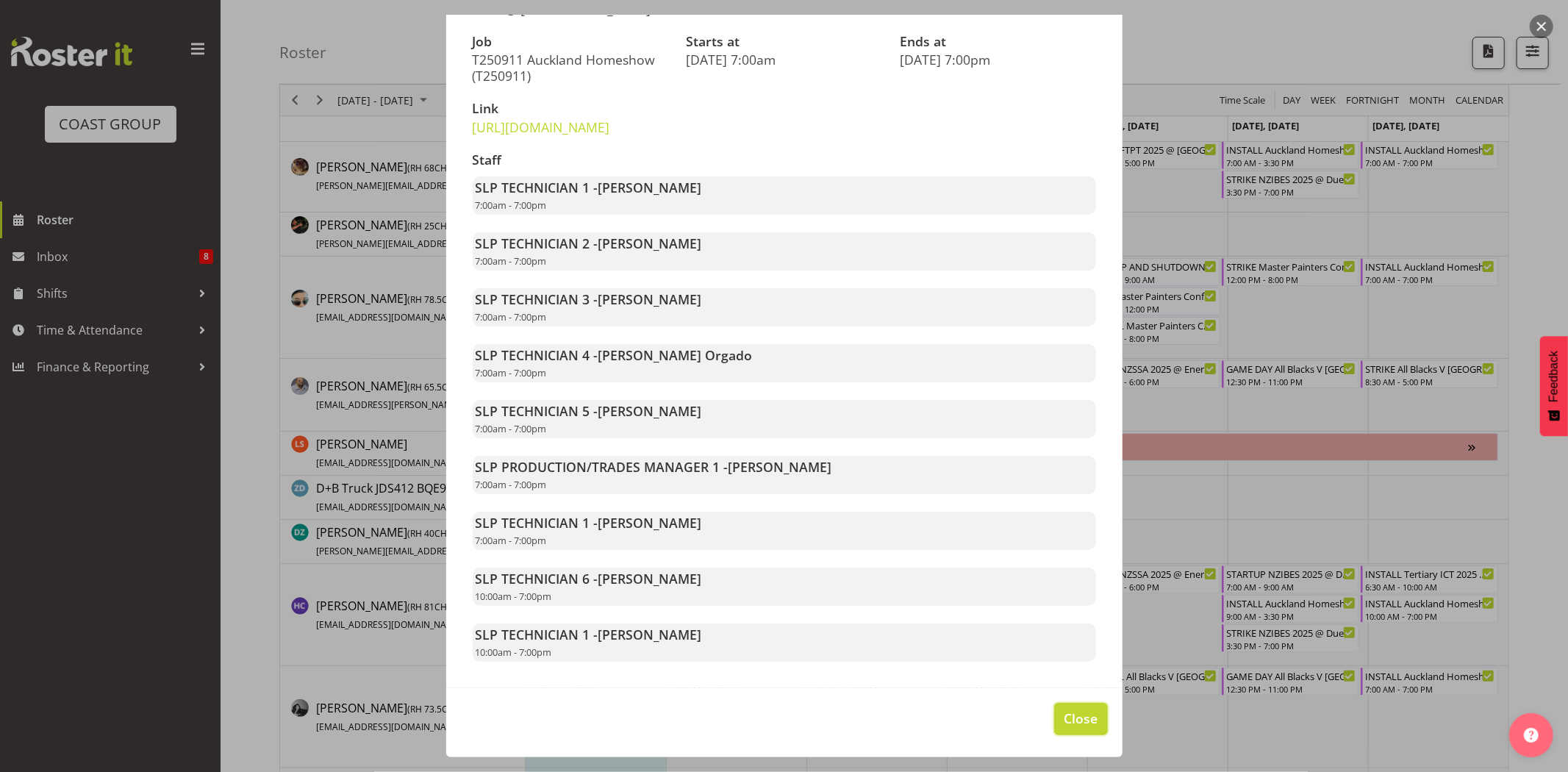
click at [1063, 725] on span "Close" at bounding box center [1080, 718] width 34 height 19
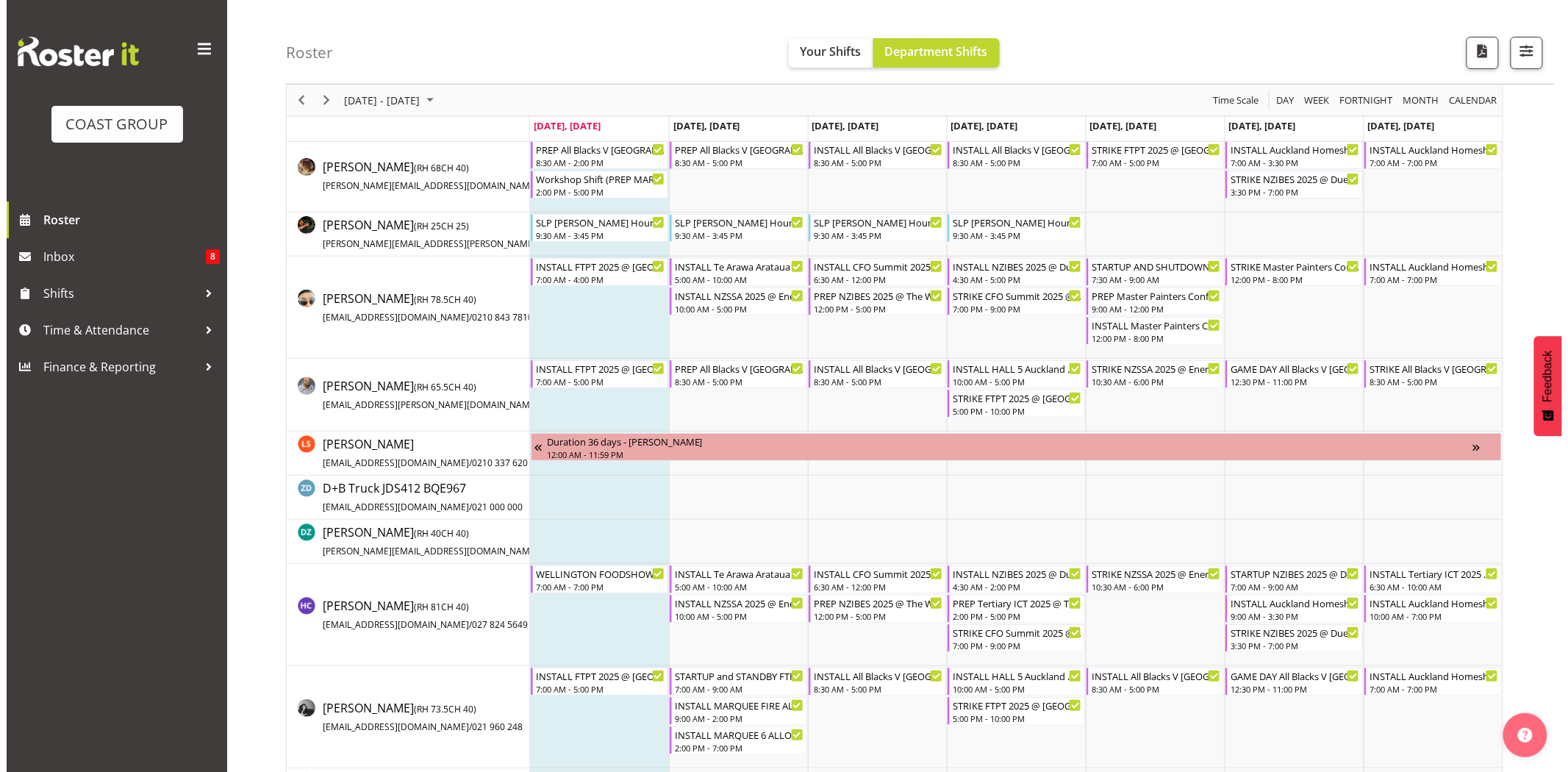
scroll to position [0, 0]
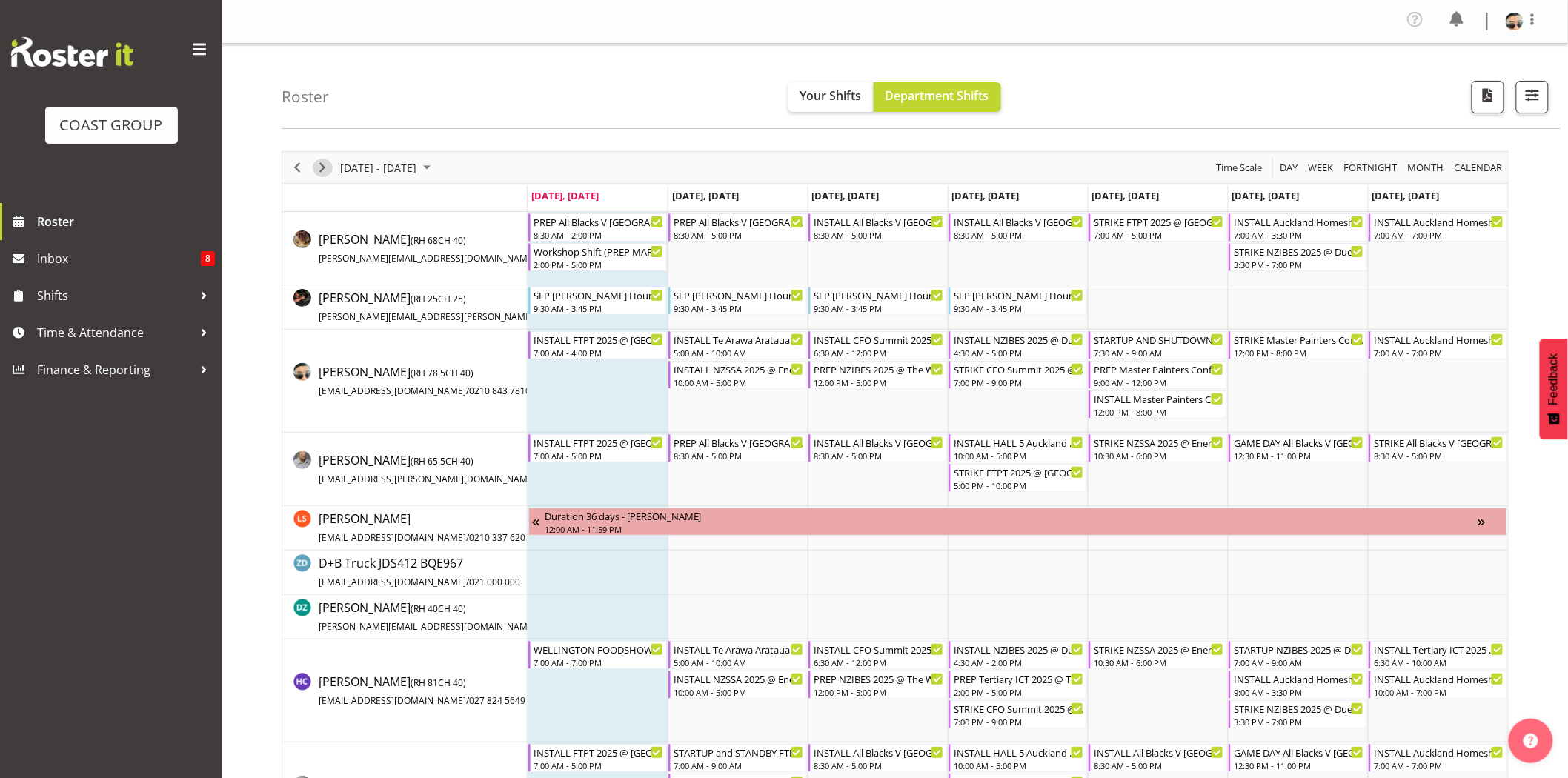
click at [329, 167] on span "Next" at bounding box center [321, 168] width 18 height 19
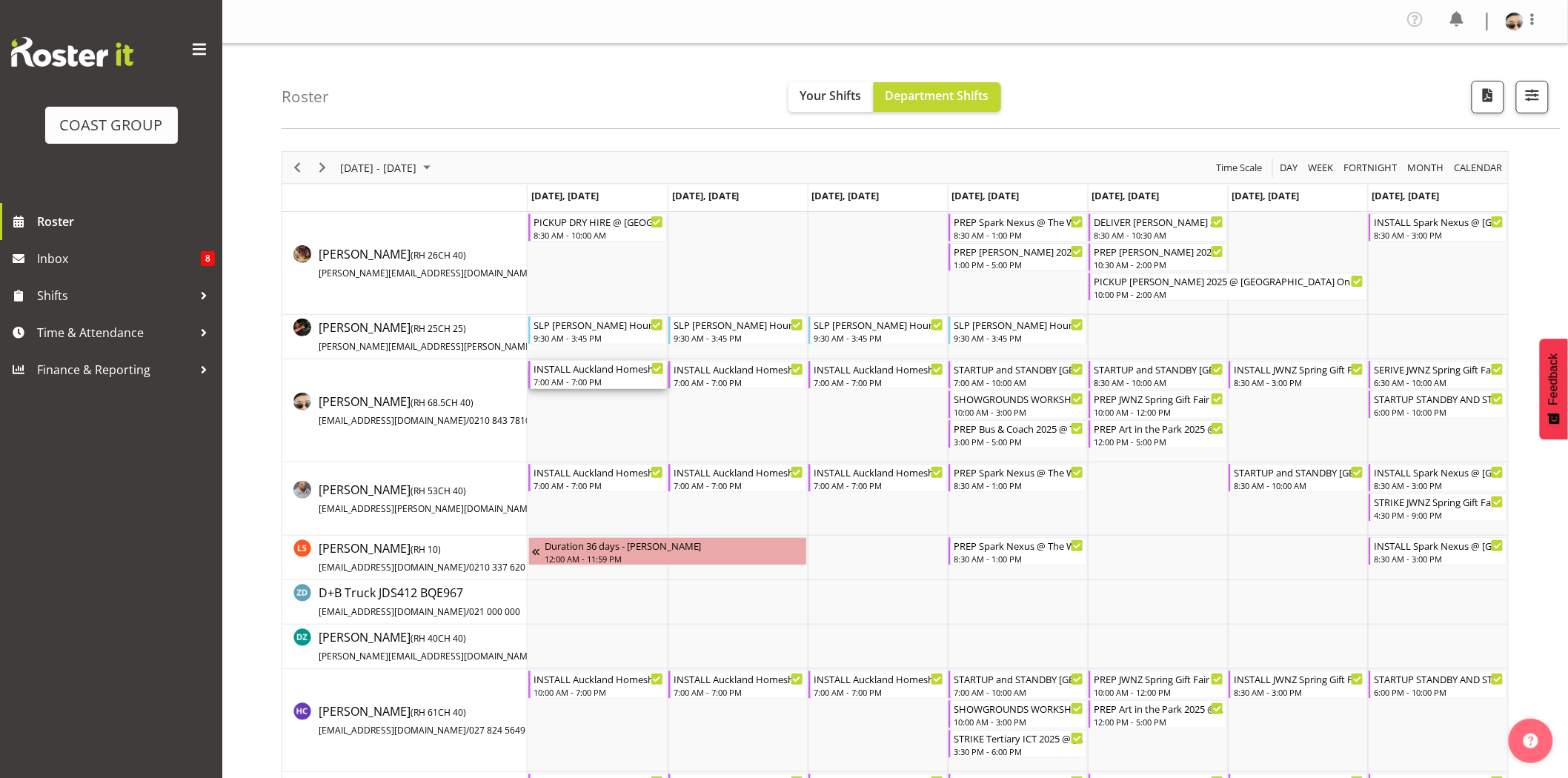
click at [617, 380] on div "7:00 AM - 7:00 PM" at bounding box center [598, 382] width 131 height 12
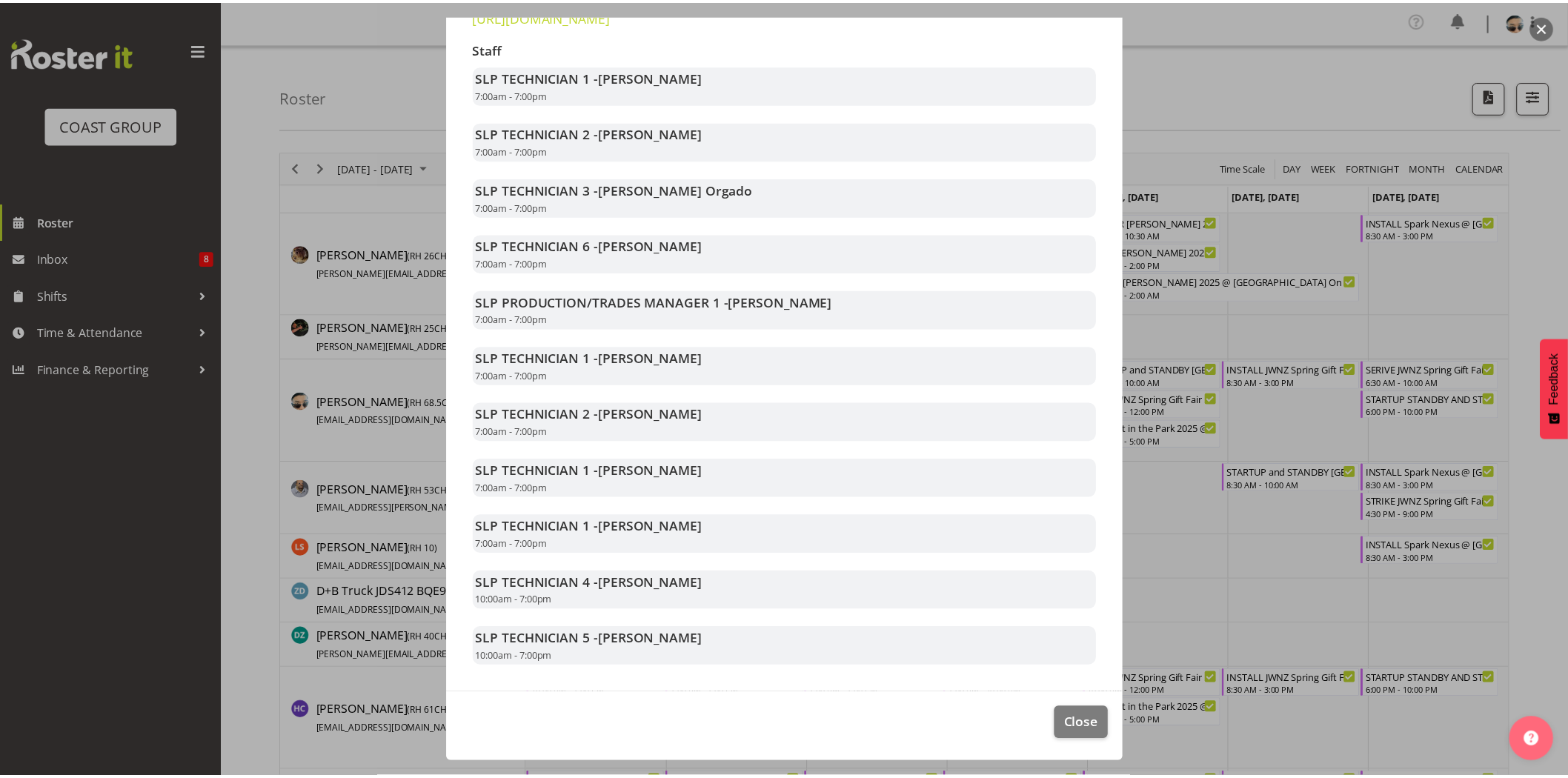
scroll to position [339, 0]
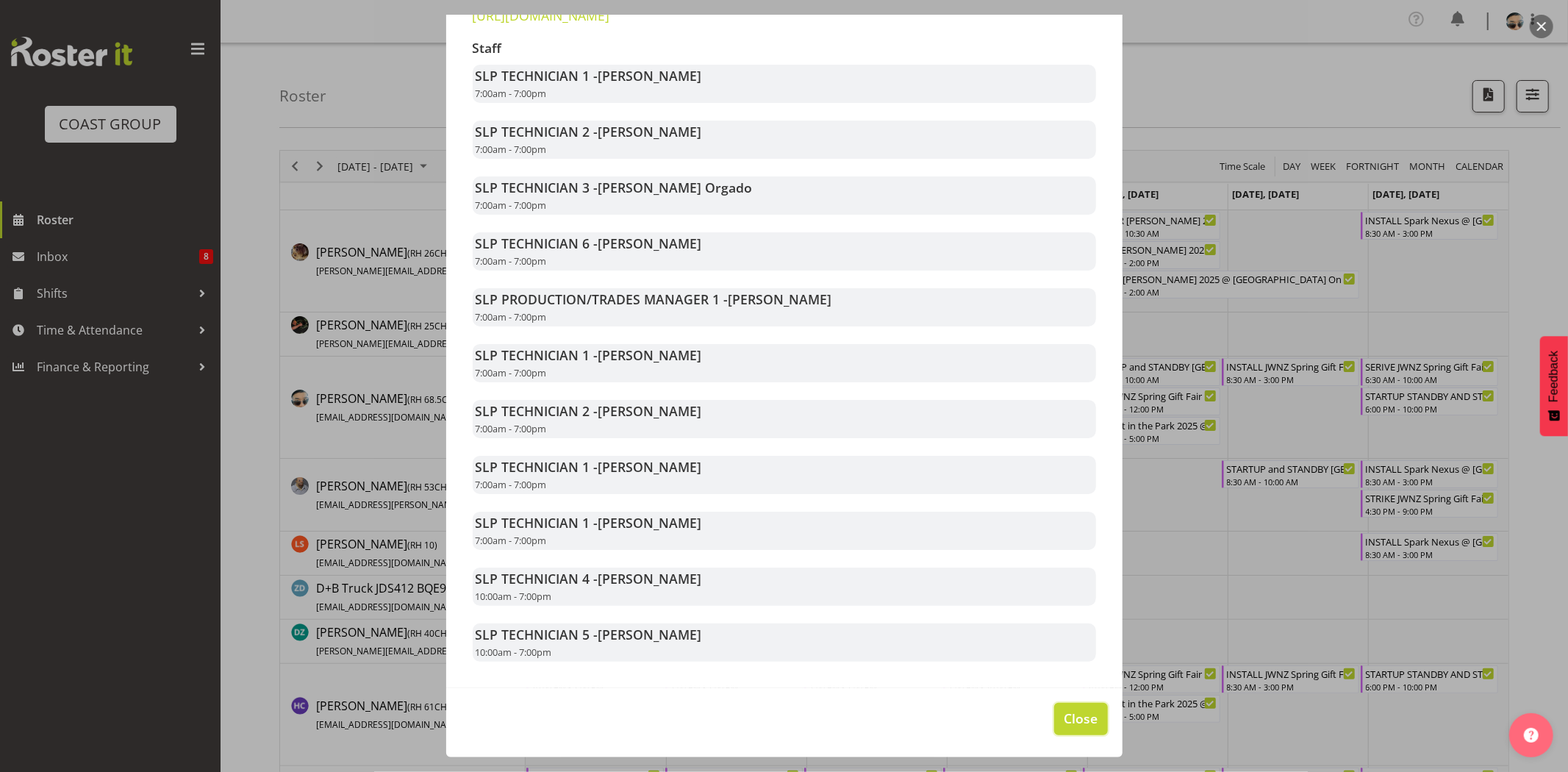
click at [1072, 722] on span "Close" at bounding box center [1080, 718] width 34 height 19
